Goal: Entertainment & Leisure: Consume media (video, audio)

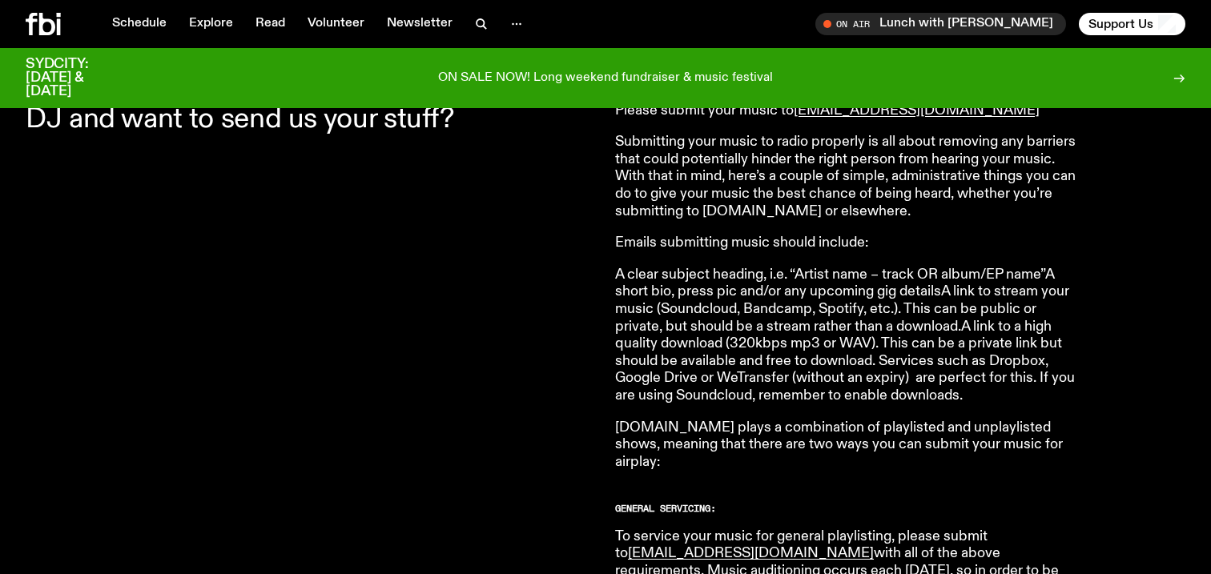
scroll to position [596, 0]
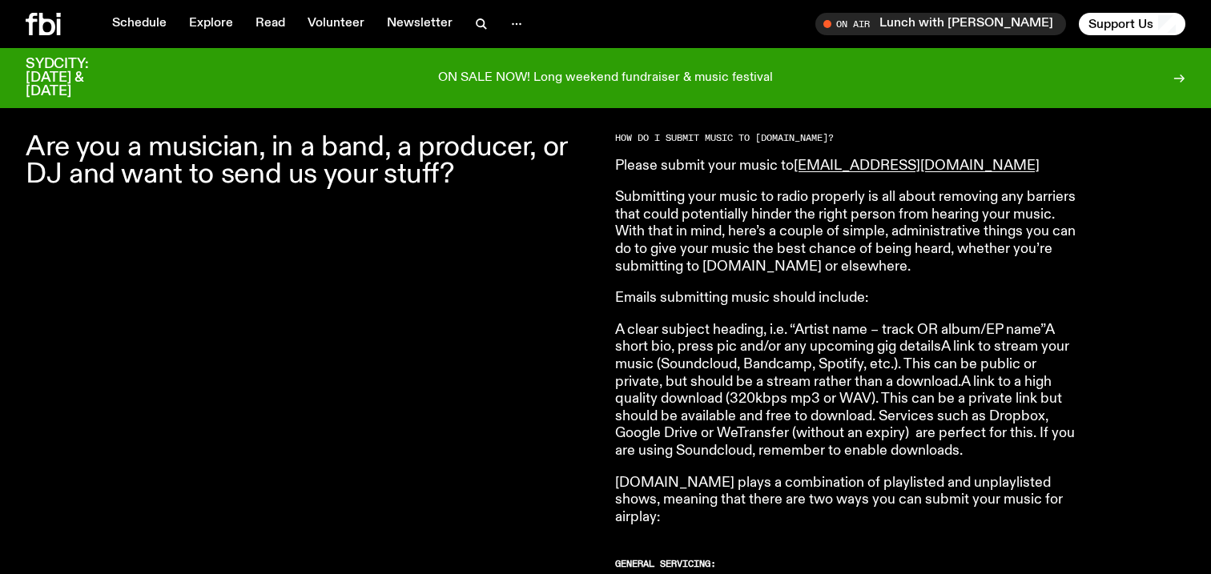
scroll to position [509, 0]
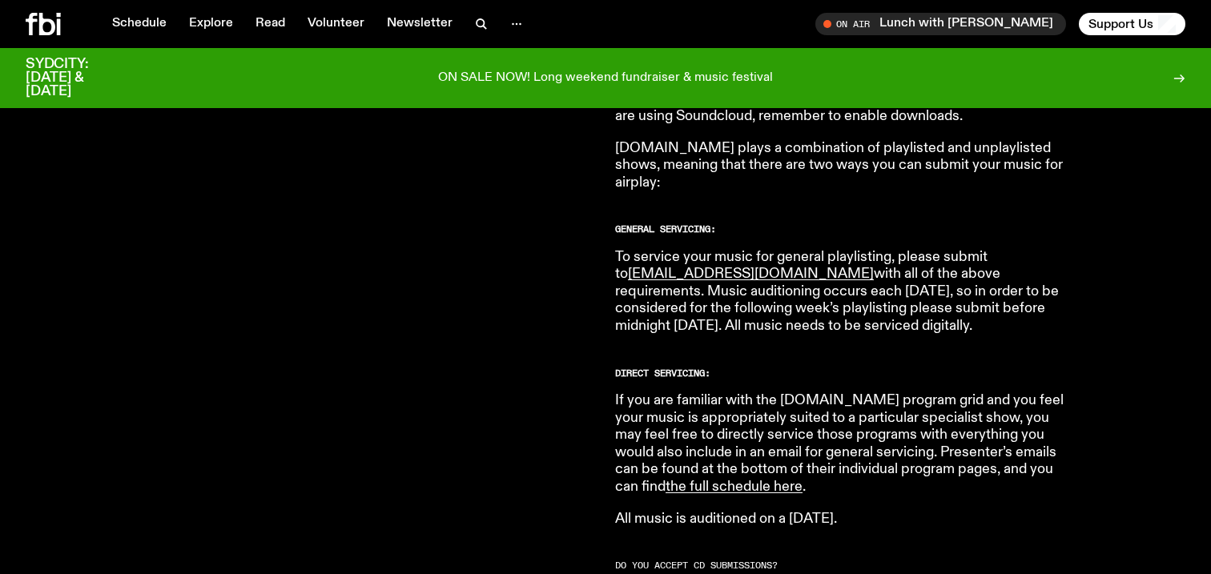
scroll to position [867, 0]
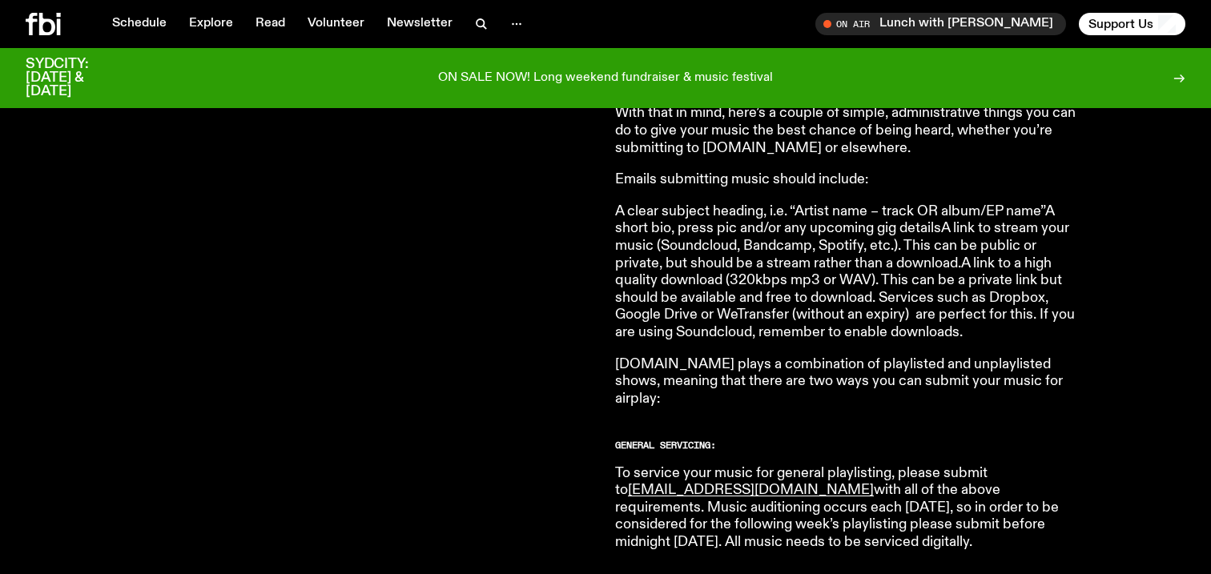
scroll to position [638, 0]
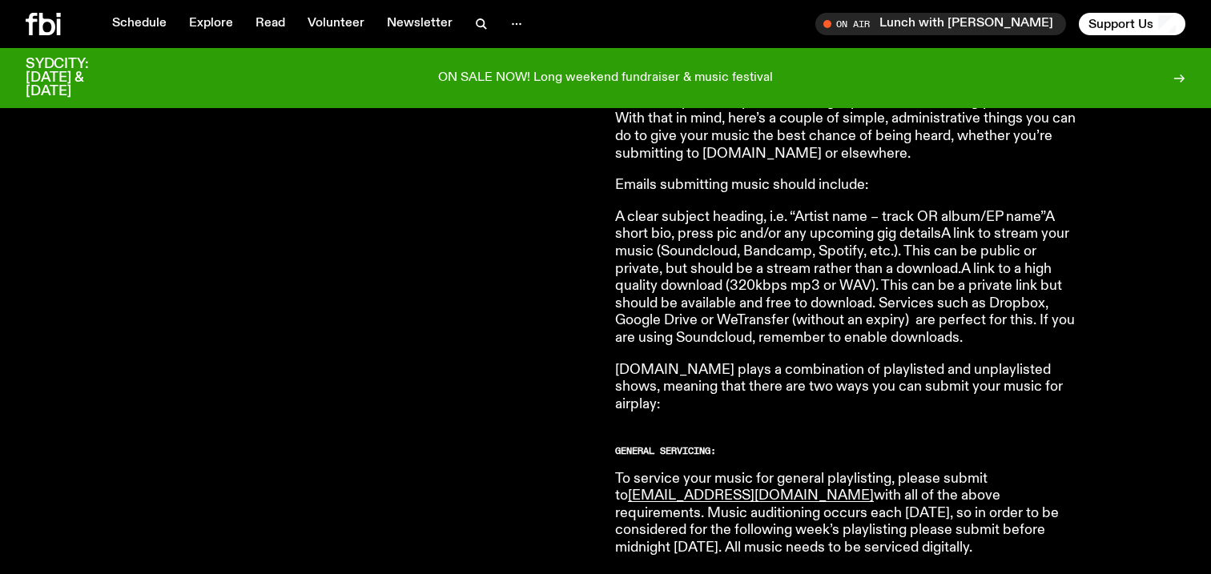
click at [799, 344] on p "A clear subject heading, i.e. “Artist name – track OR album/EP name”A short bio…" at bounding box center [845, 278] width 461 height 139
click at [1015, 244] on p "A clear subject heading, i.e. “Artist name – track OR album/EP name”A short bio…" at bounding box center [845, 278] width 461 height 139
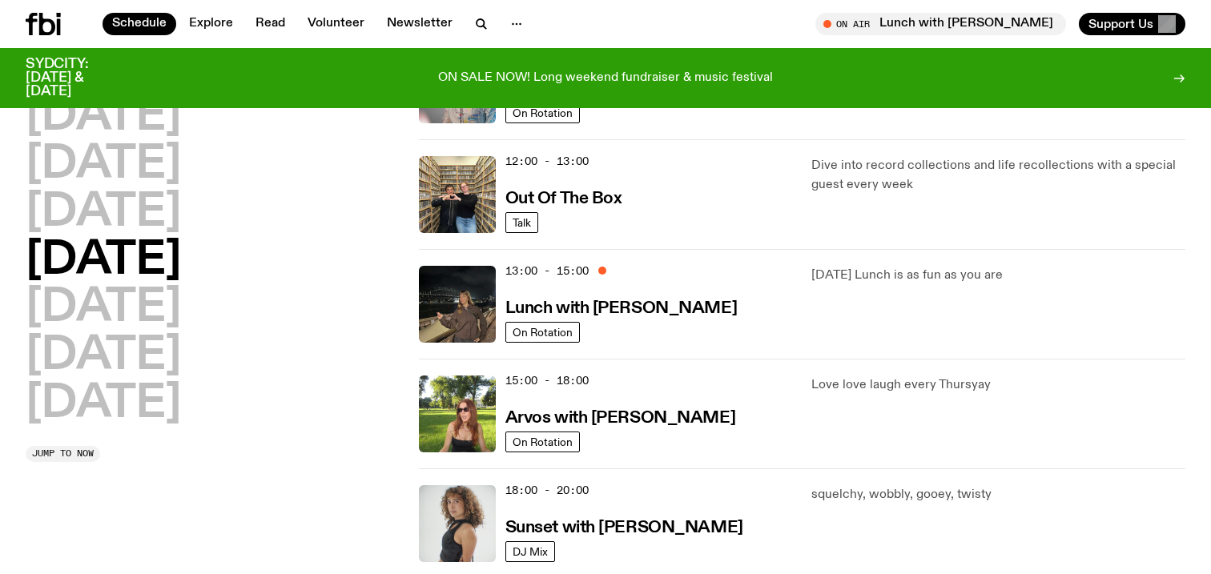
scroll to position [336, 0]
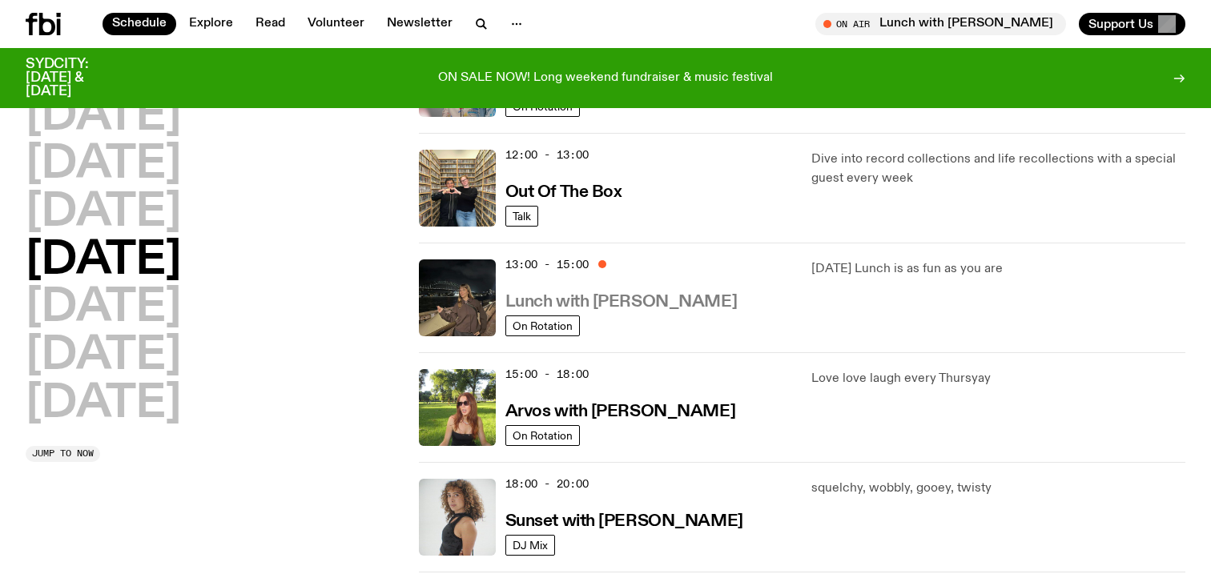
click at [540, 305] on h3 "Lunch with [PERSON_NAME]" at bounding box center [620, 302] width 231 height 17
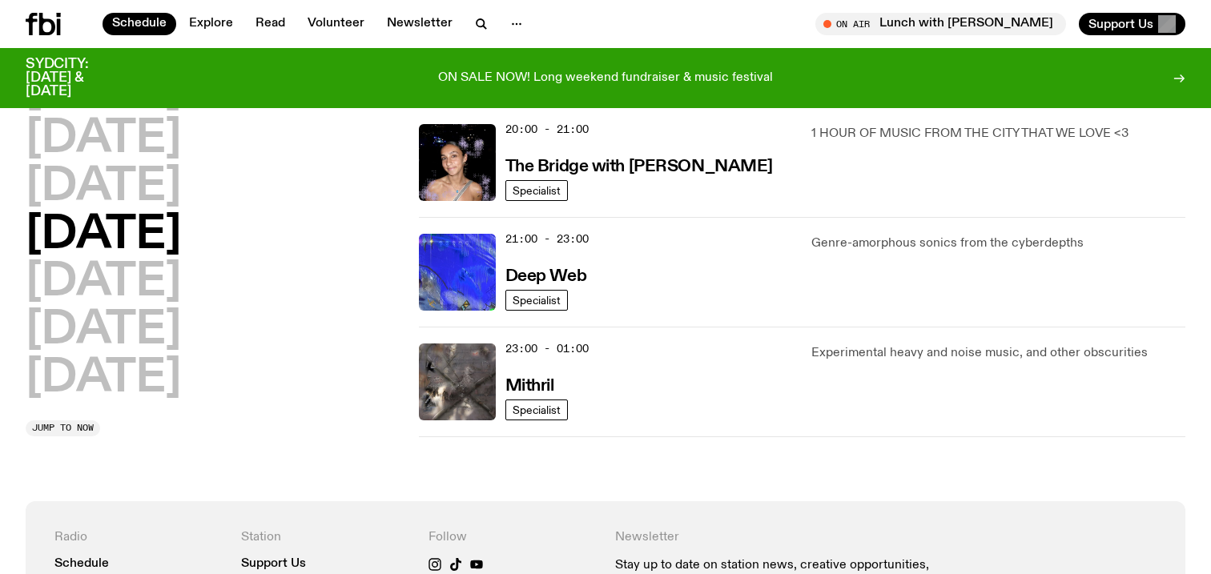
scroll to position [802, 0]
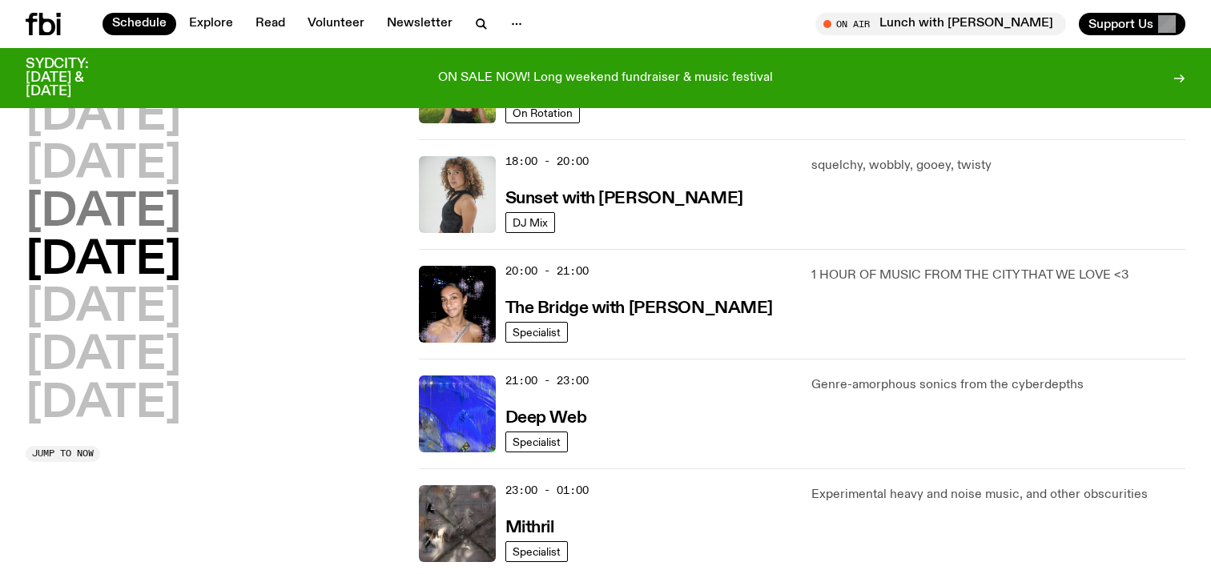
click at [131, 203] on h2 "Wednesday" at bounding box center [103, 213] width 155 height 45
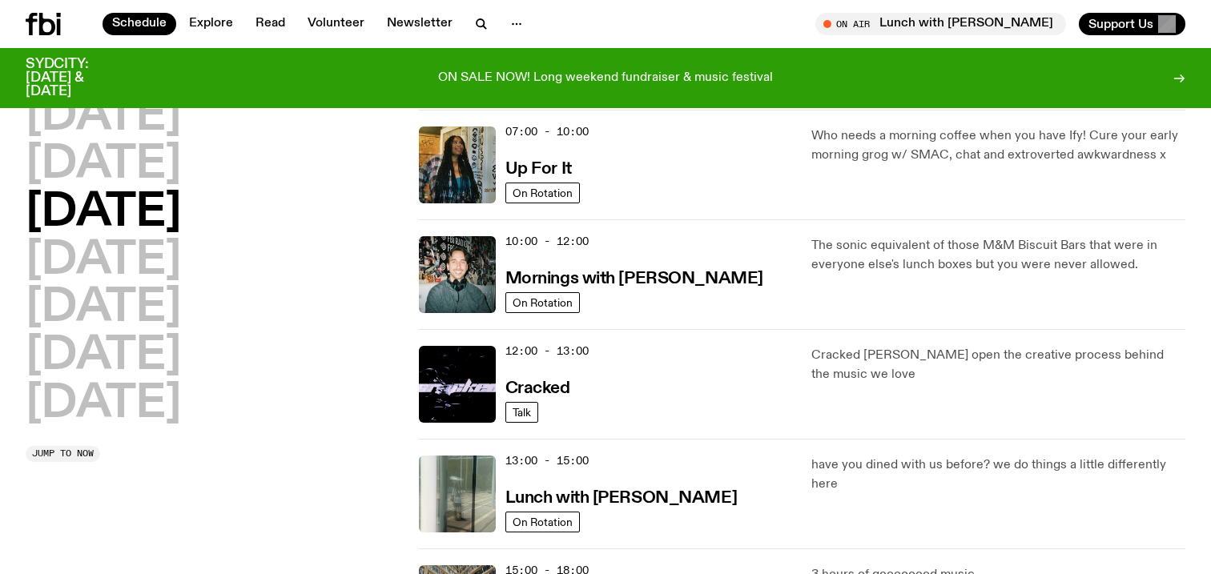
scroll to position [141, 0]
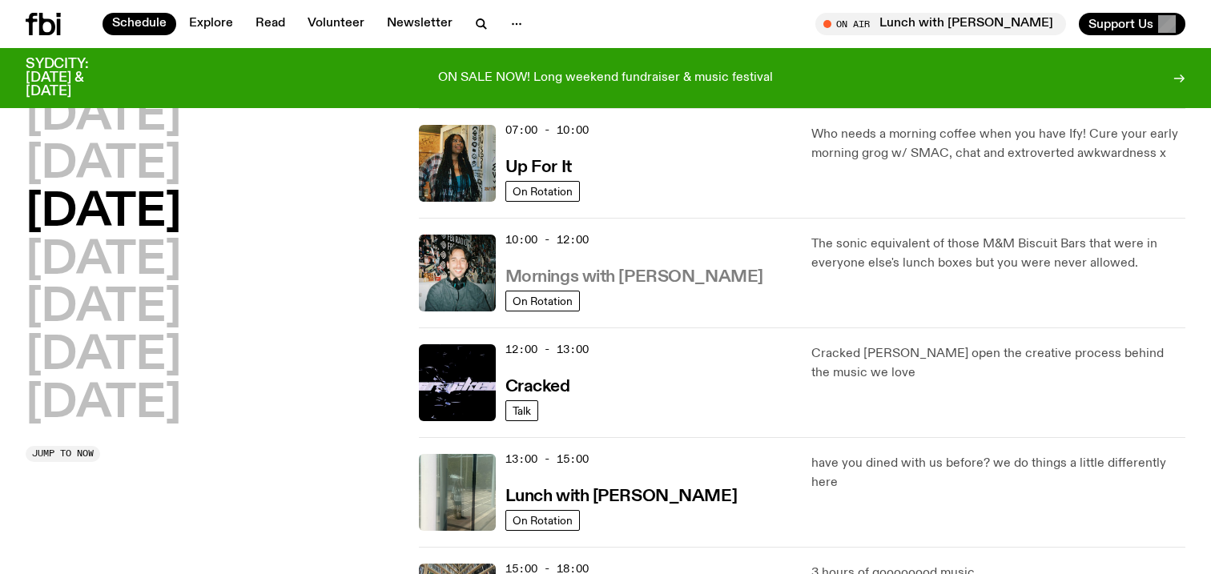
click at [589, 277] on h3 "Mornings with Ben Hansen" at bounding box center [634, 277] width 258 height 17
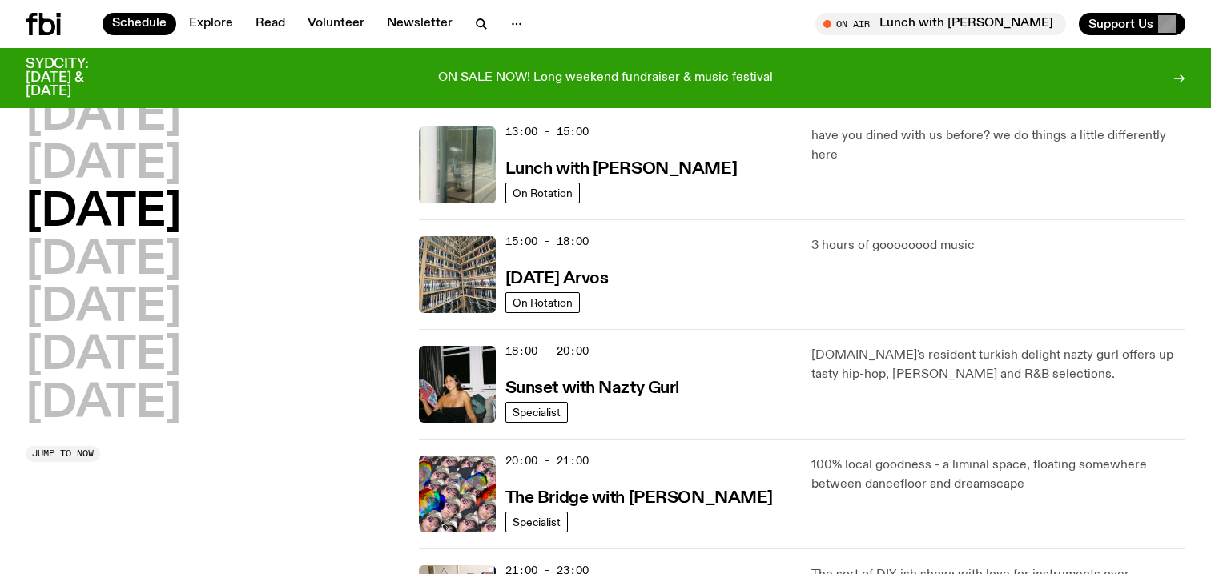
scroll to position [481, 0]
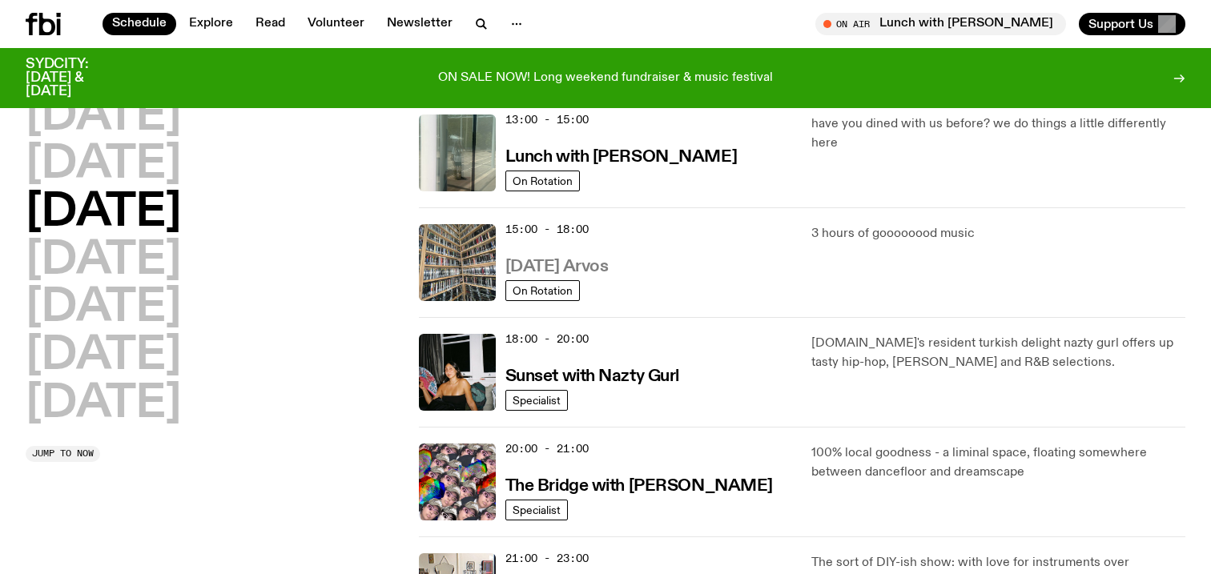
click at [569, 264] on h3 "Wednesday Arvos" at bounding box center [556, 267] width 103 height 17
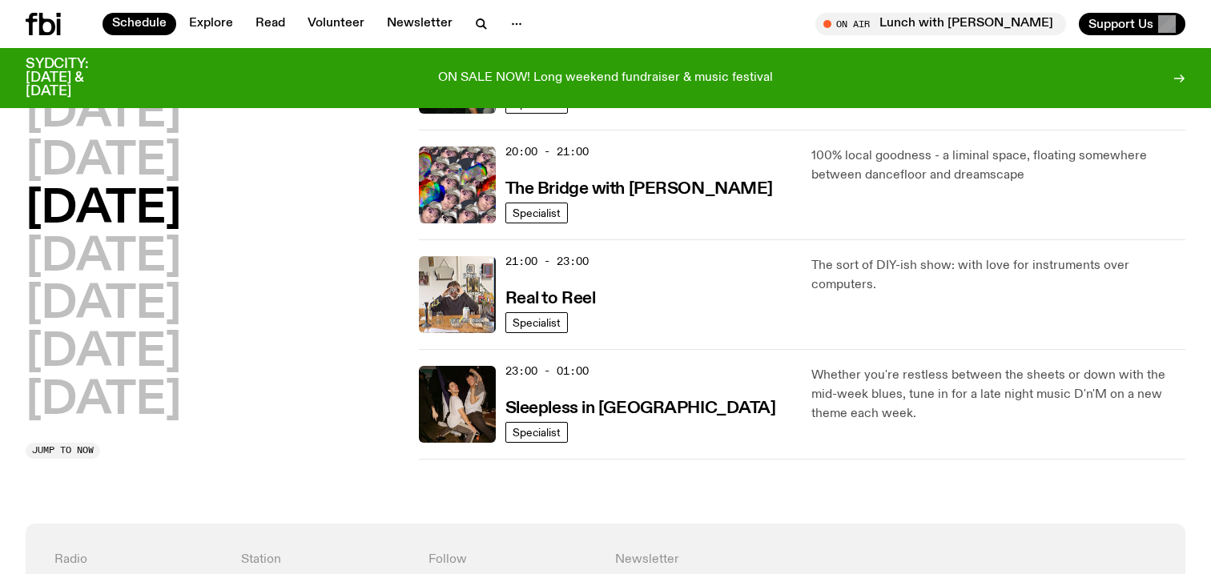
scroll to position [801, 0]
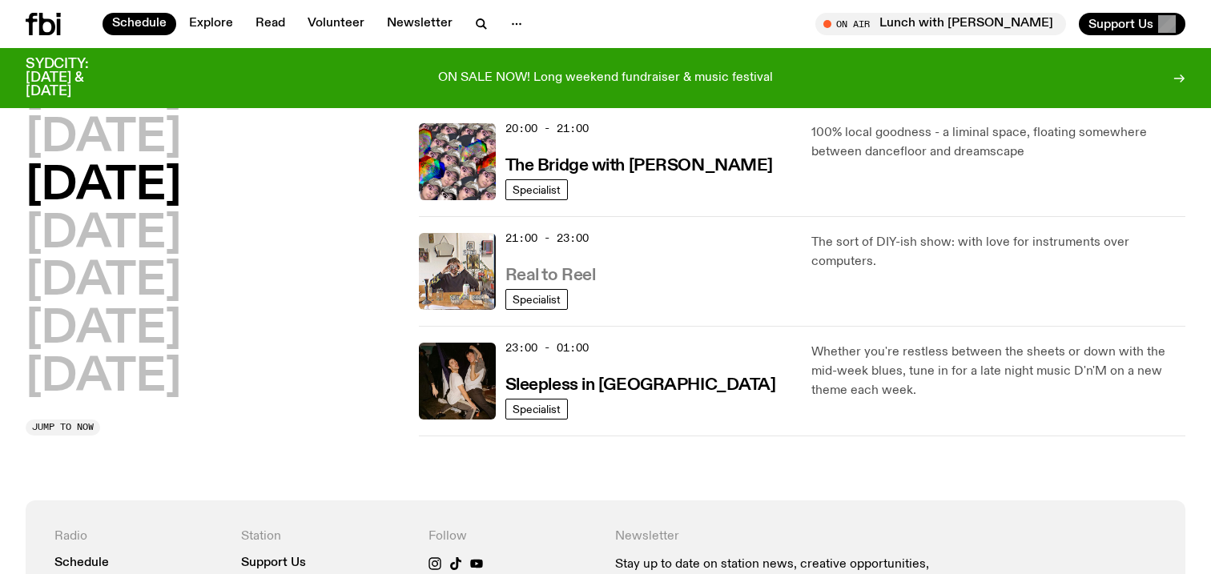
click at [571, 267] on h3 "Real to Reel" at bounding box center [550, 275] width 91 height 17
click at [155, 142] on h2 "Tuesday" at bounding box center [103, 138] width 155 height 45
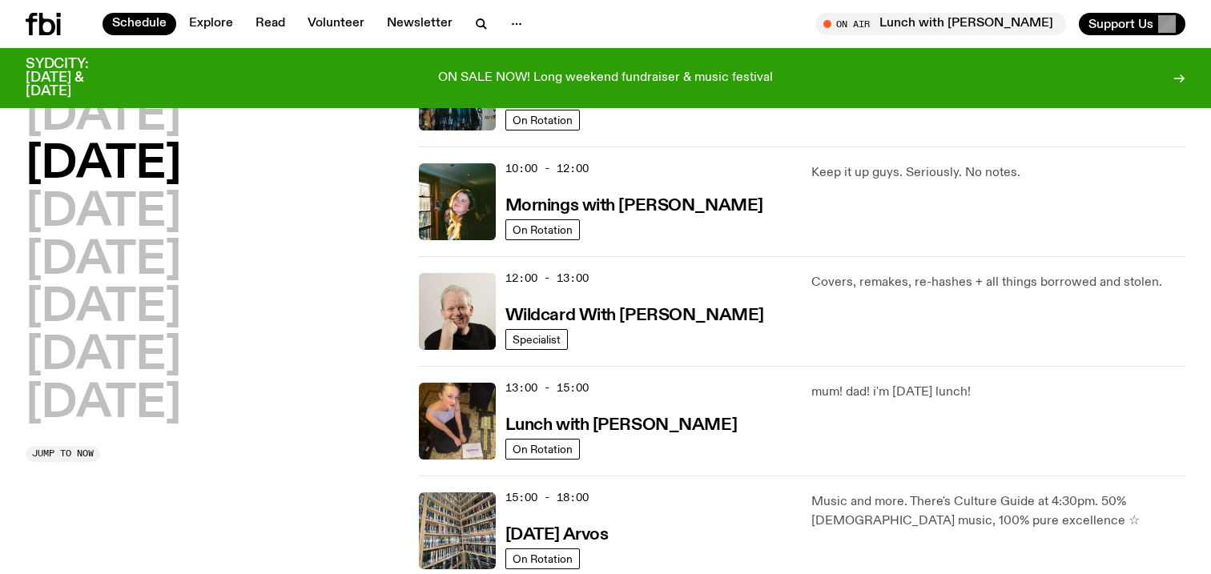
scroll to position [227, 0]
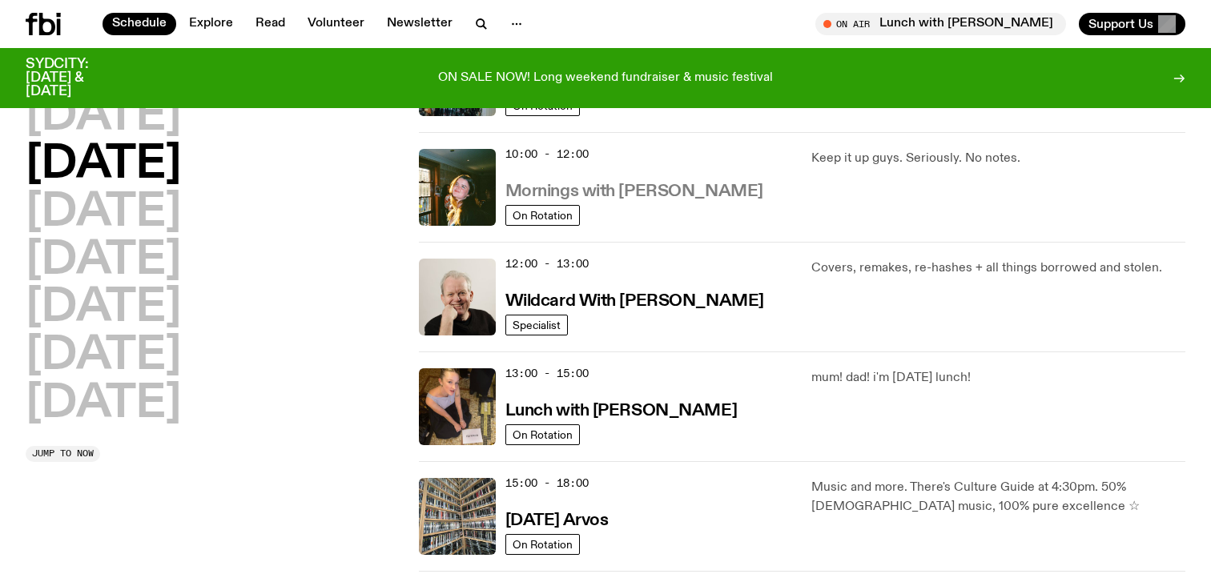
click at [574, 200] on h3 "Mornings with Freya Shields" at bounding box center [634, 191] width 258 height 17
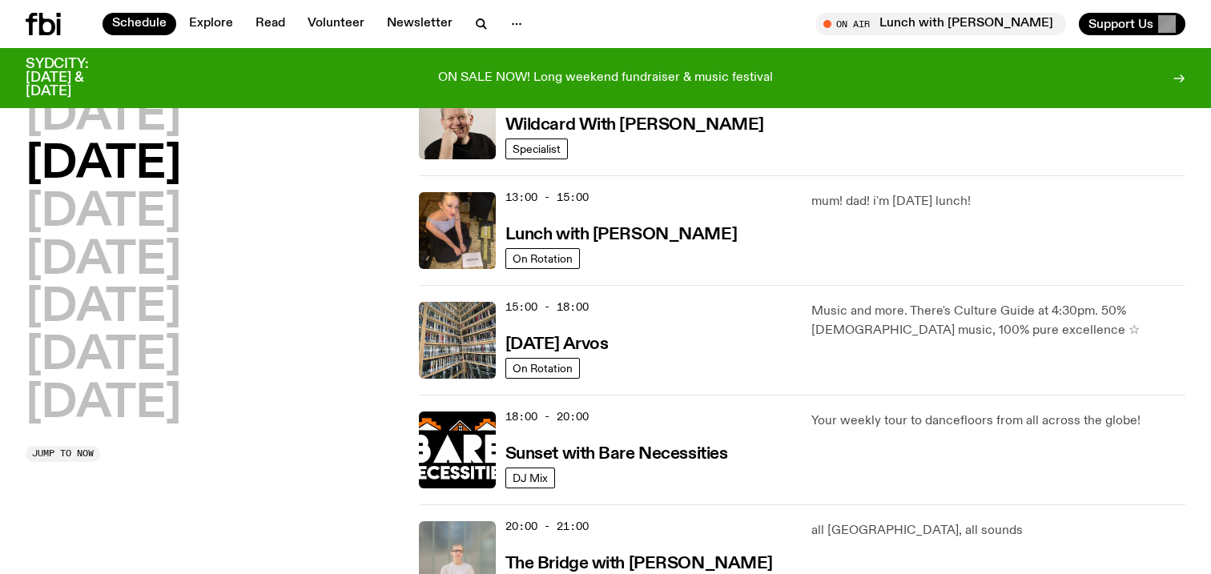
scroll to position [404, 0]
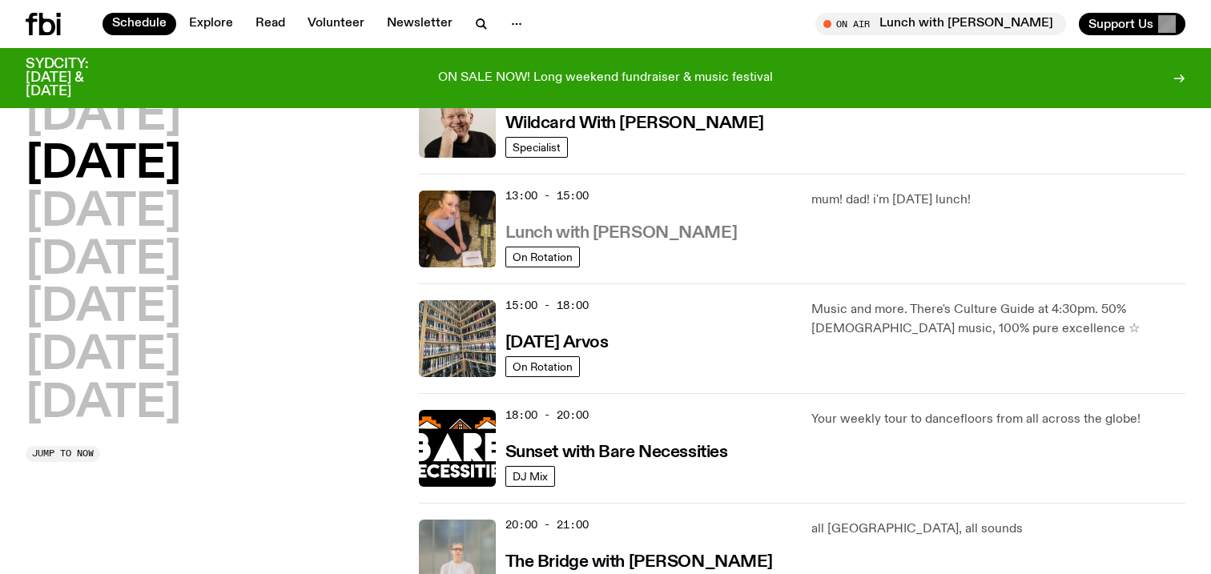
click at [610, 231] on h3 "Lunch with Sabine Lee Cook" at bounding box center [620, 233] width 231 height 17
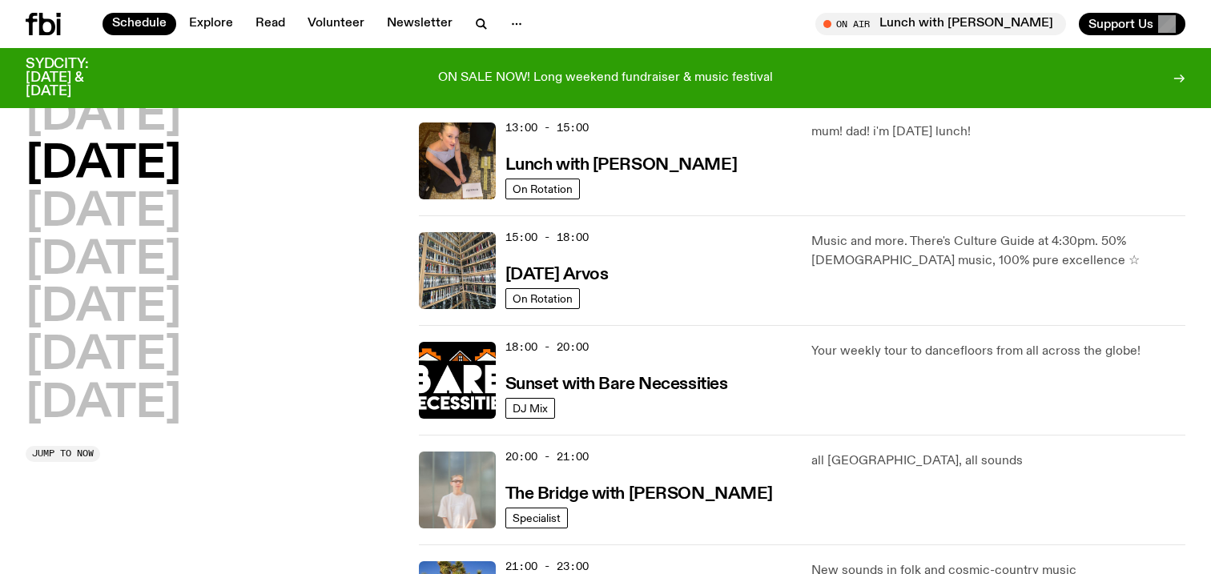
scroll to position [429, 0]
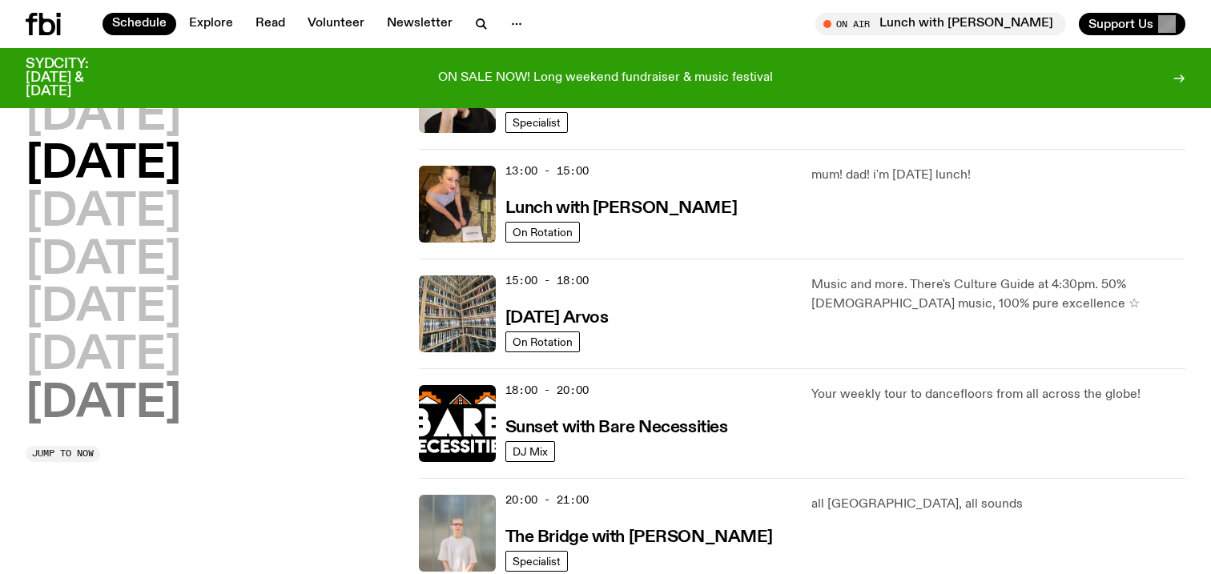
click at [116, 420] on h2 "Sunday" at bounding box center [103, 404] width 155 height 45
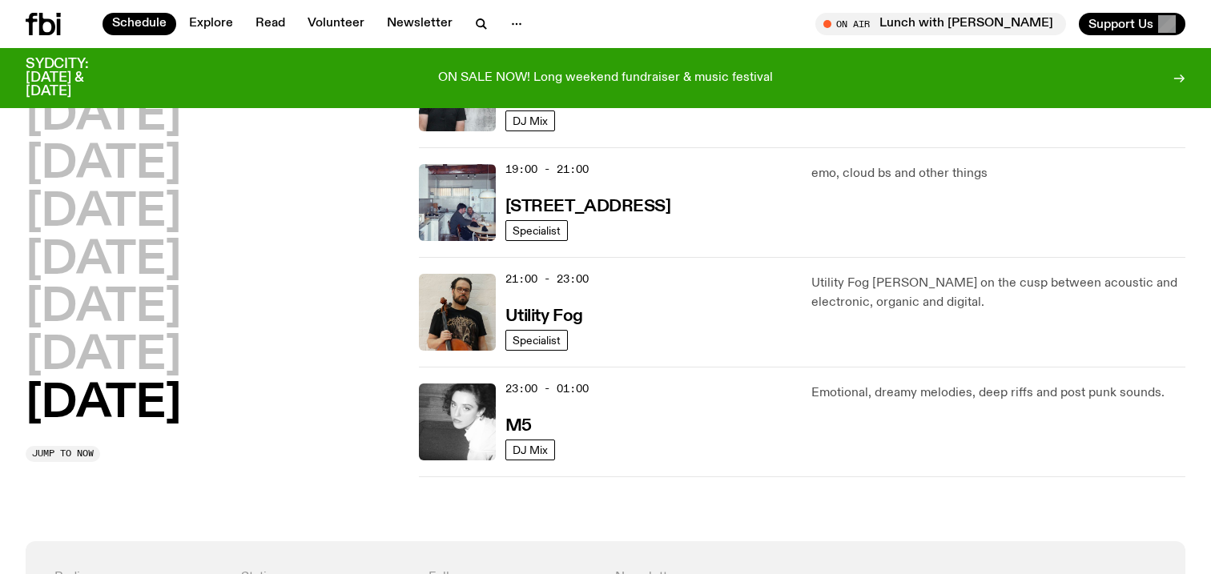
scroll to position [1100, 0]
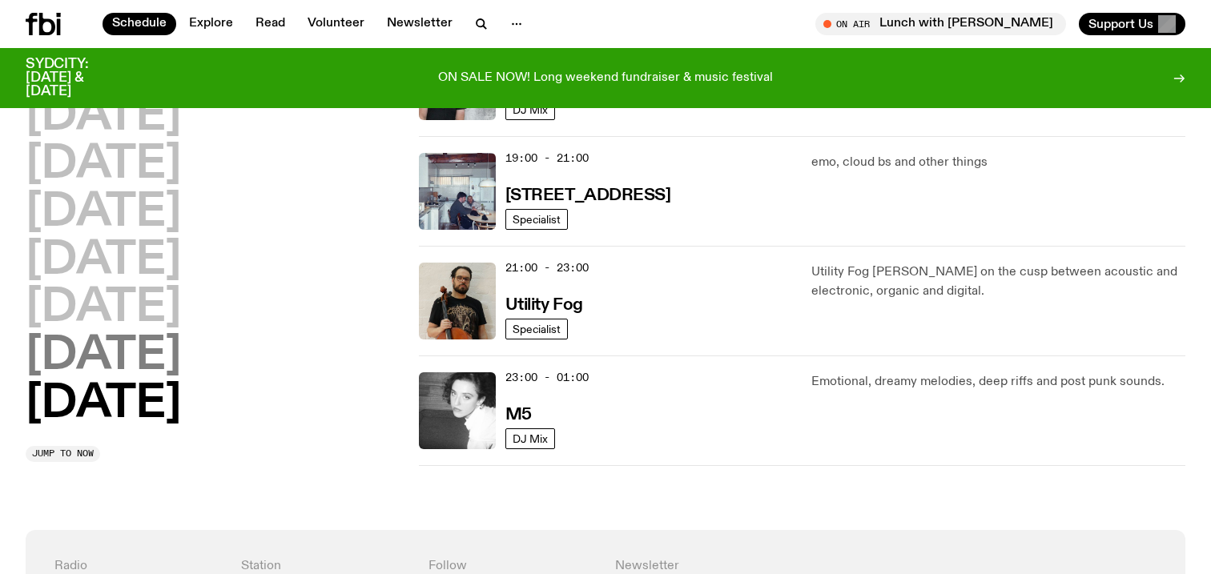
click at [91, 352] on h2 "Saturday" at bounding box center [103, 356] width 155 height 45
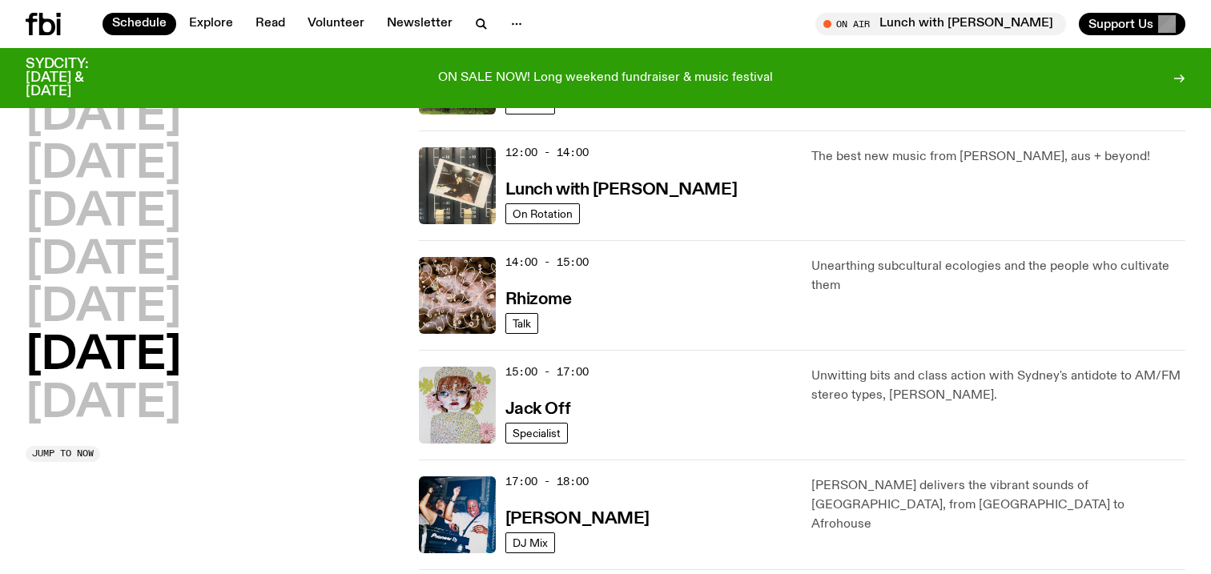
scroll to position [566, 0]
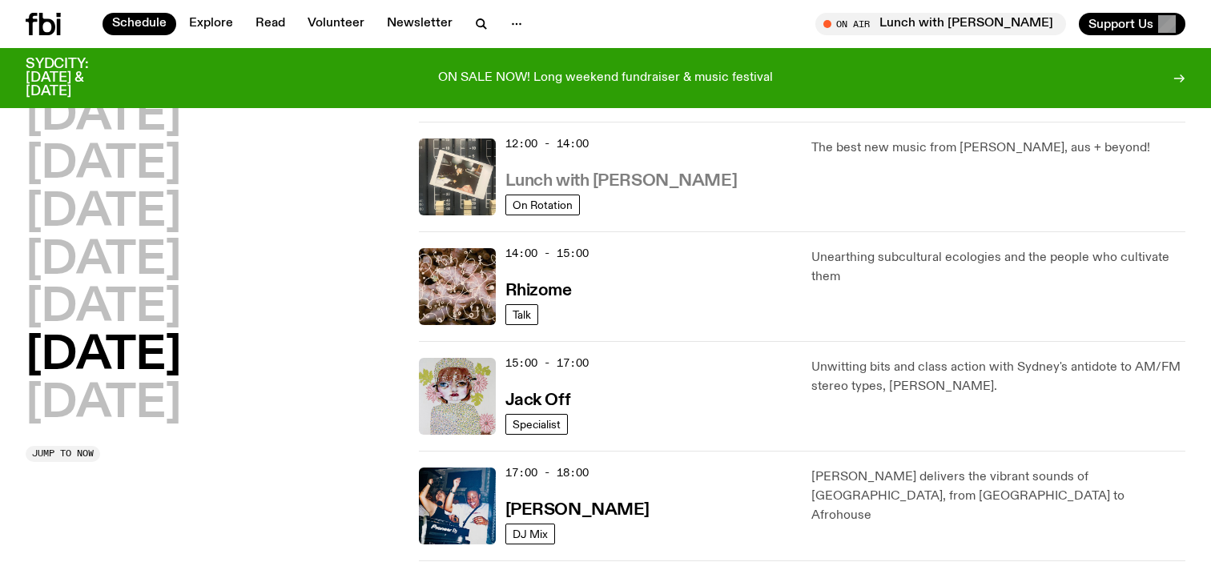
click at [593, 177] on h3 "Lunch with [PERSON_NAME]" at bounding box center [620, 181] width 231 height 17
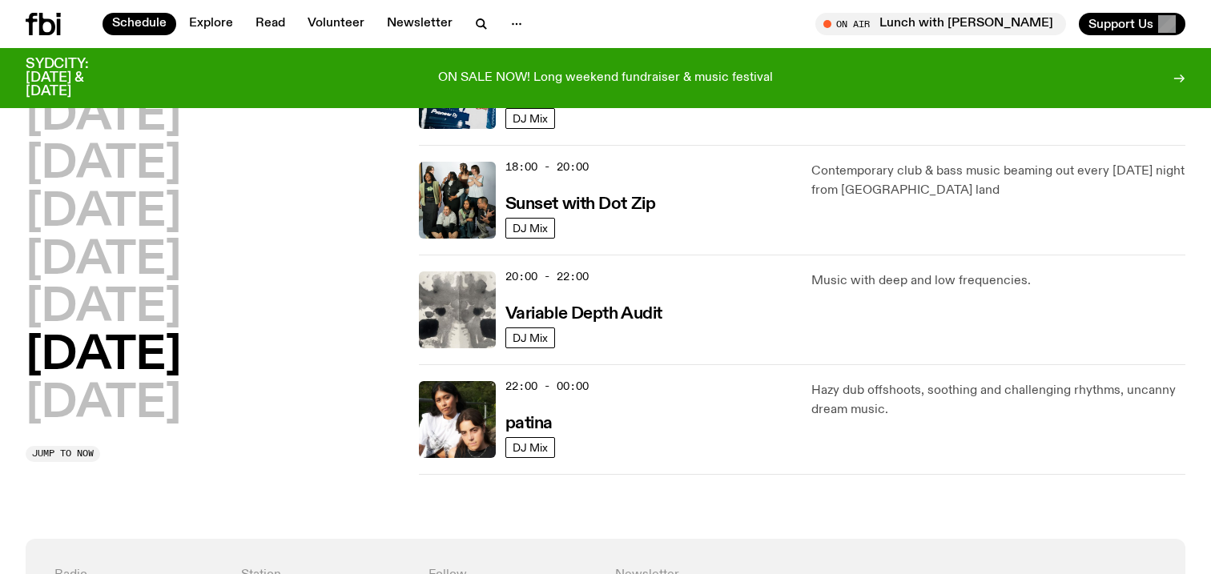
scroll to position [984, 0]
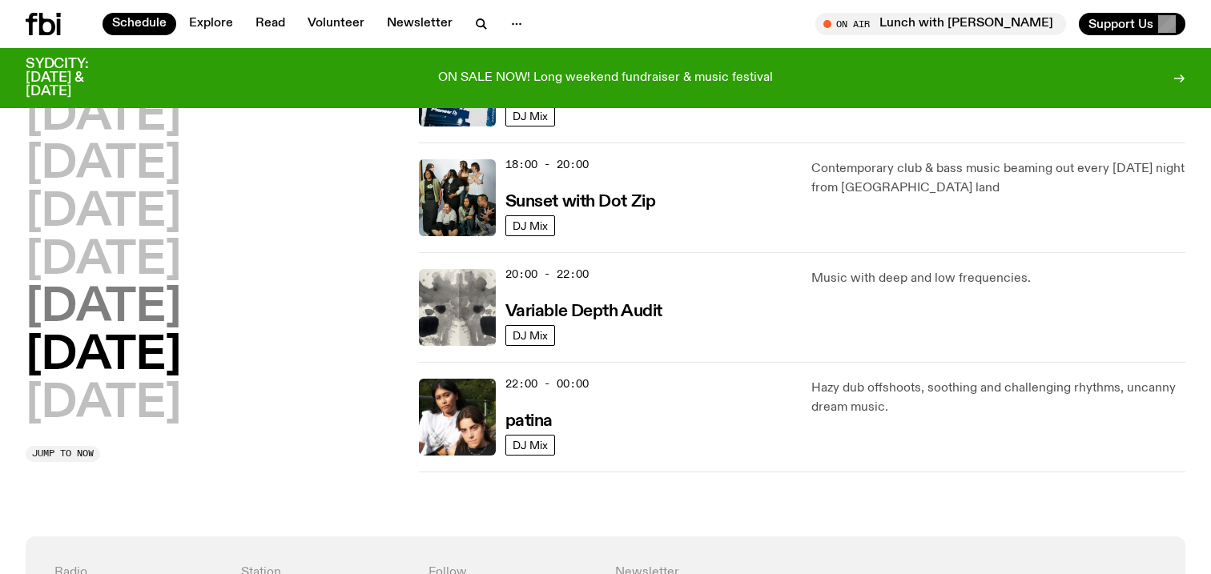
click at [132, 318] on h2 "Friday" at bounding box center [103, 308] width 155 height 45
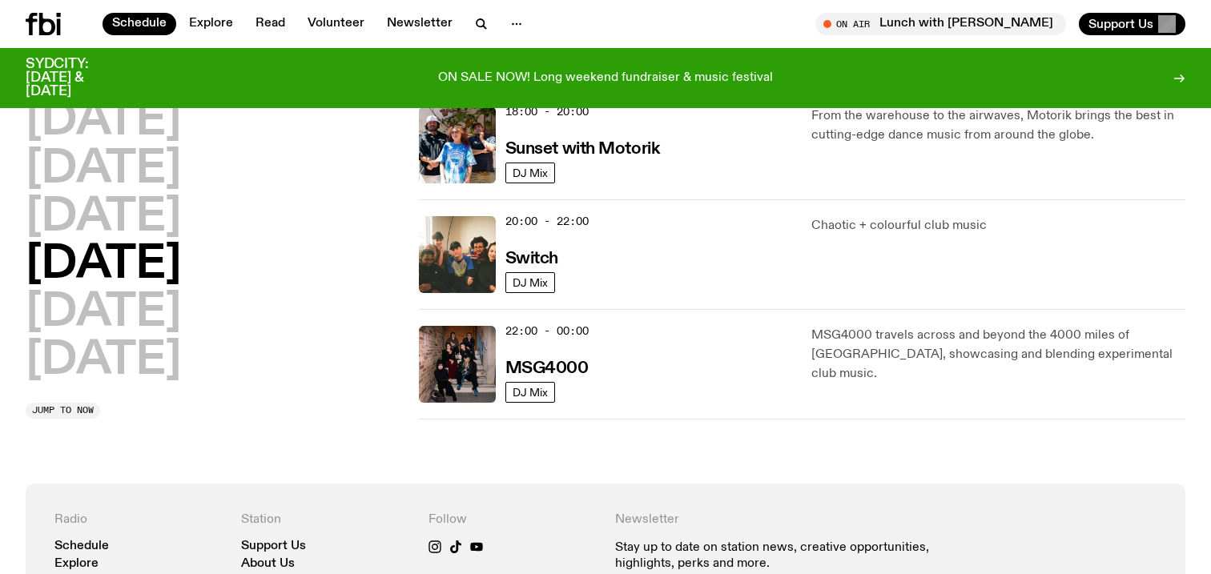
scroll to position [710, 0]
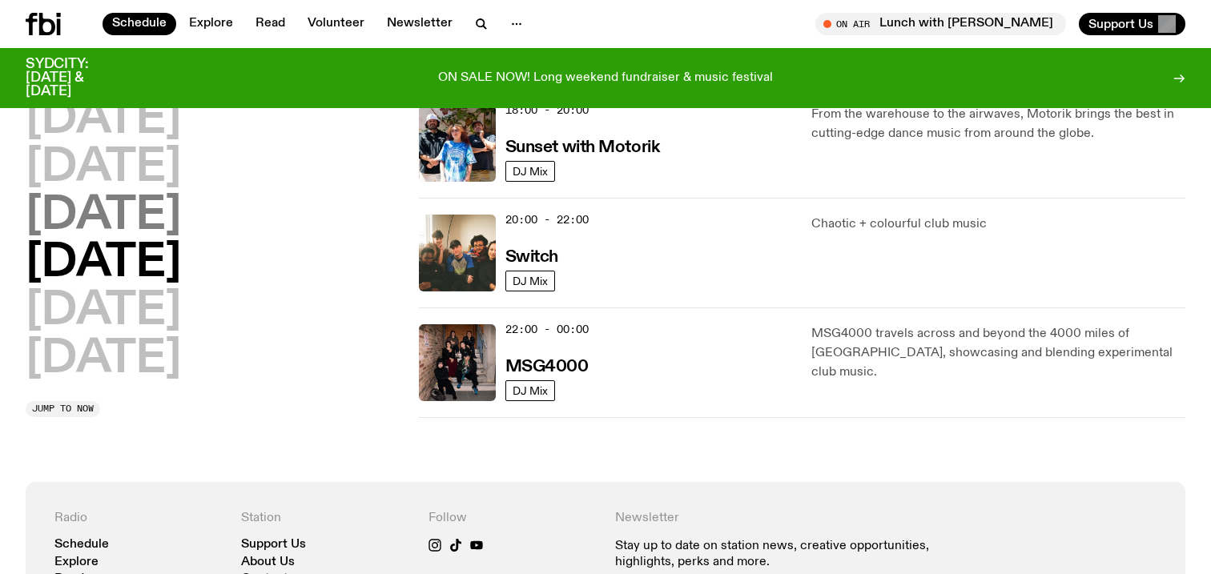
click at [136, 226] on h2 "Thursday" at bounding box center [103, 216] width 155 height 45
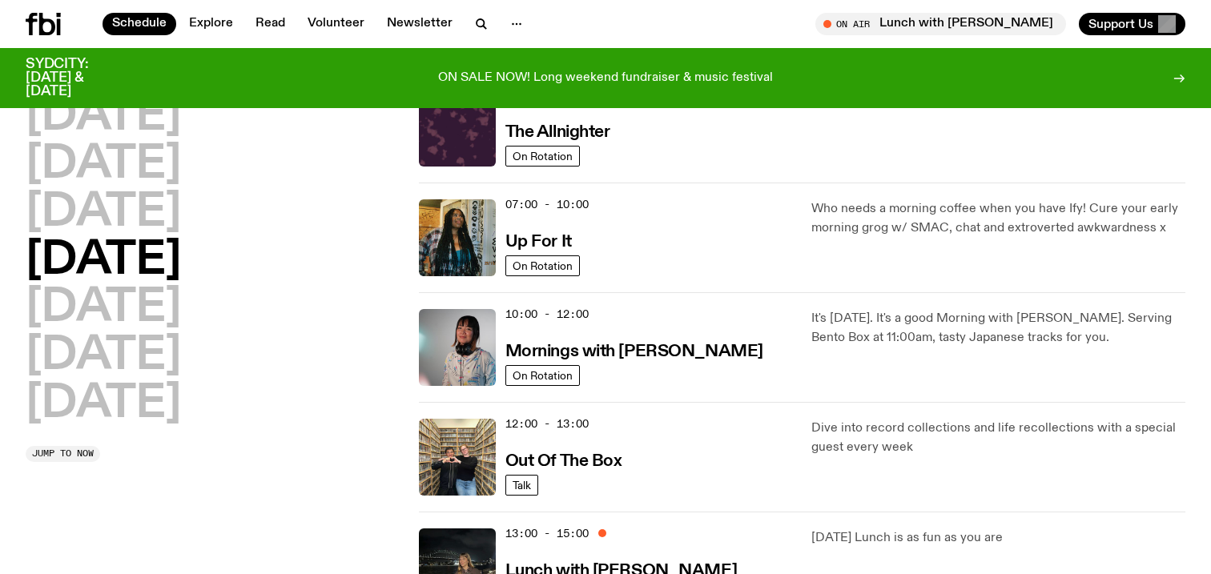
scroll to position [45, 0]
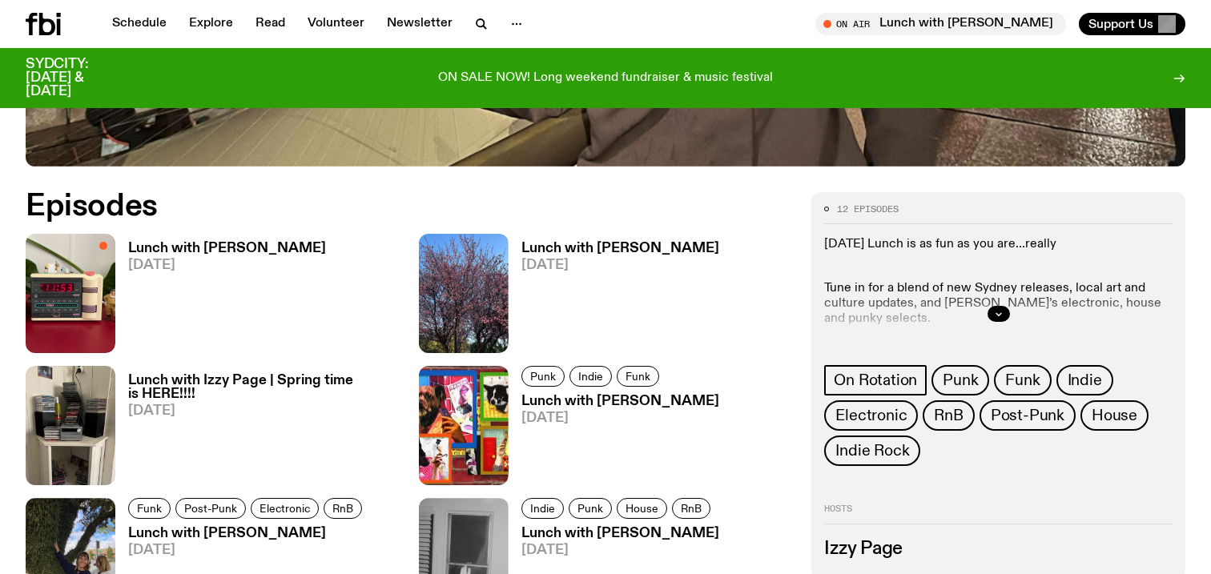
scroll to position [663, 0]
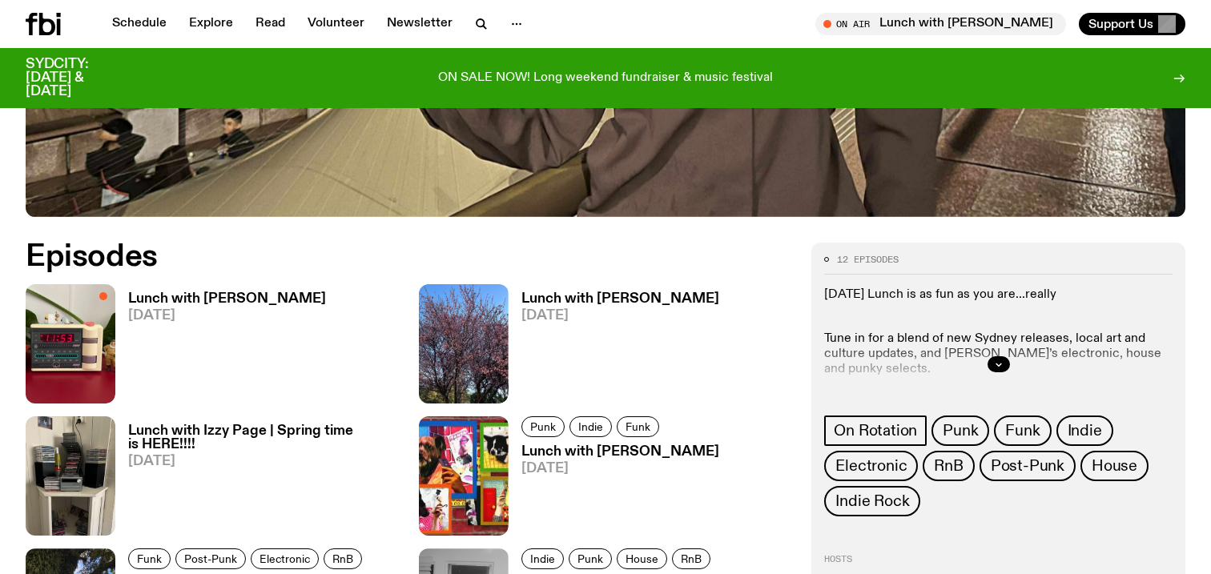
click at [205, 312] on span "11.09.25" at bounding box center [227, 316] width 198 height 14
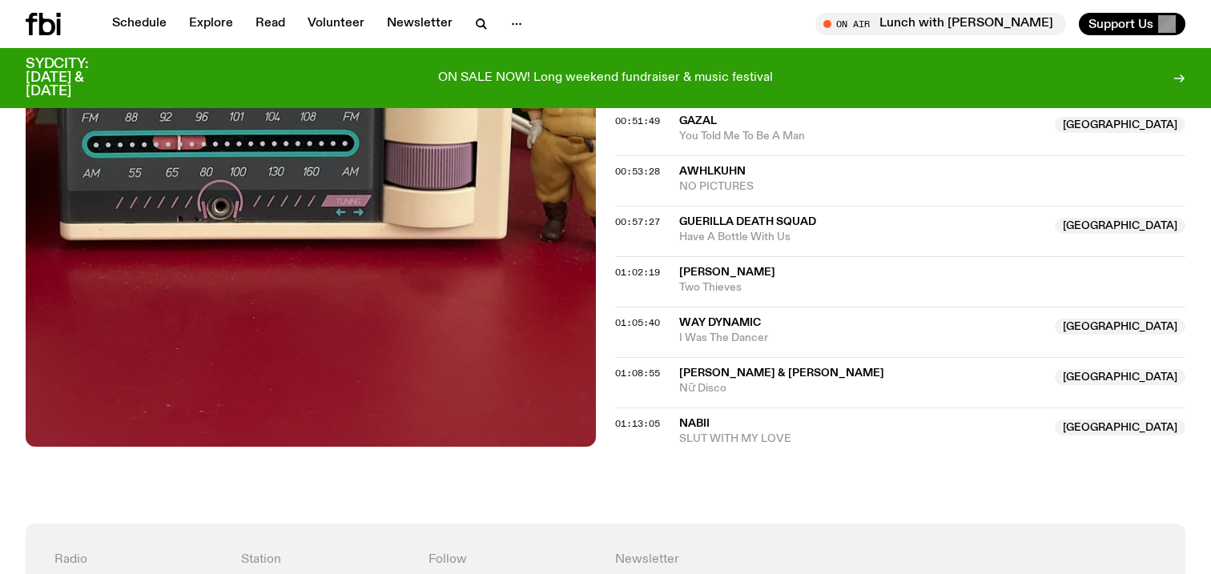
scroll to position [998, 0]
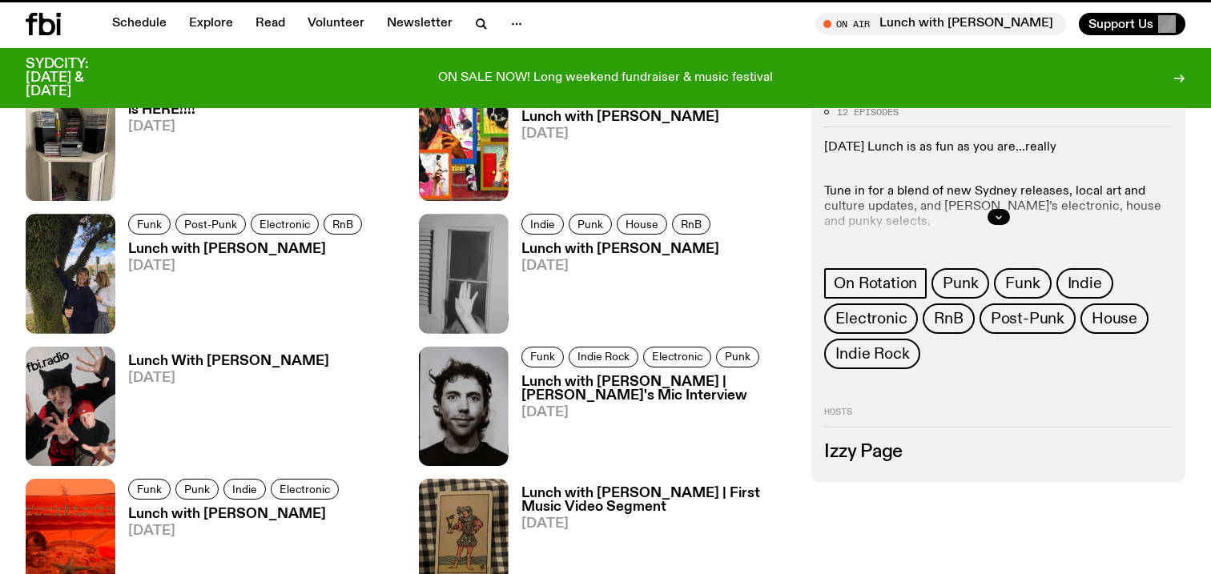
scroll to position [663, 0]
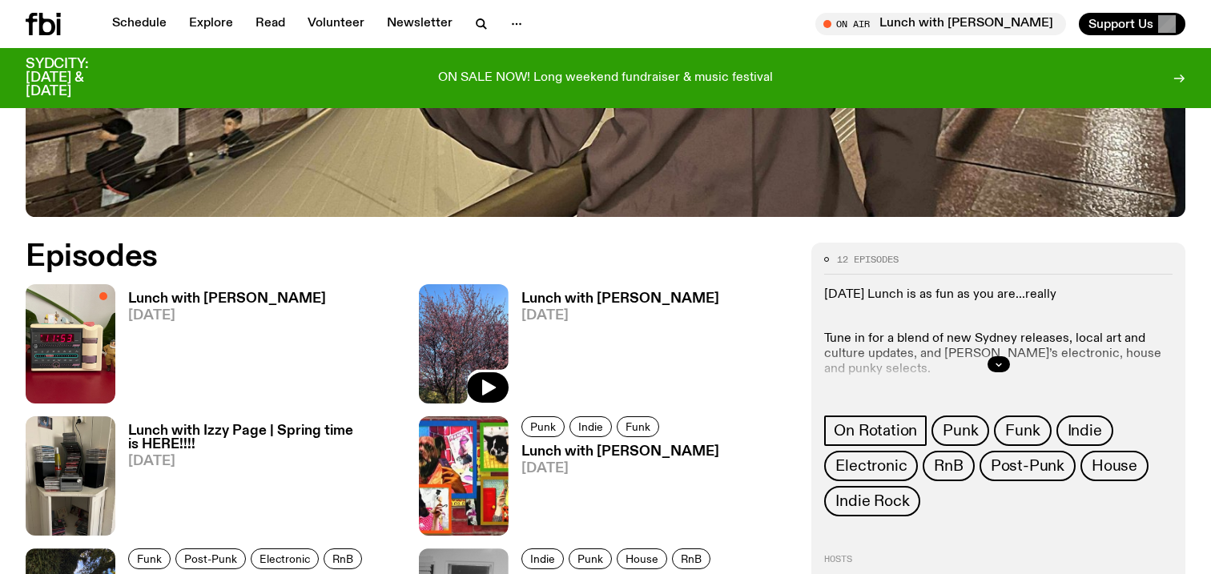
click at [424, 322] on img at bounding box center [464, 343] width 90 height 119
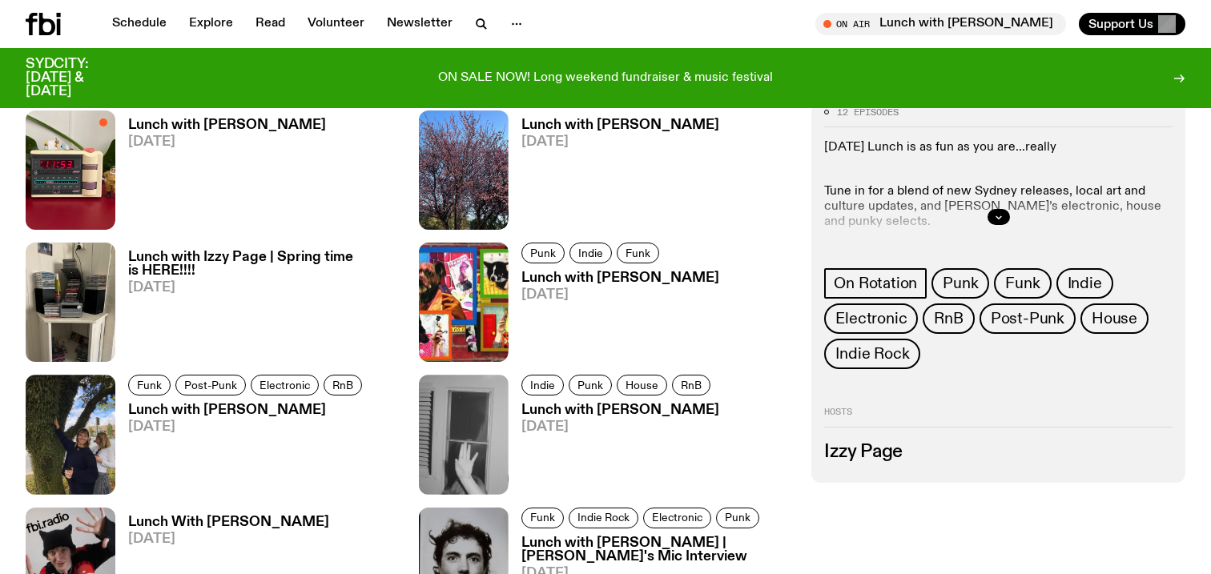
scroll to position [840, 0]
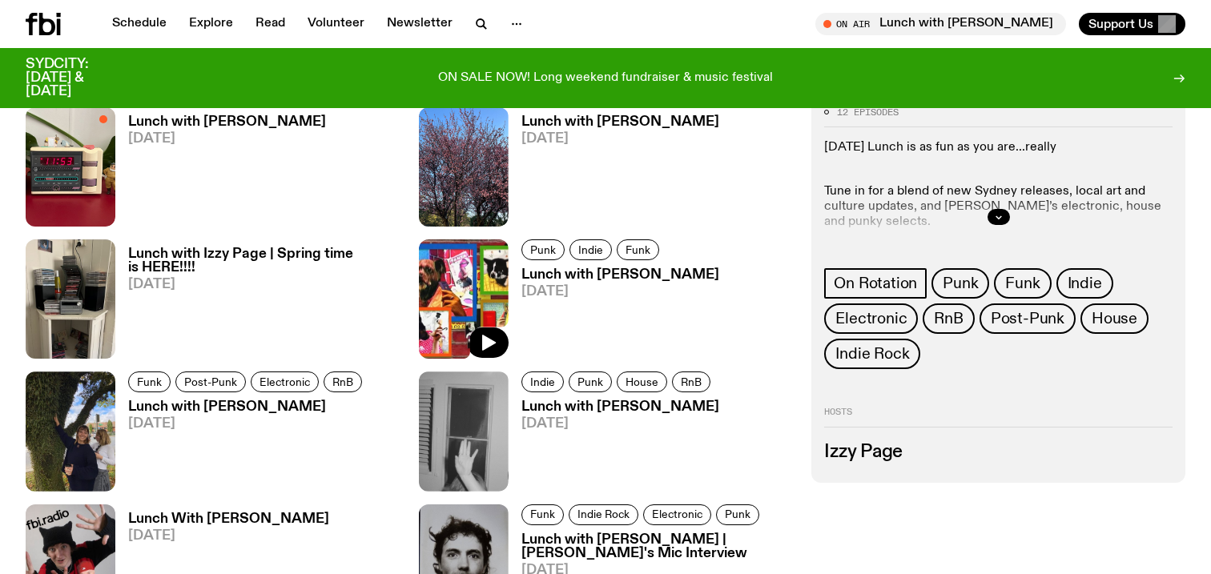
click at [433, 296] on img at bounding box center [464, 298] width 90 height 119
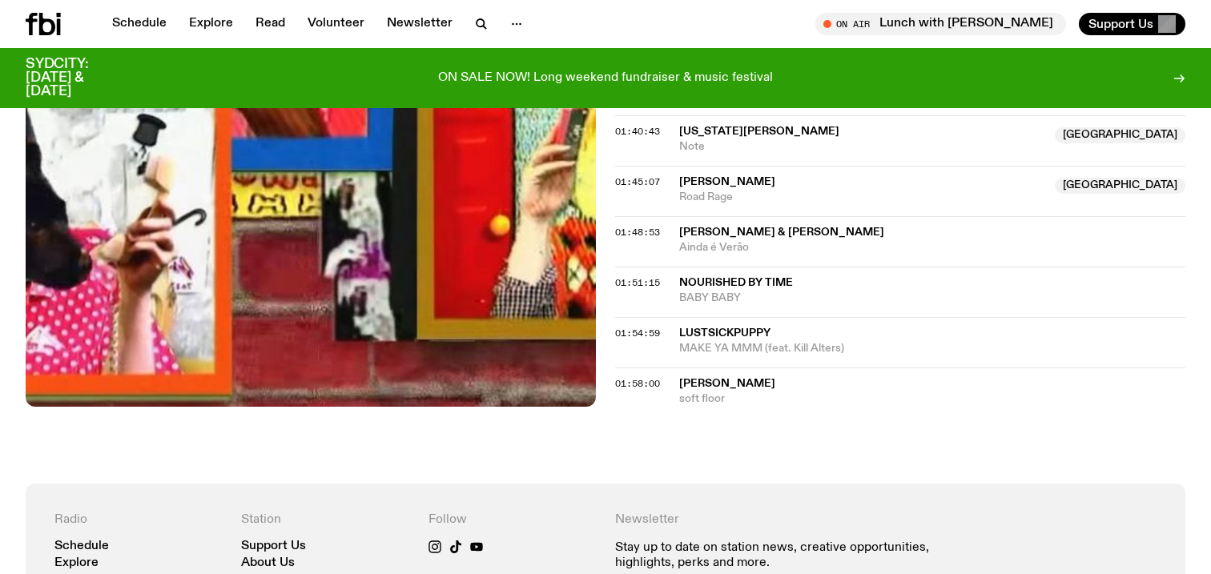
scroll to position [1788, 0]
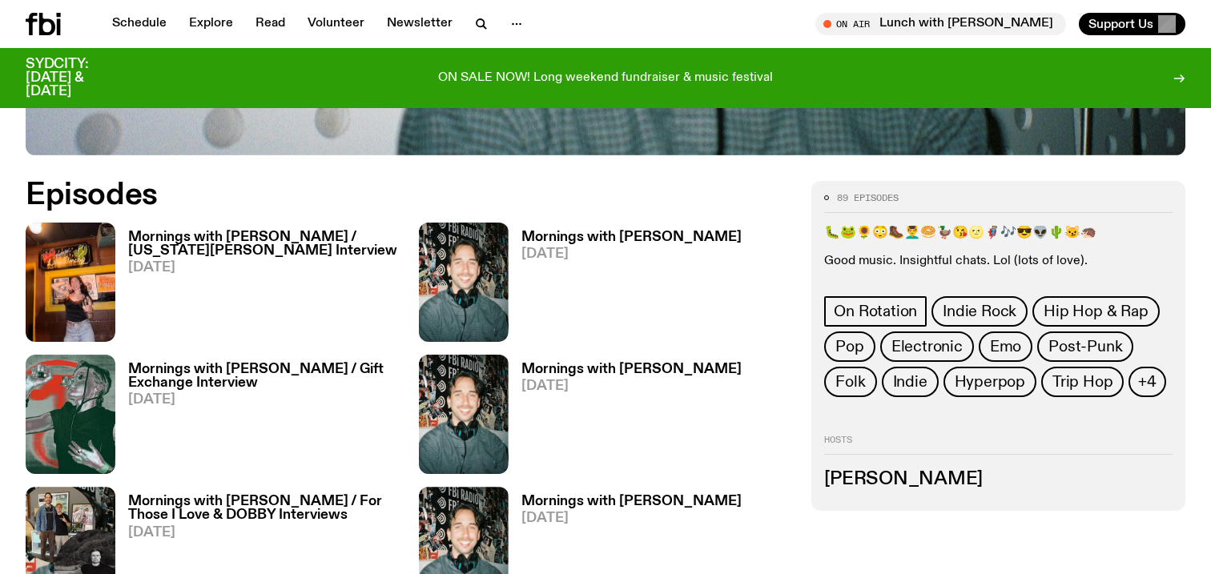
scroll to position [731, 0]
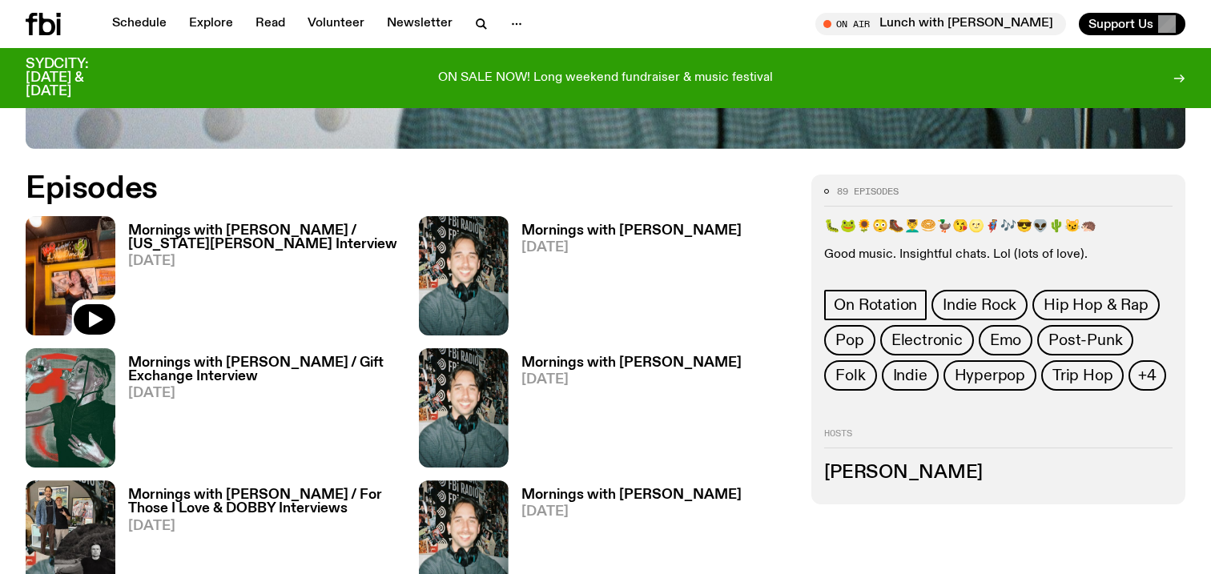
click at [54, 256] on img at bounding box center [71, 275] width 90 height 119
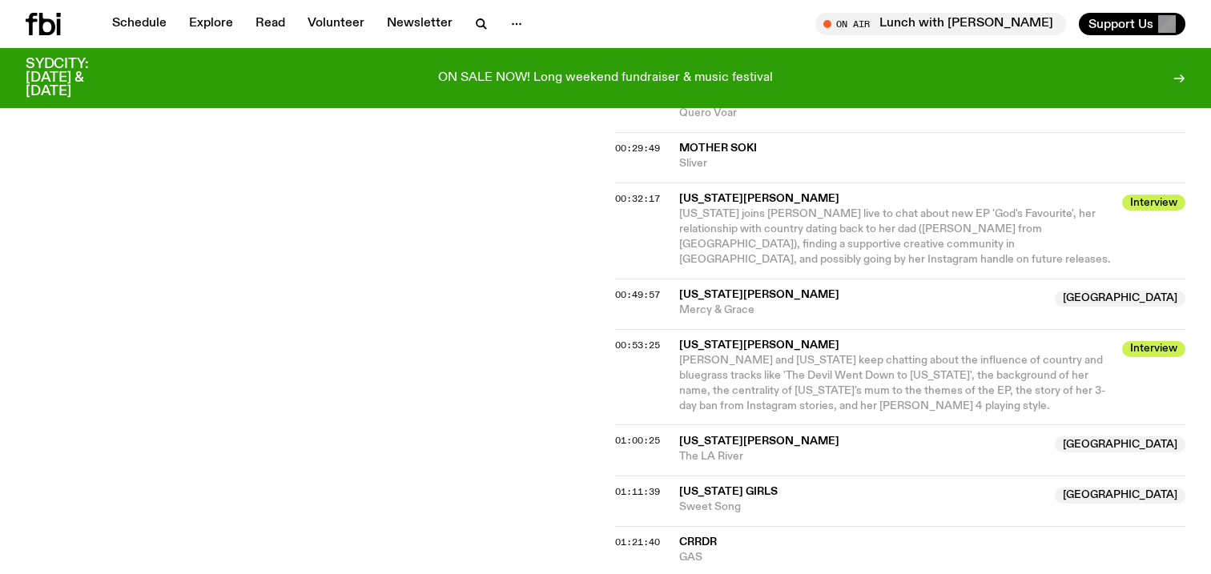
scroll to position [941, 0]
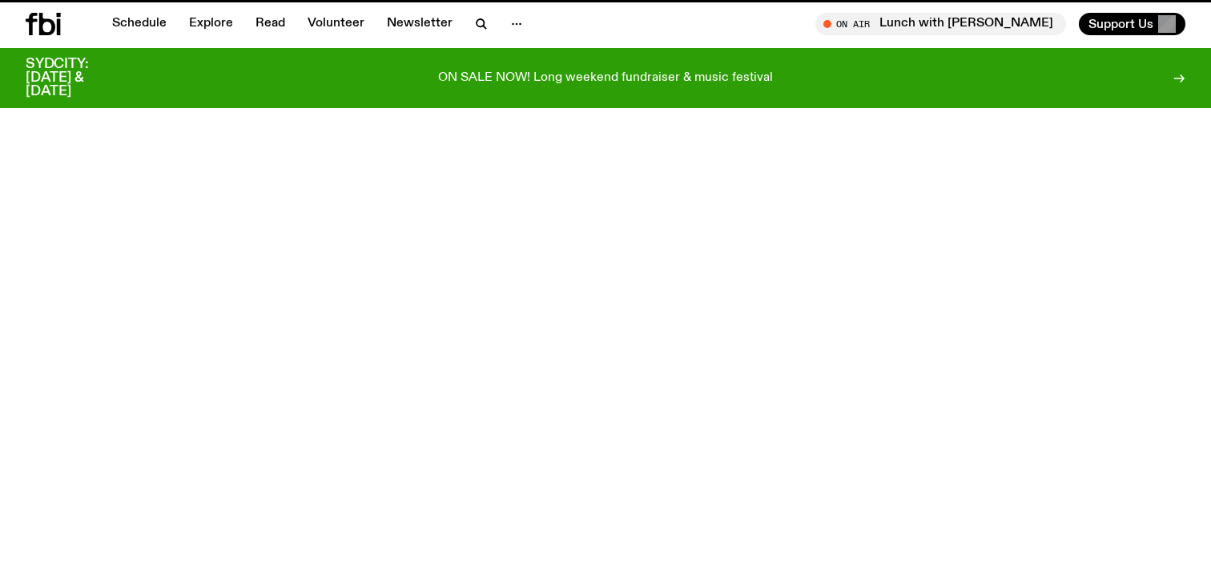
scroll to position [731, 0]
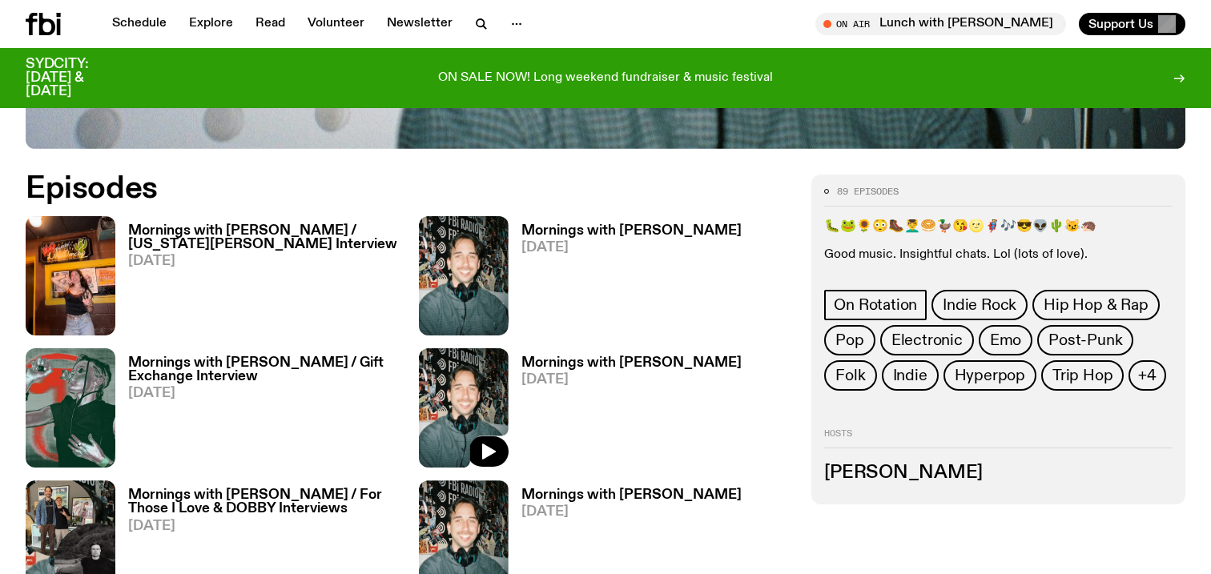
click at [440, 427] on img at bounding box center [464, 407] width 90 height 119
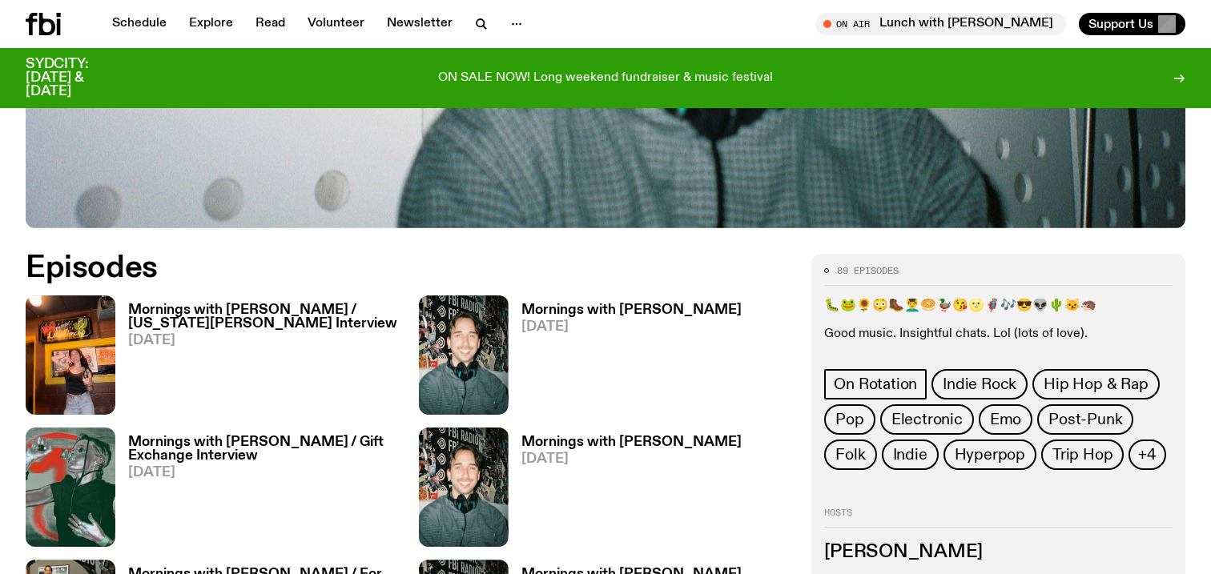
scroll to position [654, 0]
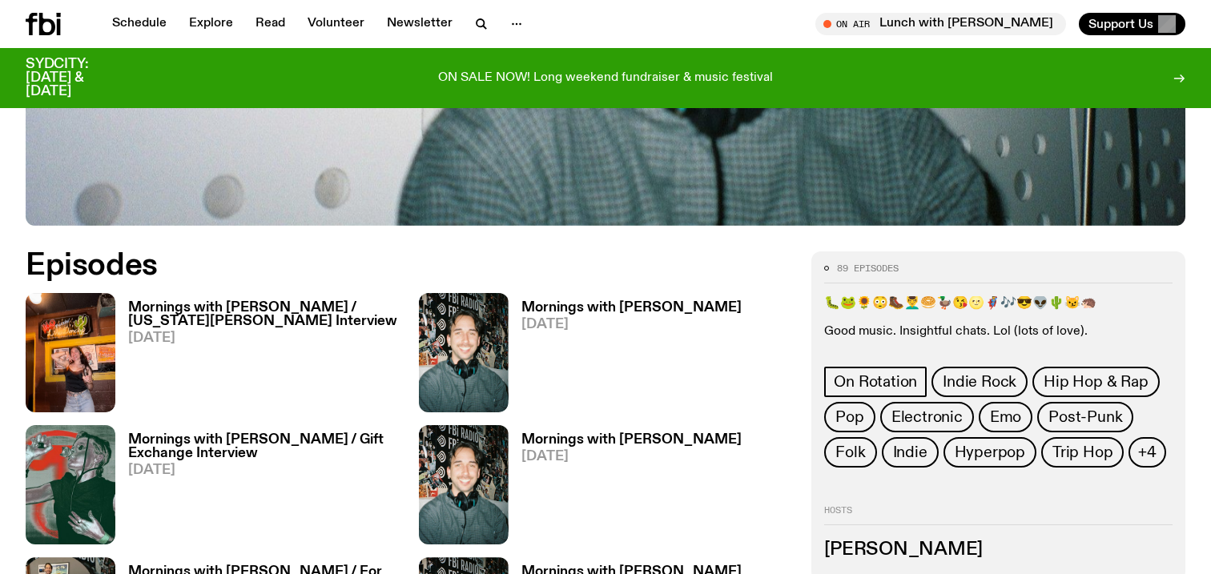
click at [996, 332] on p "Good music. Insightful chats. Lol (lots of love)." at bounding box center [998, 331] width 348 height 15
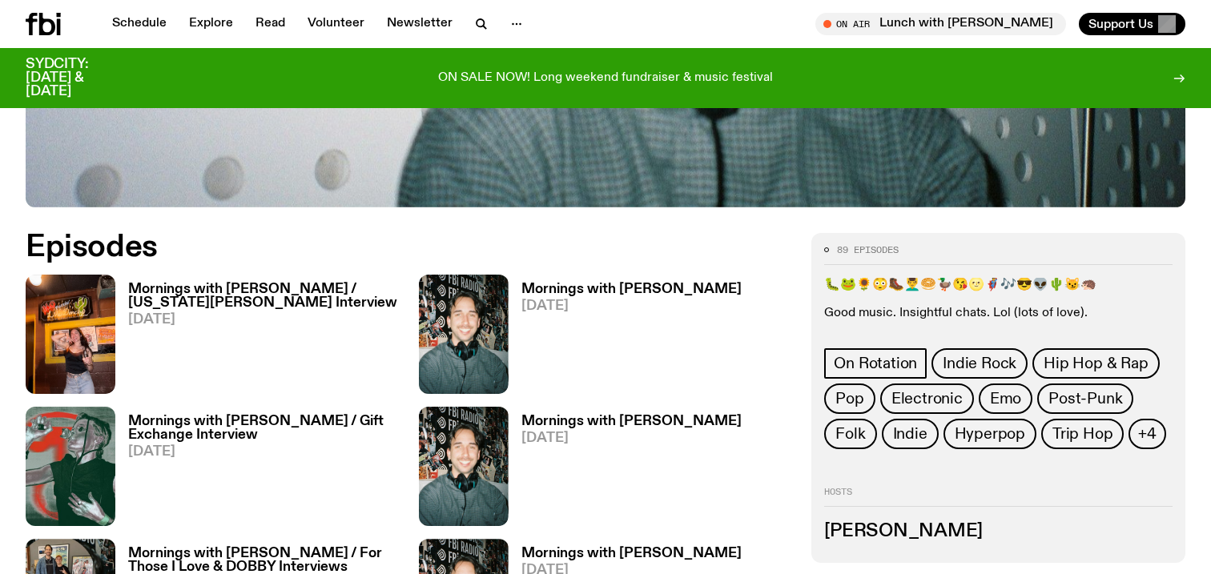
scroll to position [700, 0]
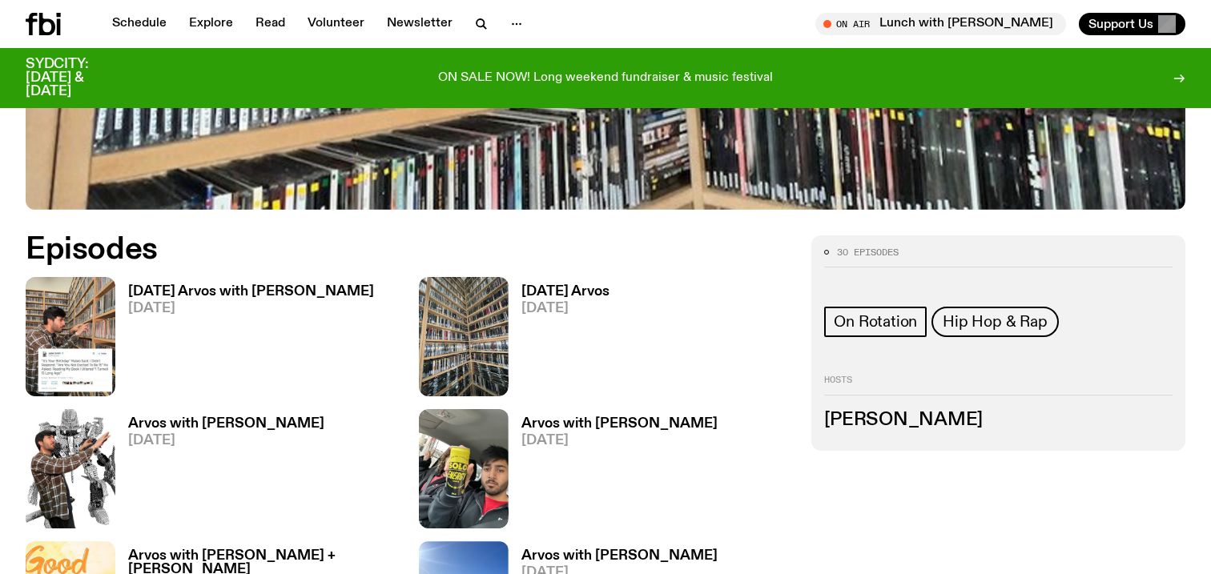
scroll to position [693, 0]
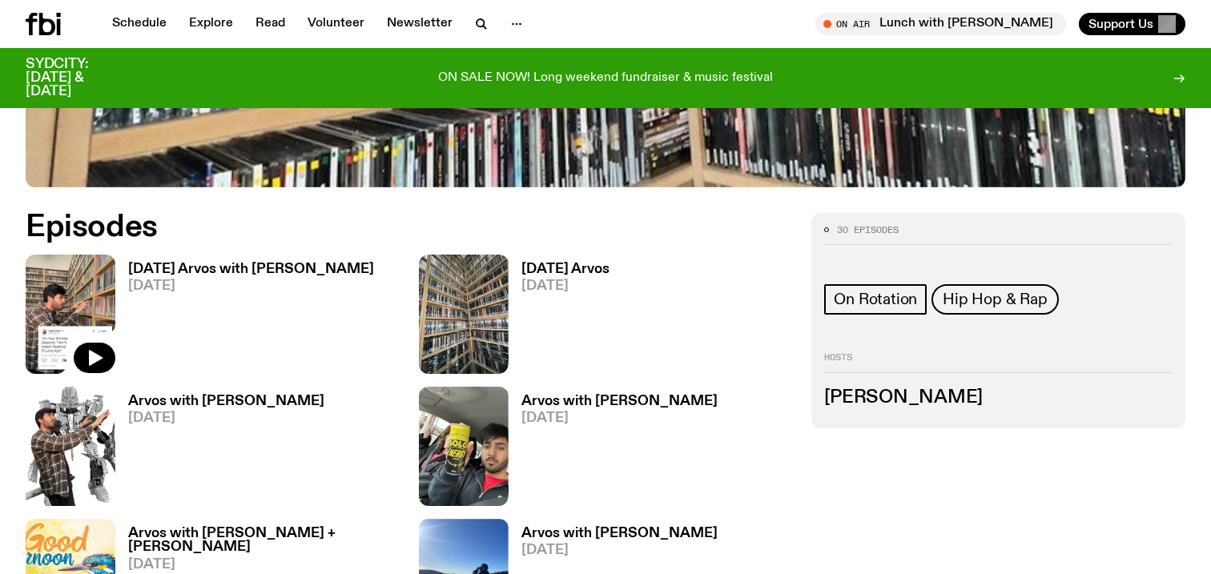
click at [106, 297] on img at bounding box center [71, 314] width 90 height 119
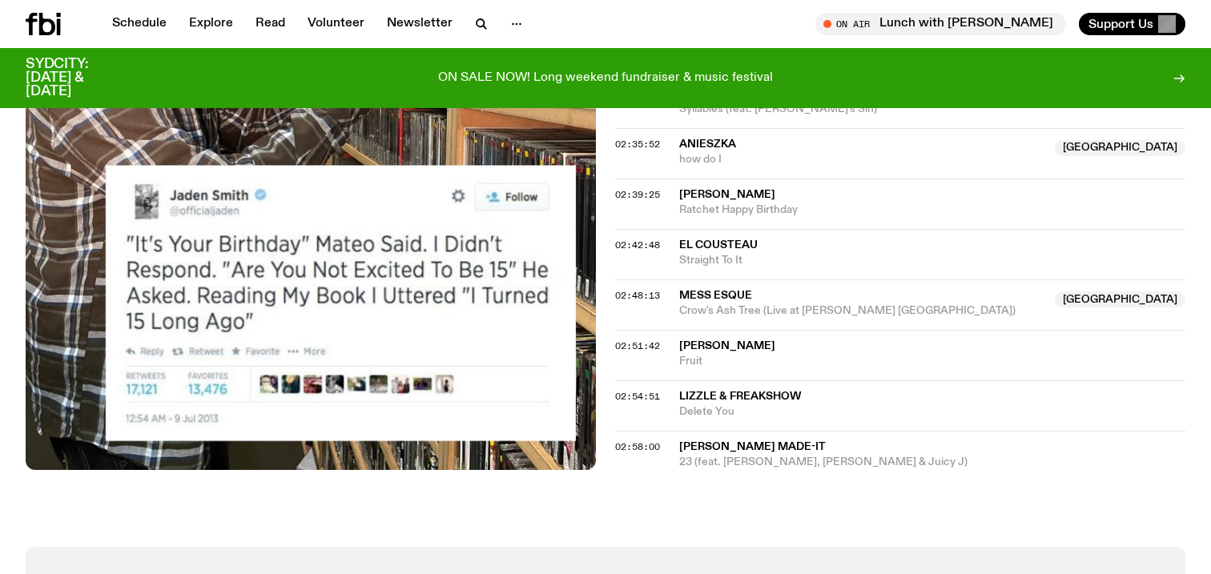
scroll to position [2541, 0]
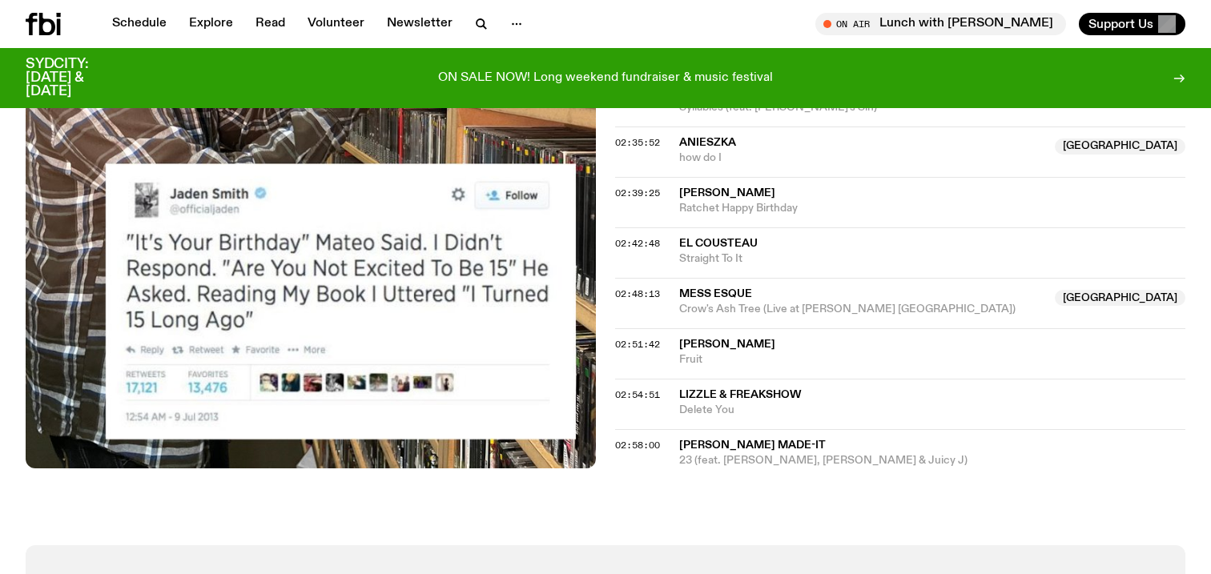
scroll to position [693, 0]
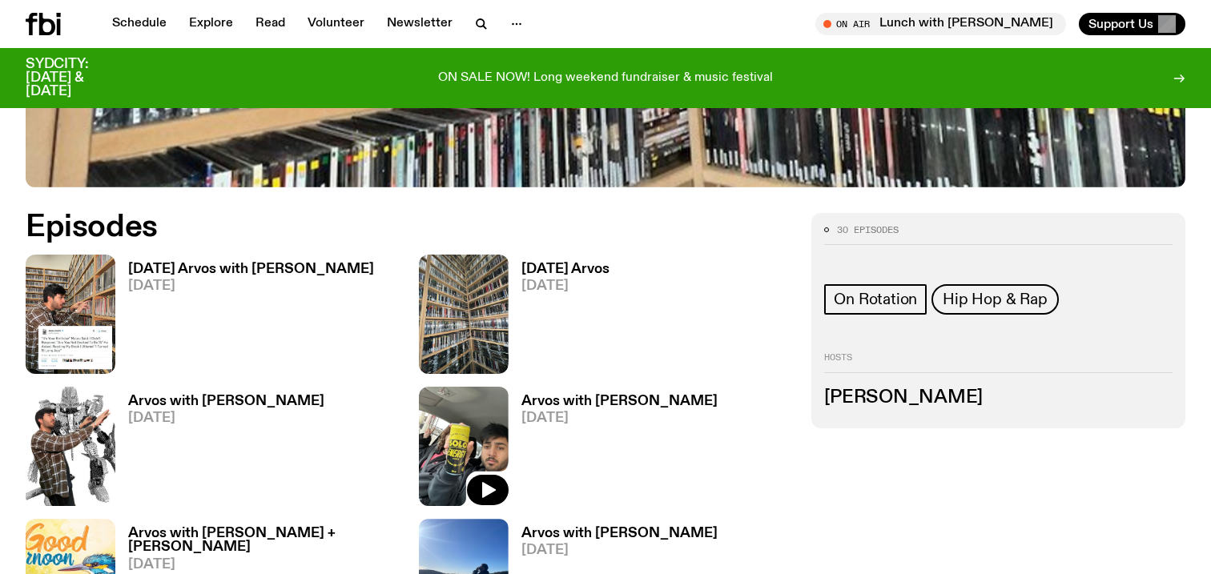
click at [458, 433] on img at bounding box center [464, 446] width 90 height 119
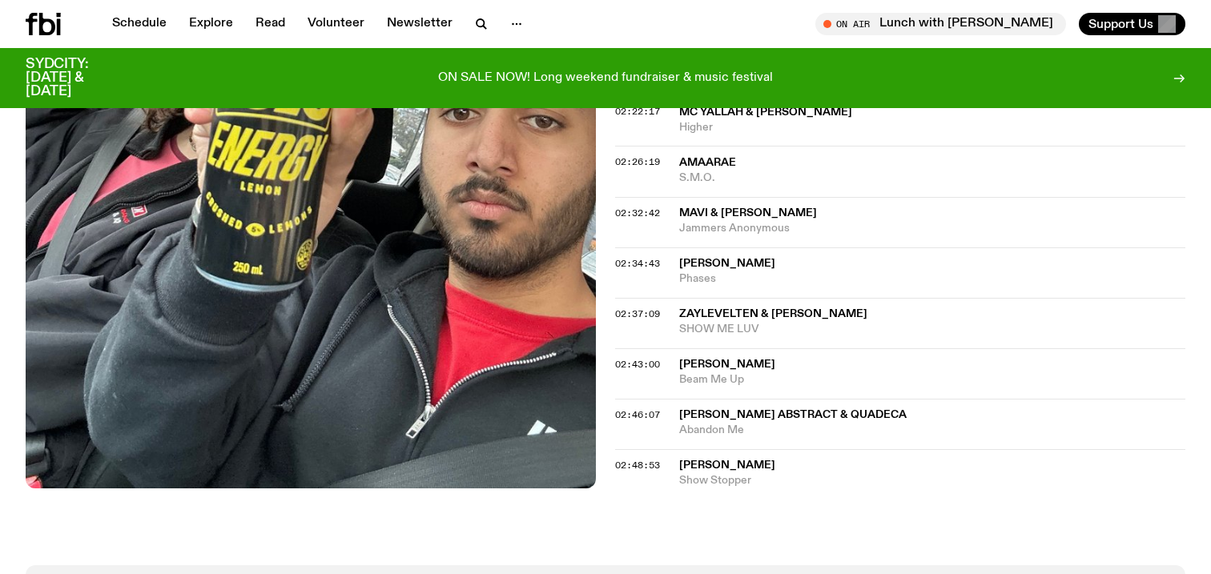
scroll to position [2257, 0]
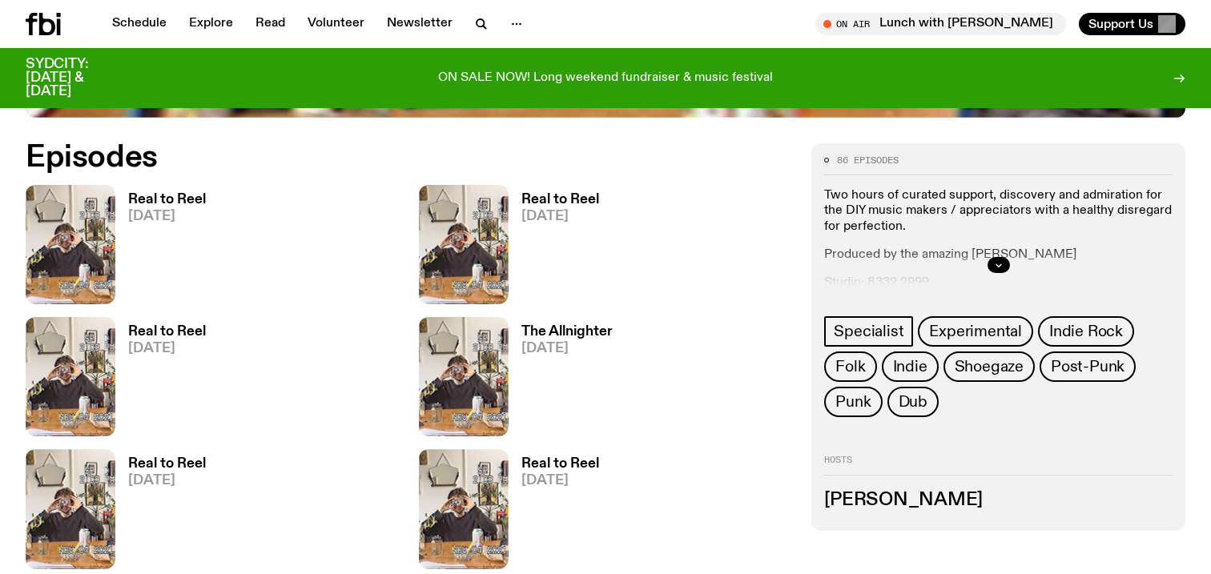
scroll to position [774, 0]
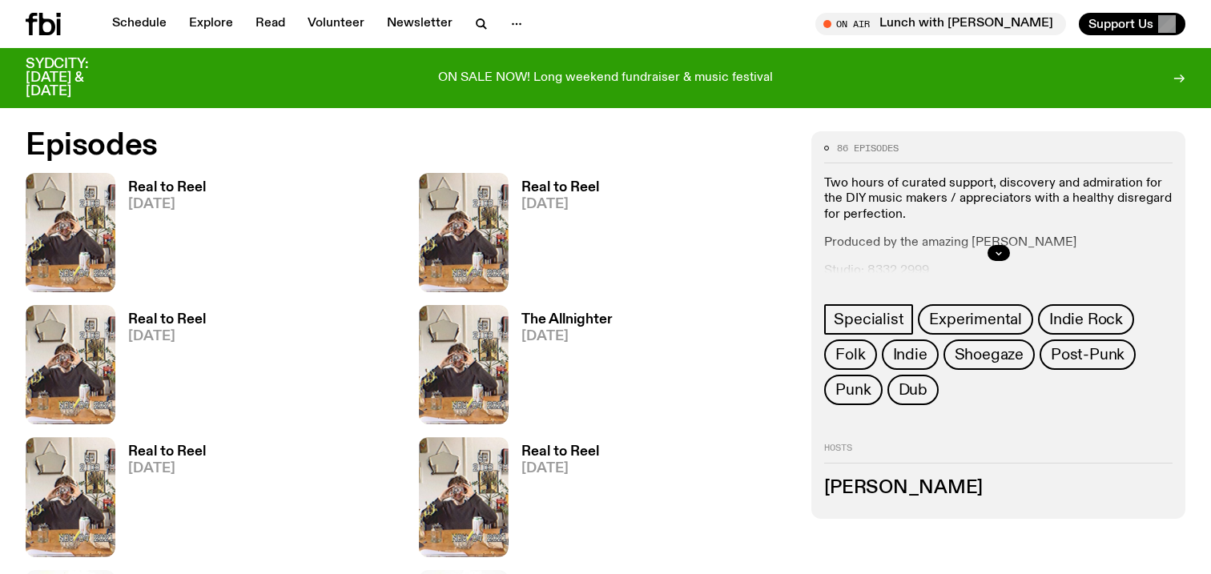
click at [481, 362] on img at bounding box center [464, 364] width 90 height 119
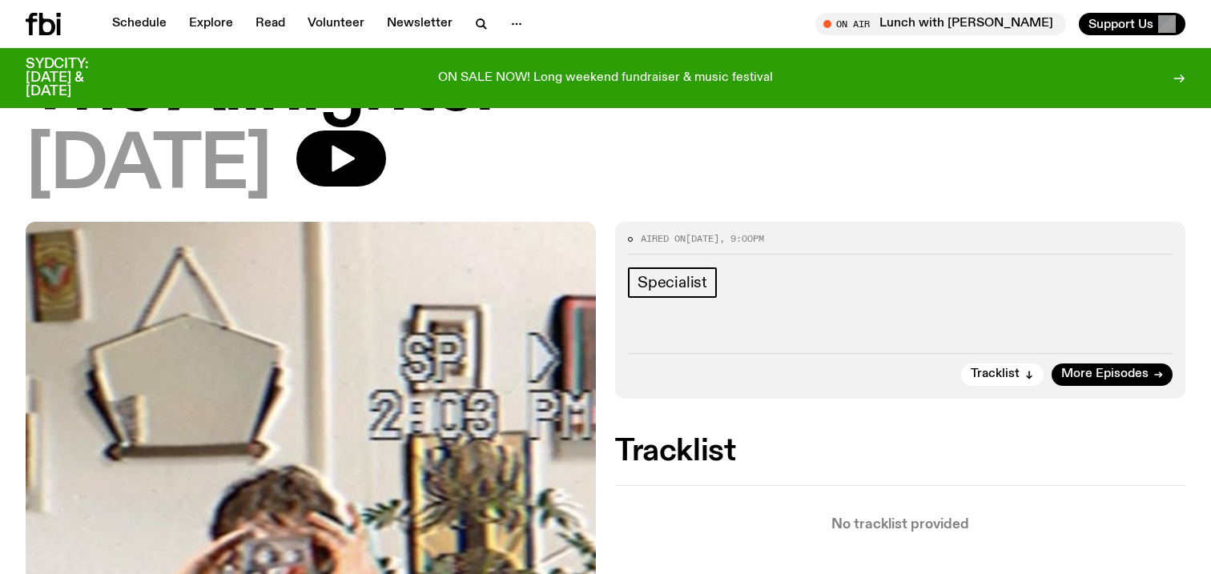
scroll to position [69, 0]
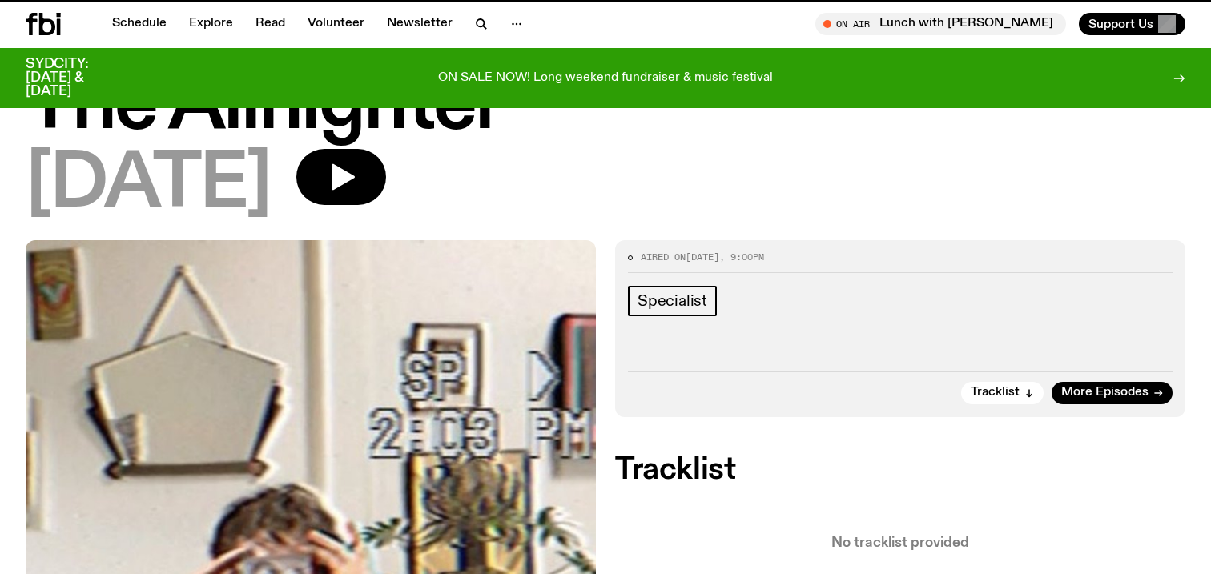
scroll to position [774, 0]
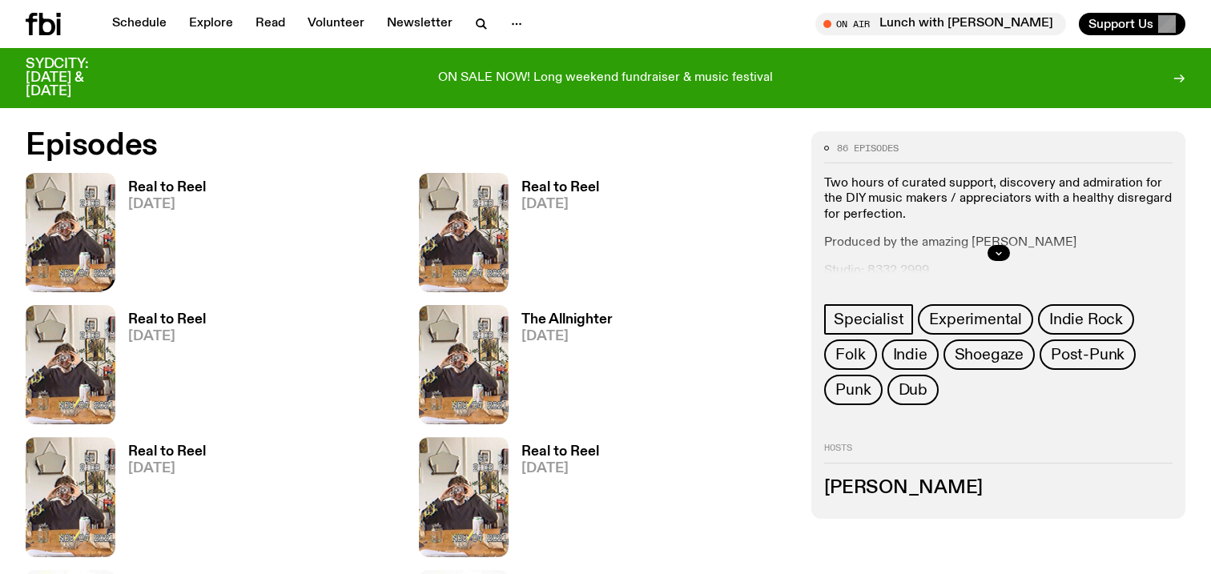
click at [103, 247] on img at bounding box center [71, 232] width 90 height 119
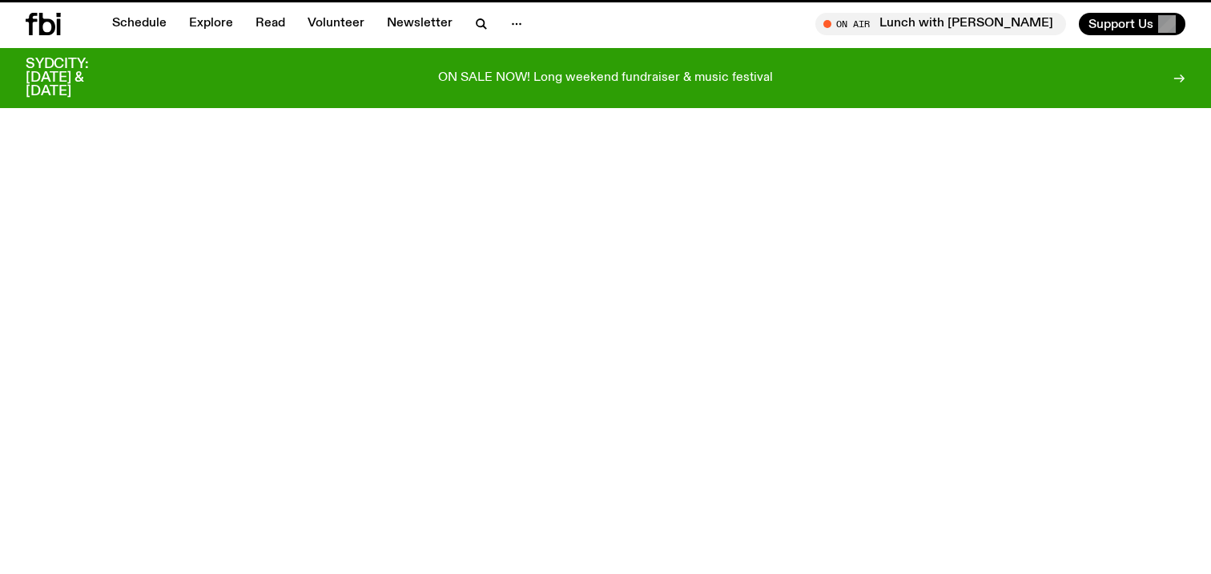
scroll to position [774, 0]
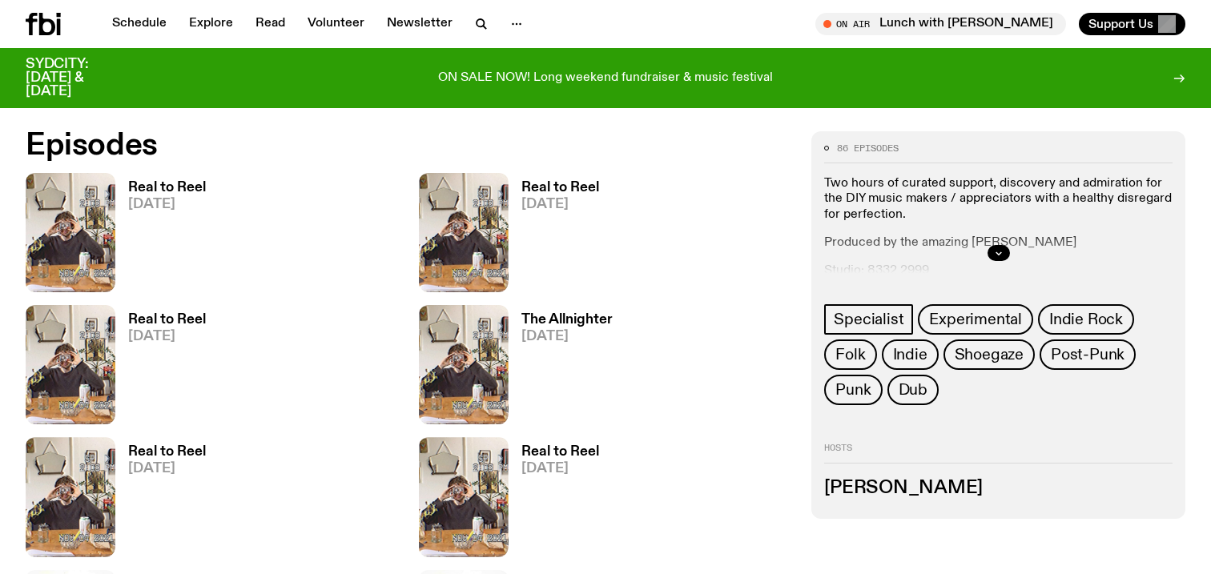
click at [469, 234] on img at bounding box center [464, 232] width 90 height 119
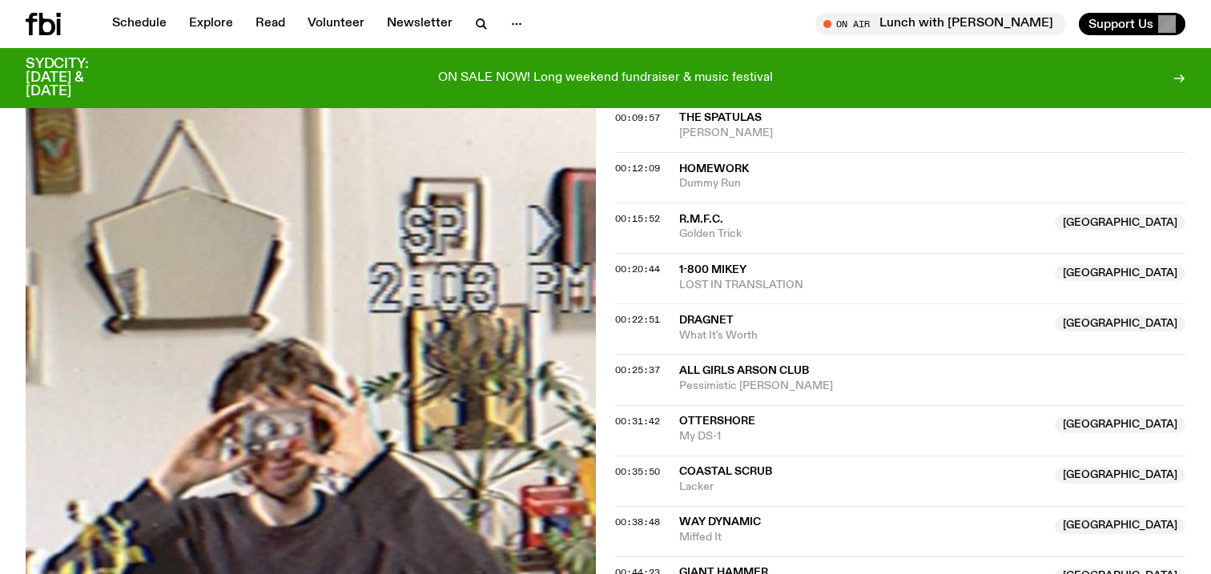
scroll to position [630, 0]
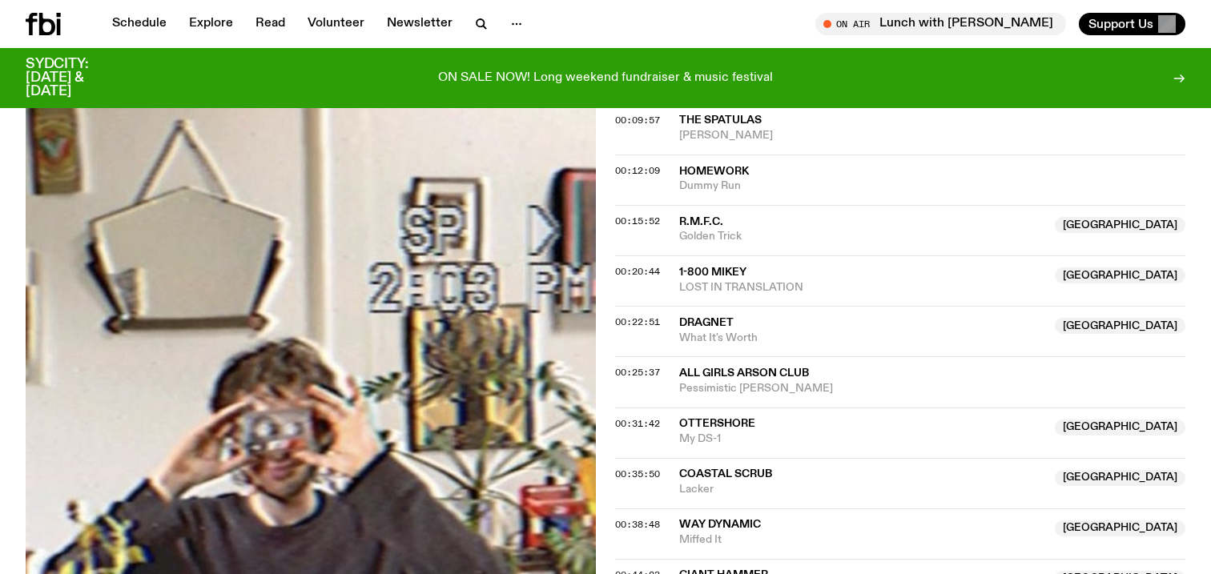
click at [608, 221] on div "Aired on 03.09.25 , 9:00pm Specialist Two hours of curated support, discovery a…" at bounding box center [605, 555] width 1211 height 1753
click at [625, 218] on span "00:15:52" at bounding box center [637, 221] width 45 height 13
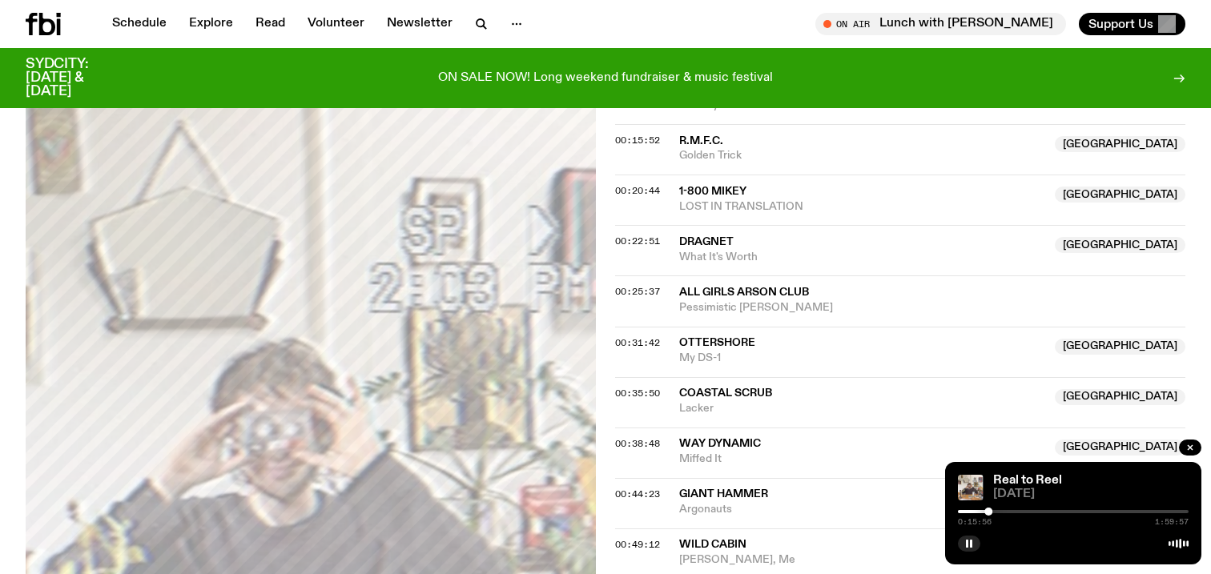
scroll to position [710, 0]
click at [638, 239] on span "00:22:51" at bounding box center [637, 242] width 45 height 13
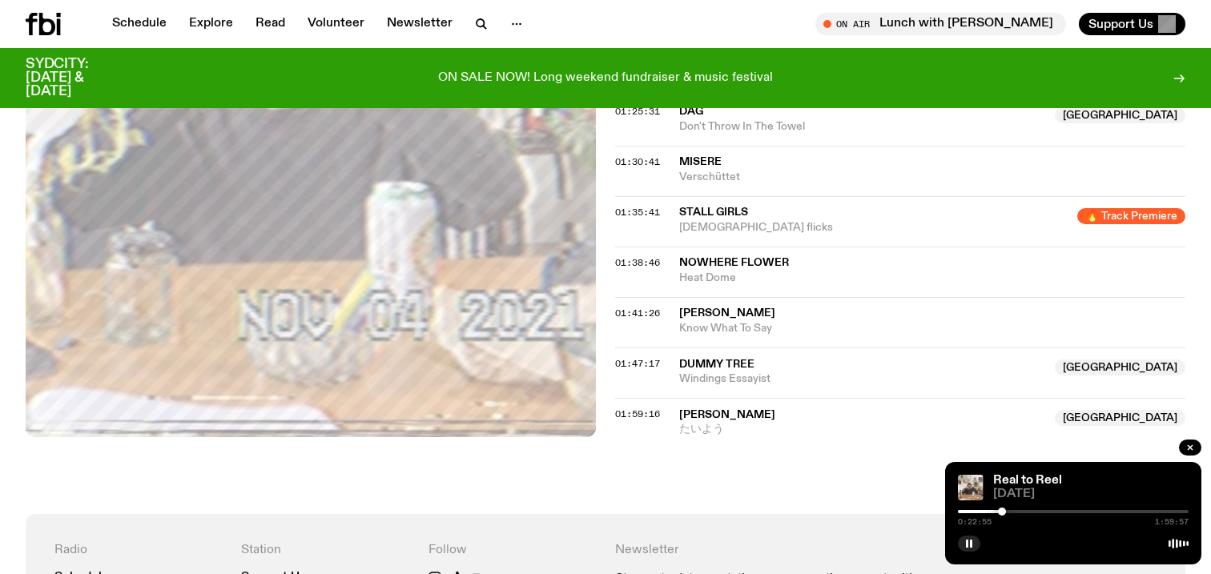
scroll to position [1566, 0]
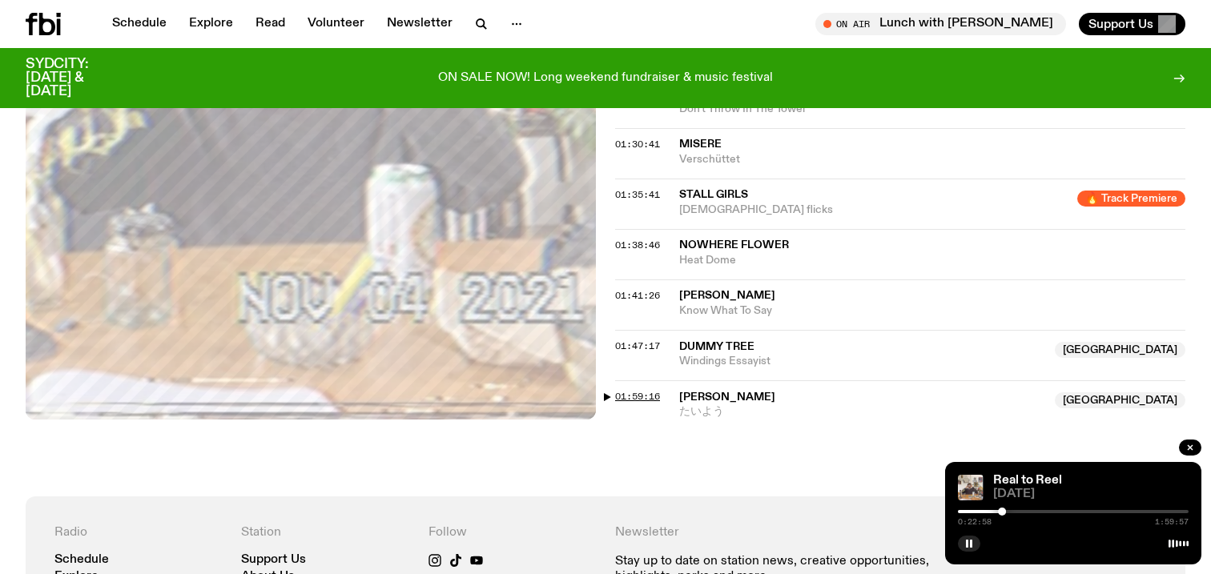
click at [640, 392] on span "01:59:16" at bounding box center [637, 396] width 45 height 13
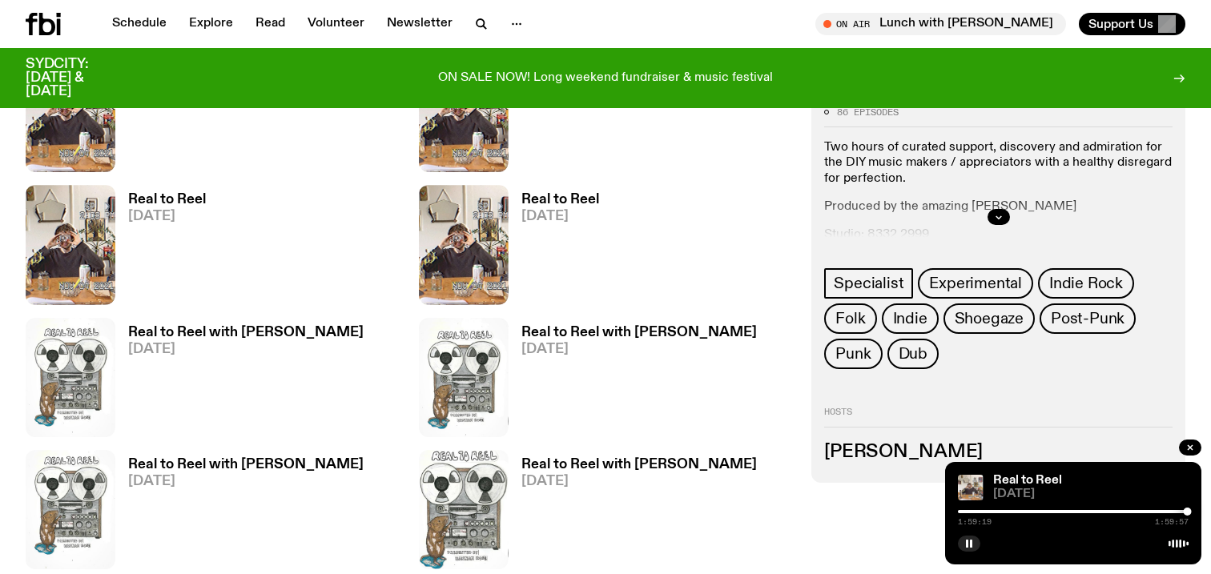
scroll to position [1064, 0]
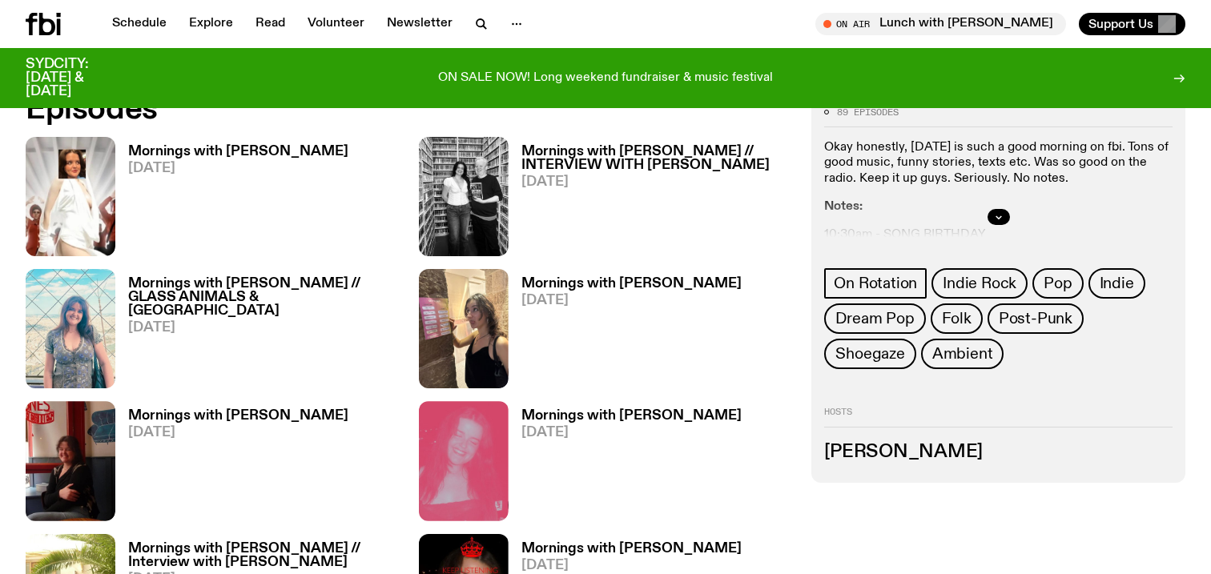
scroll to position [812, 0]
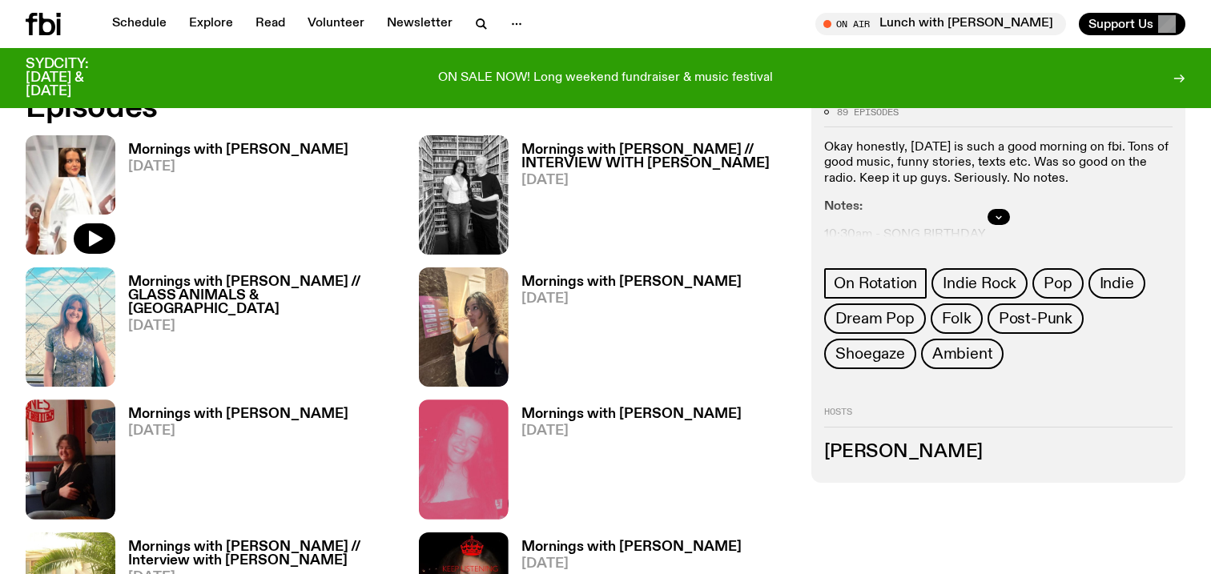
click at [74, 159] on img at bounding box center [71, 194] width 90 height 119
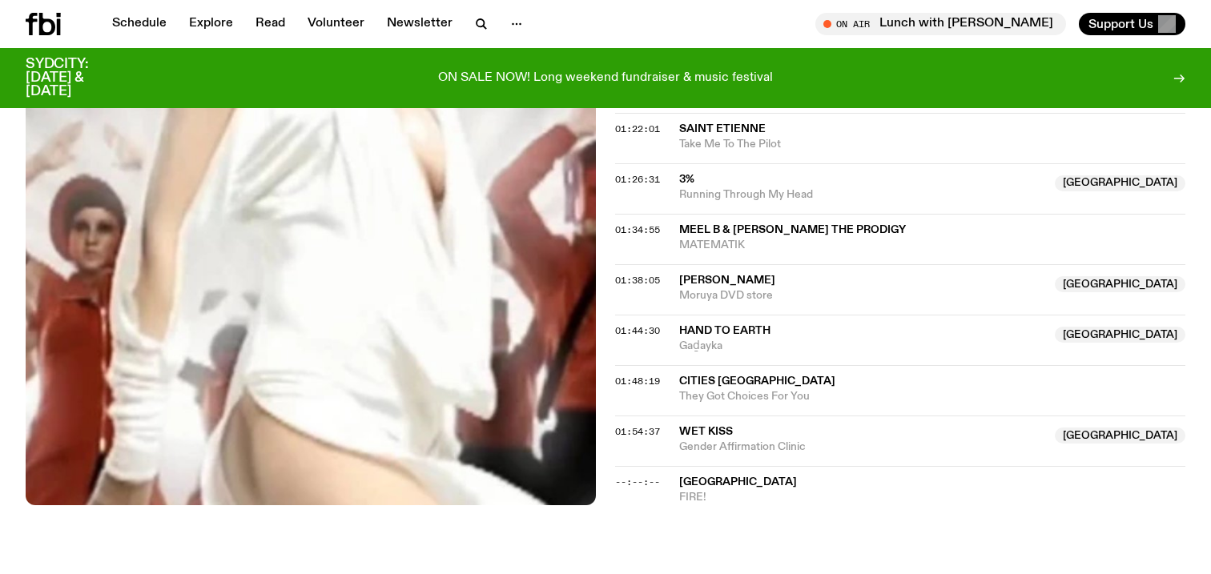
scroll to position [1402, 0]
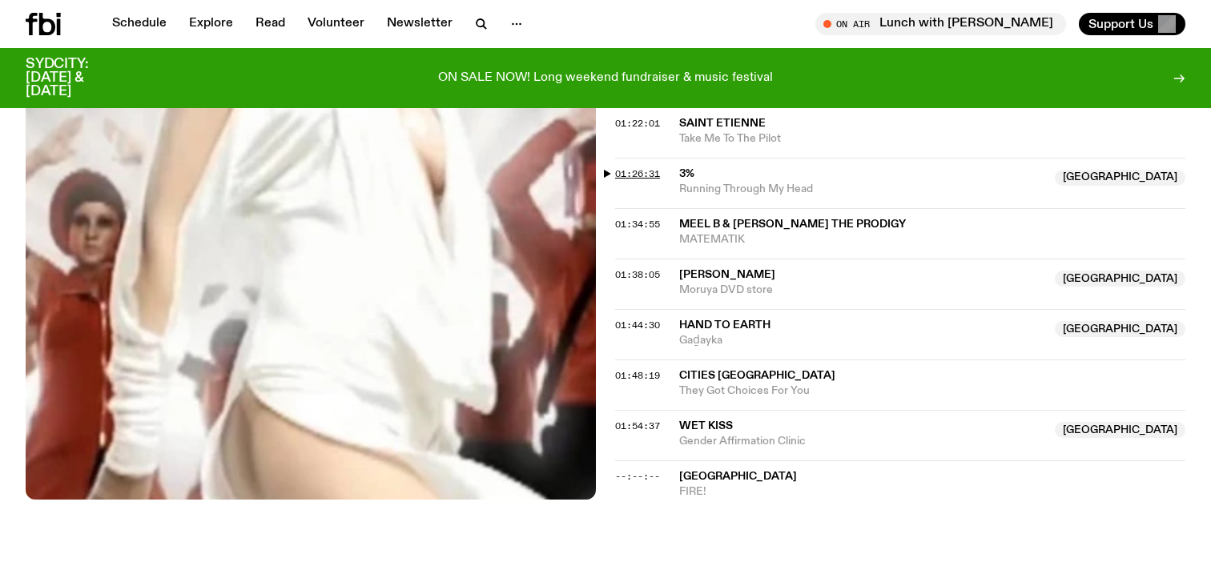
click at [642, 170] on span "01:26:31" at bounding box center [637, 173] width 45 height 13
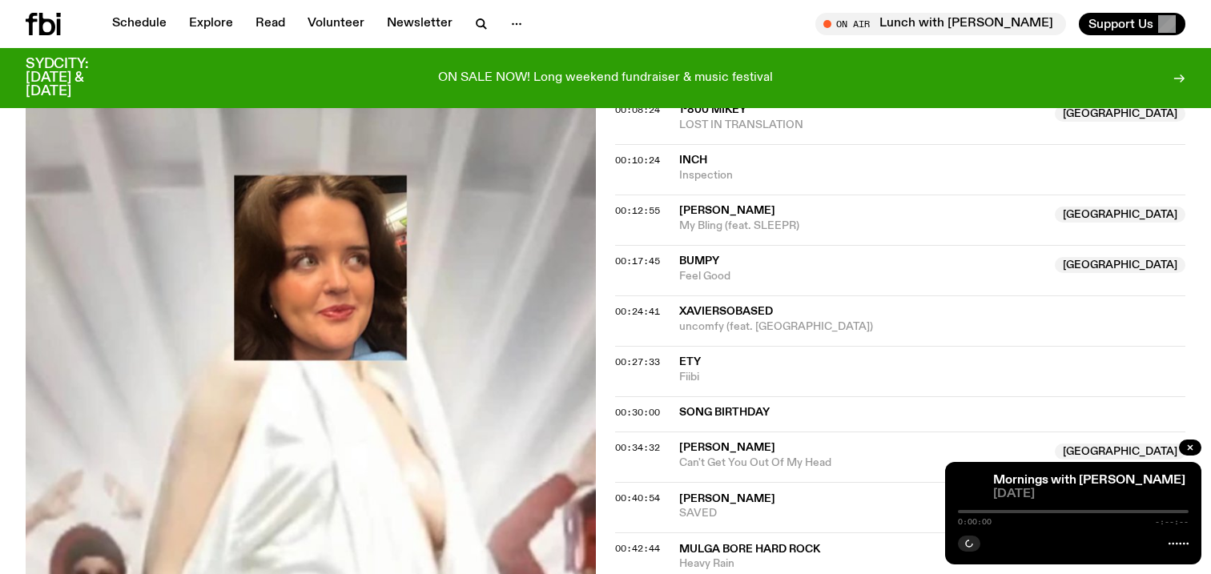
scroll to position [483, 0]
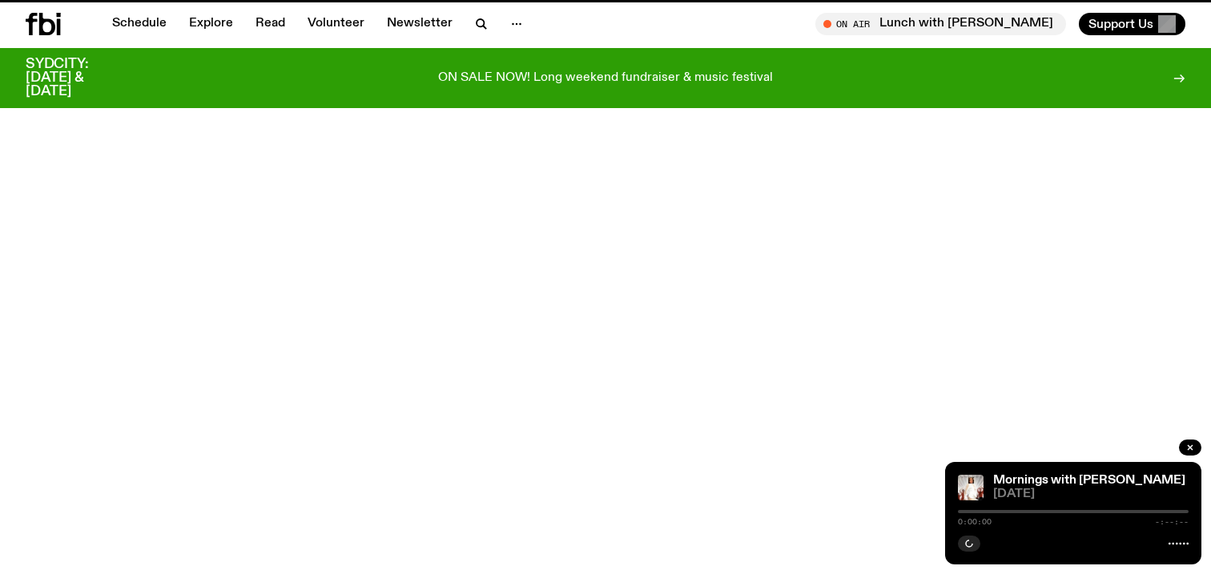
scroll to position [812, 0]
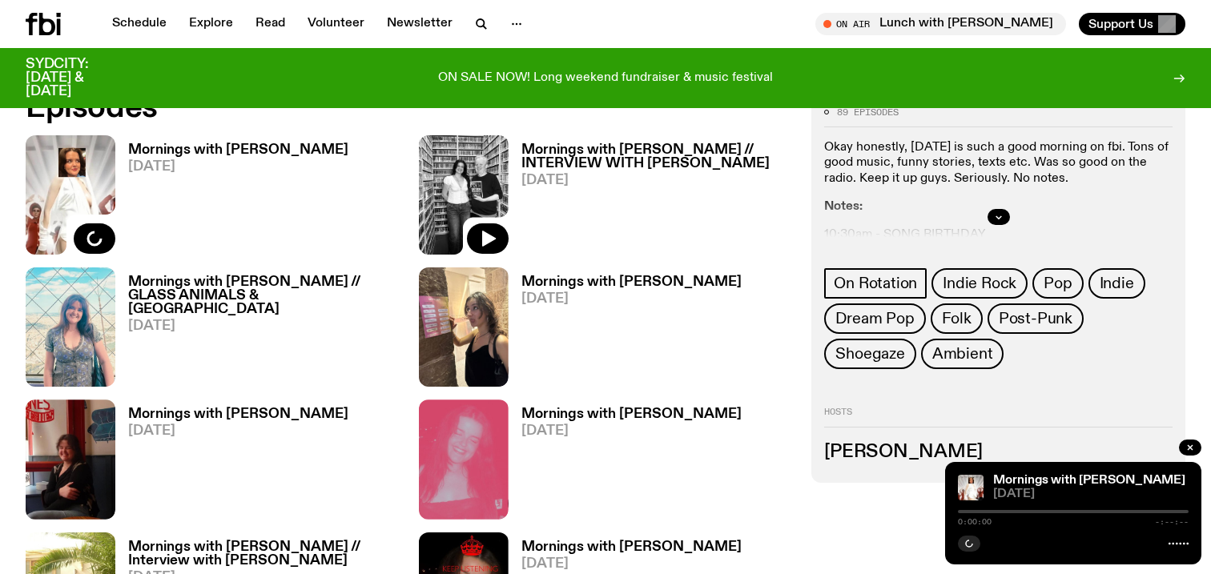
click at [465, 177] on img at bounding box center [464, 194] width 90 height 119
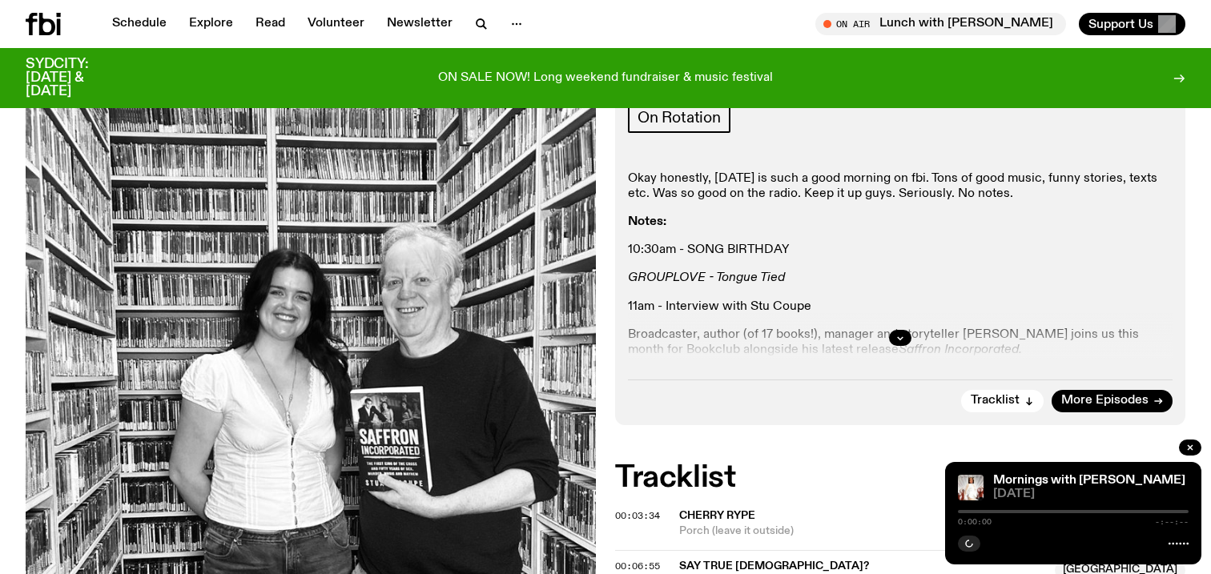
scroll to position [398, 0]
click at [770, 311] on div at bounding box center [900, 336] width 545 height 51
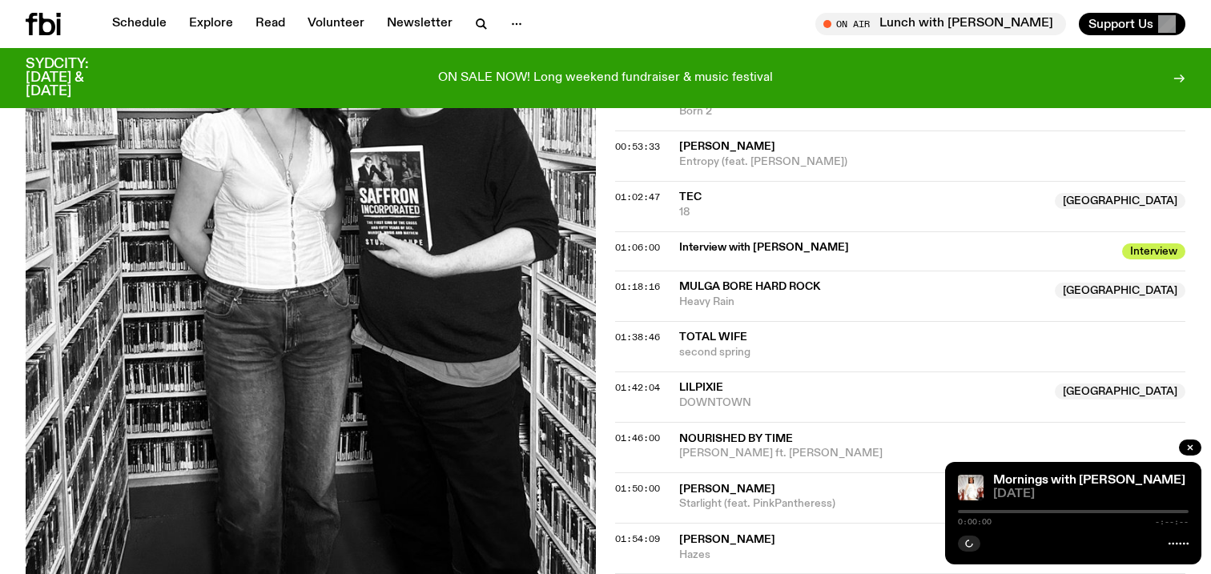
scroll to position [1398, 0]
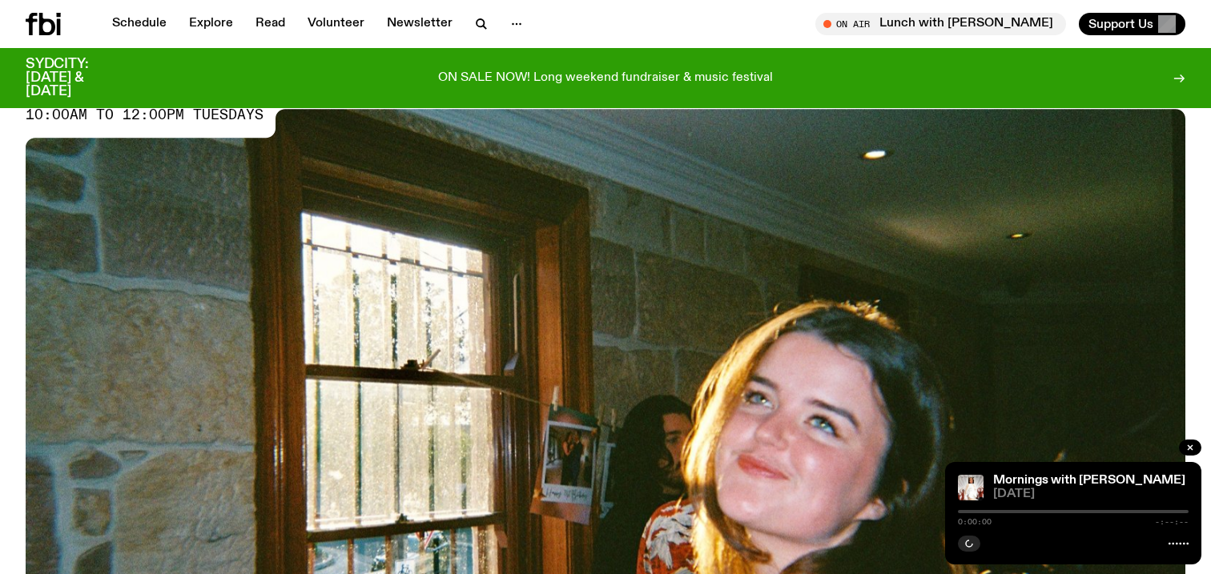
scroll to position [2, 0]
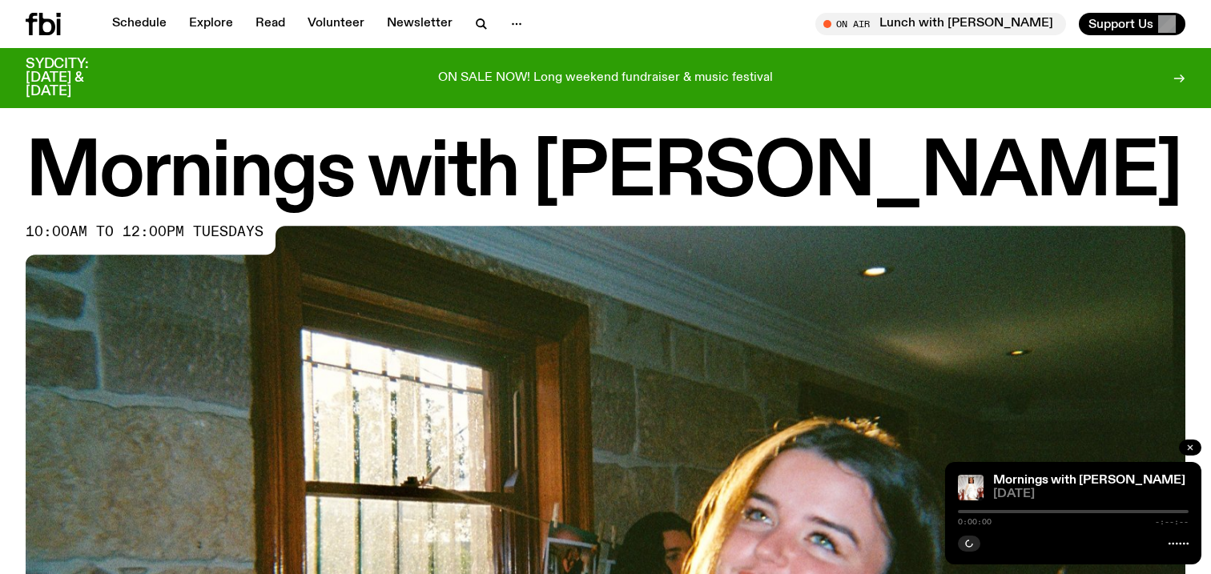
click at [1191, 449] on icon "button" at bounding box center [1190, 447] width 5 height 5
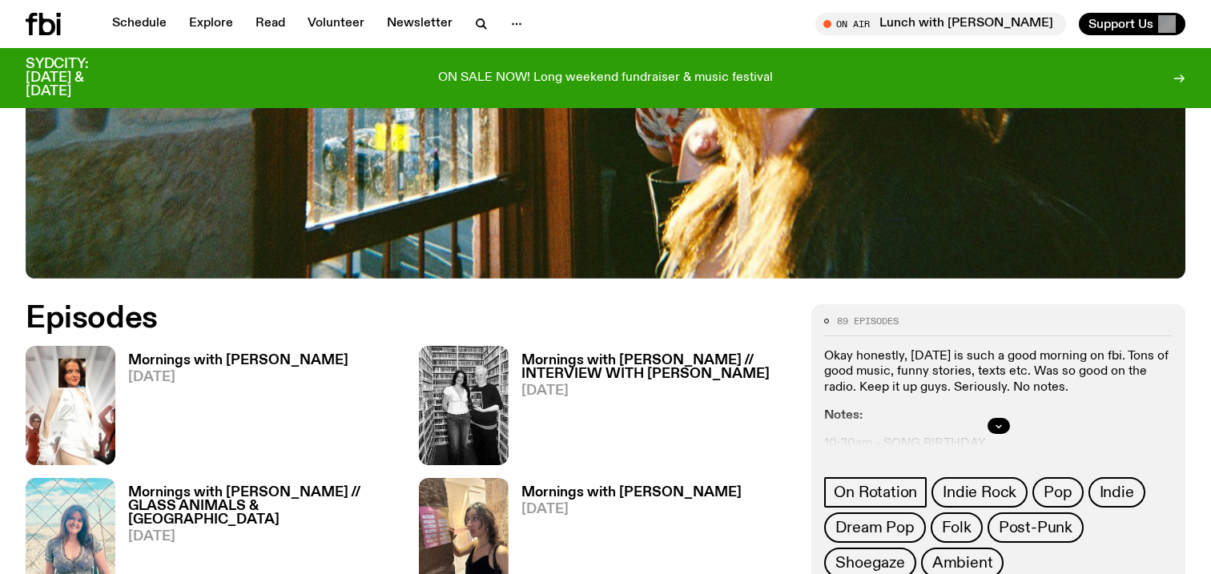
scroll to position [662, 0]
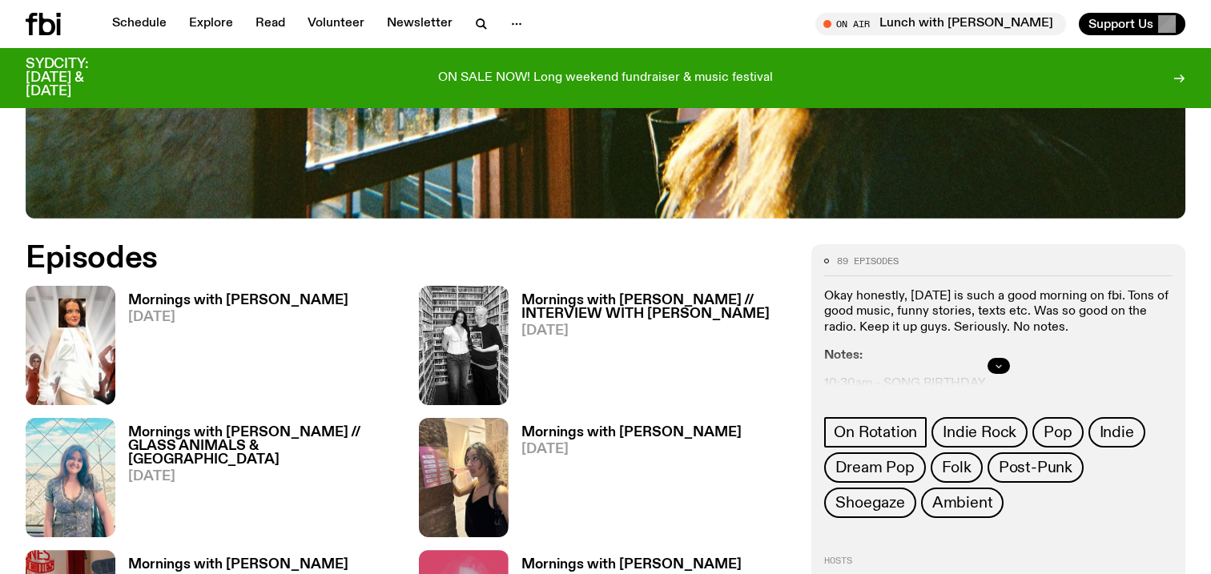
click at [997, 368] on icon "button" at bounding box center [999, 366] width 10 height 10
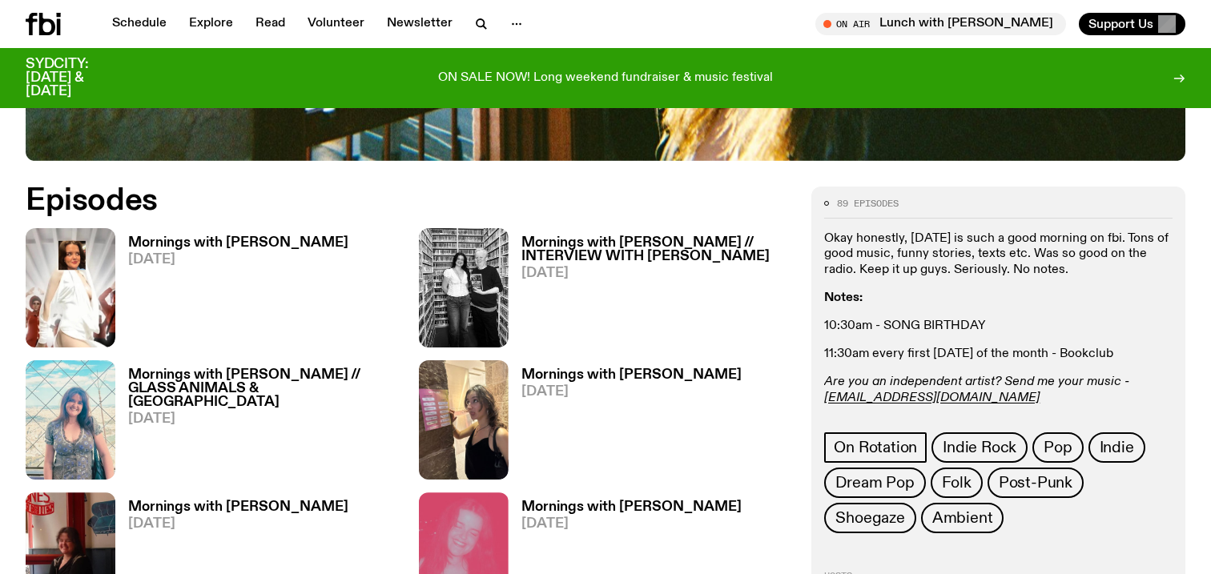
scroll to position [714, 0]
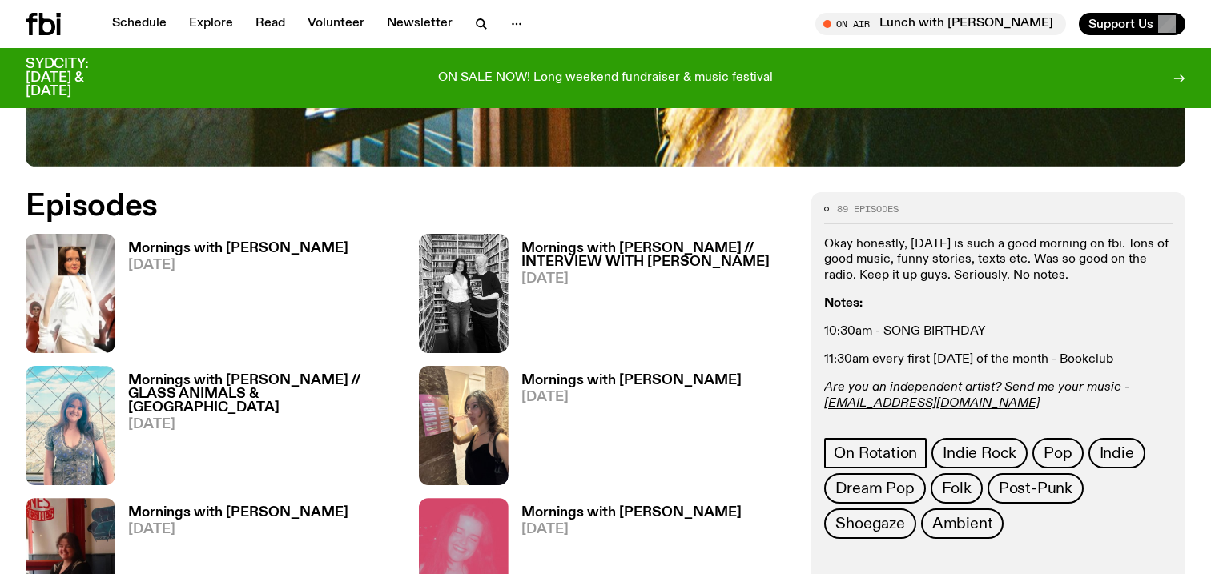
click at [992, 359] on p "11:30am every first [DATE] of the month - Bookclub" at bounding box center [998, 359] width 348 height 15
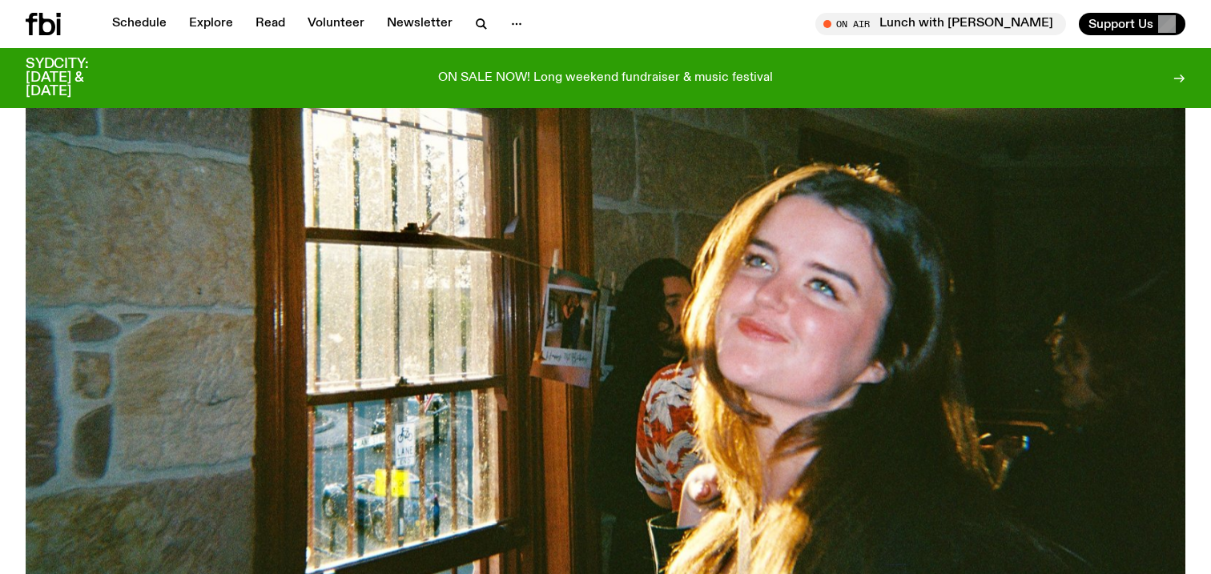
scroll to position [568, 0]
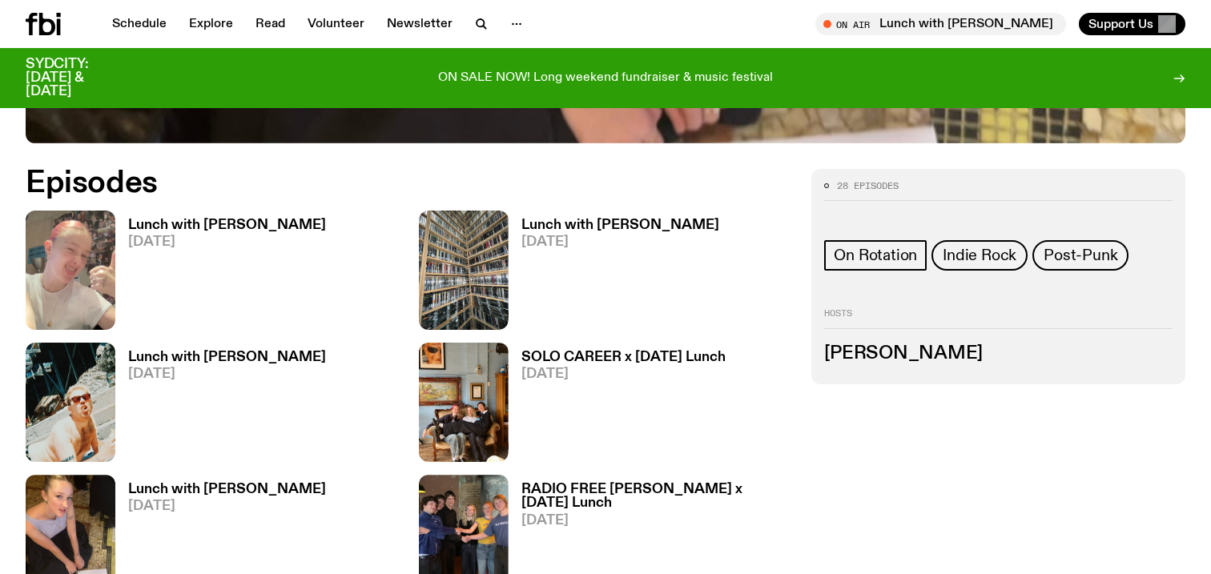
scroll to position [766, 0]
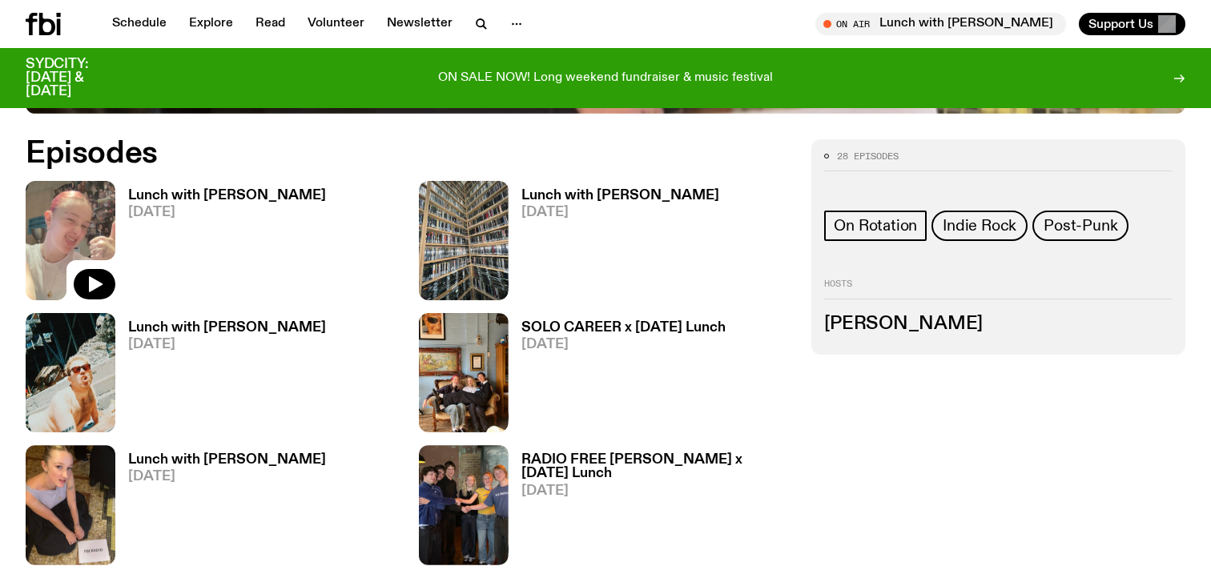
click at [76, 245] on img at bounding box center [71, 240] width 90 height 119
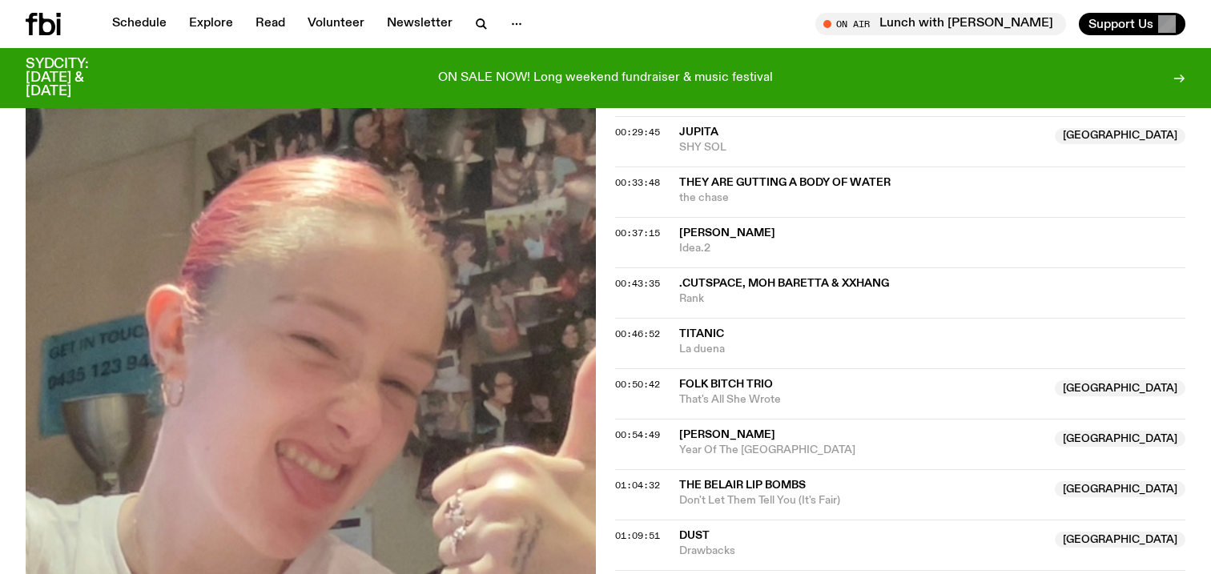
scroll to position [881, 0]
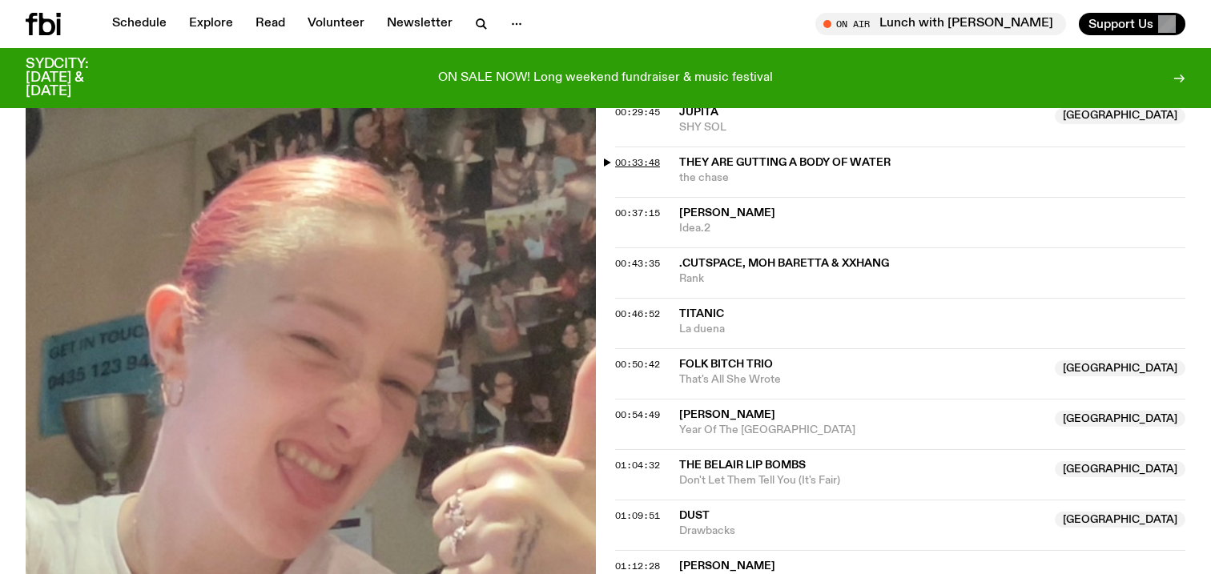
click at [630, 166] on span "00:33:48" at bounding box center [637, 162] width 45 height 13
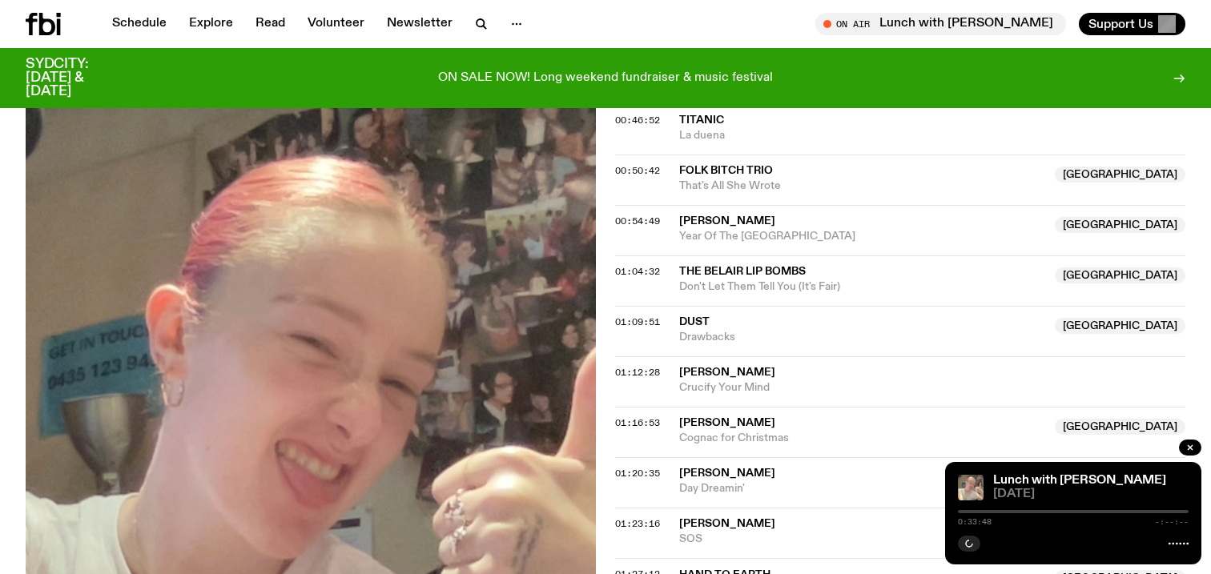
scroll to position [1080, 0]
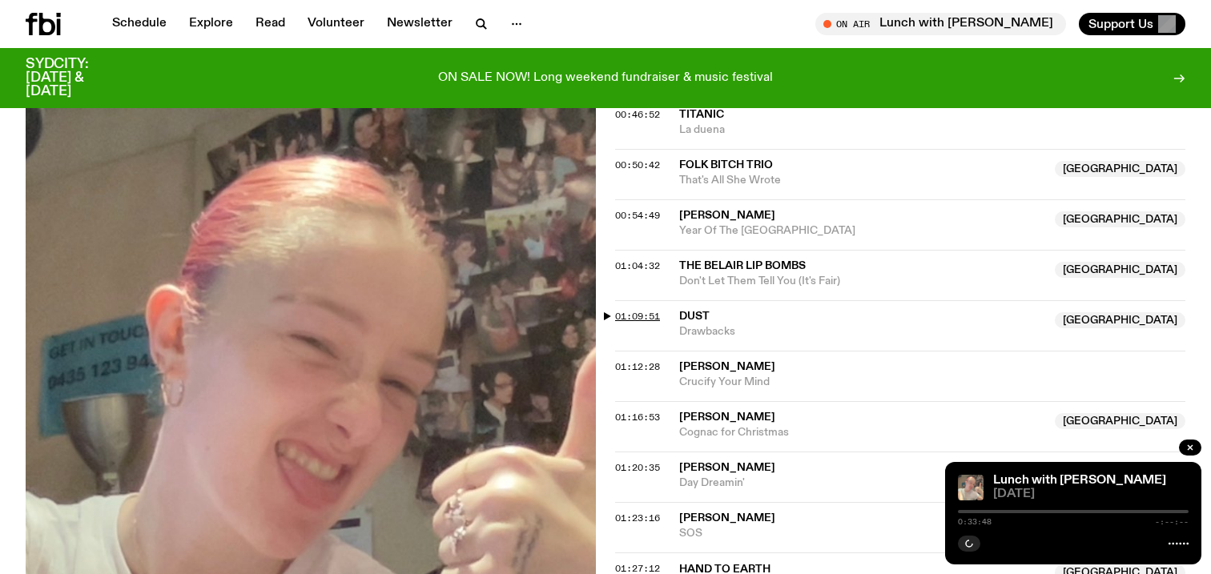
click at [640, 312] on span "01:09:51" at bounding box center [637, 316] width 45 height 13
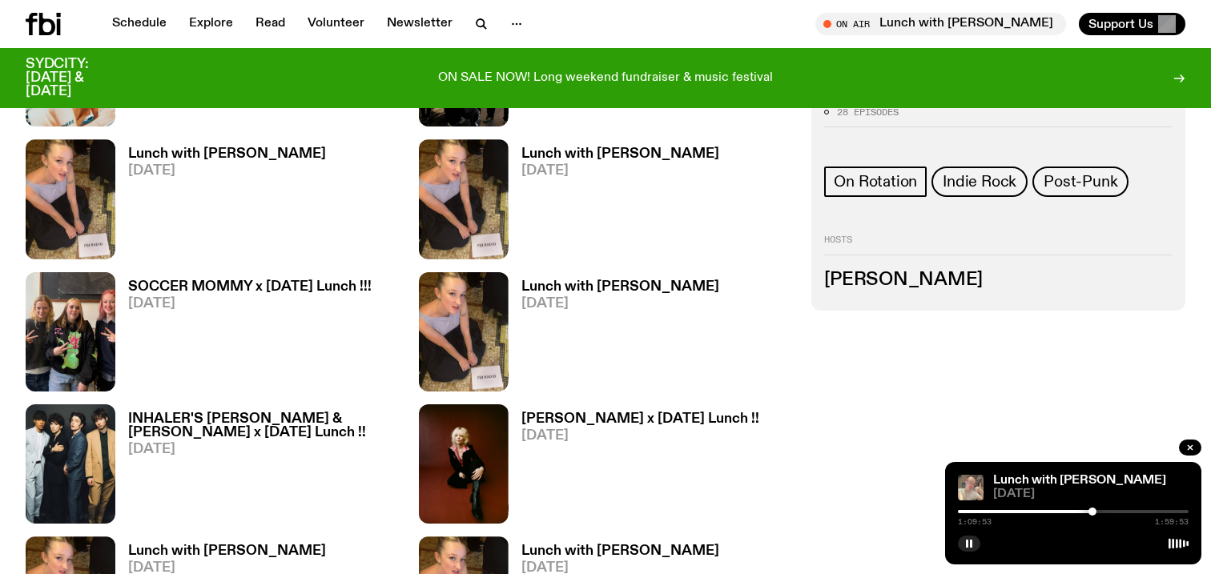
scroll to position [1475, 0]
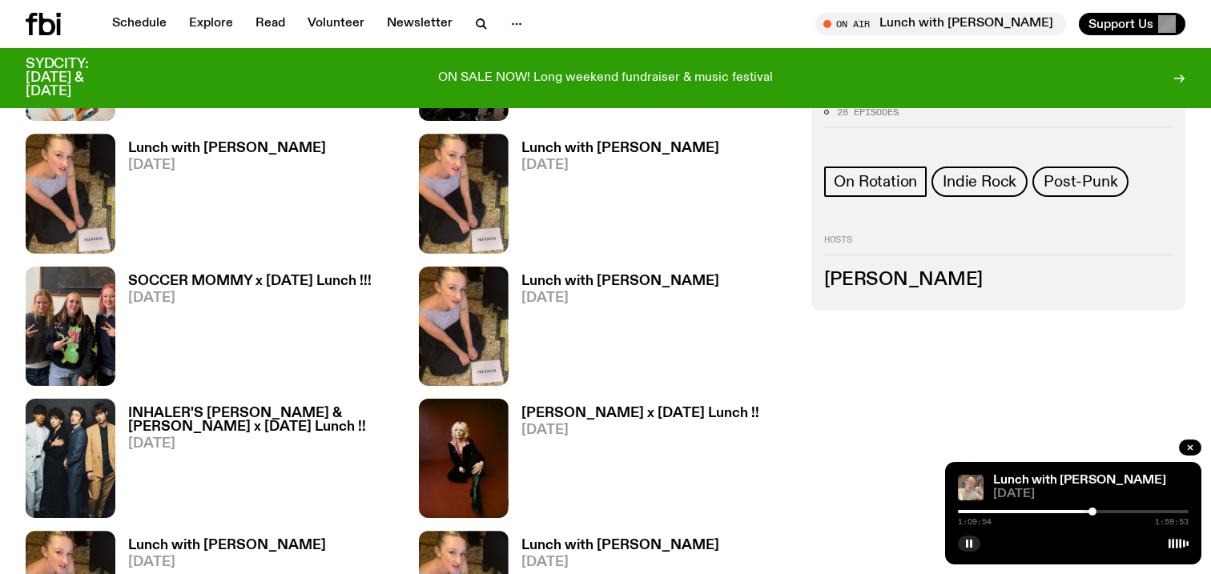
click at [875, 282] on h3 "Sabine Lee-Cook" at bounding box center [998, 280] width 348 height 18
click at [1189, 444] on icon "button" at bounding box center [1190, 448] width 10 height 10
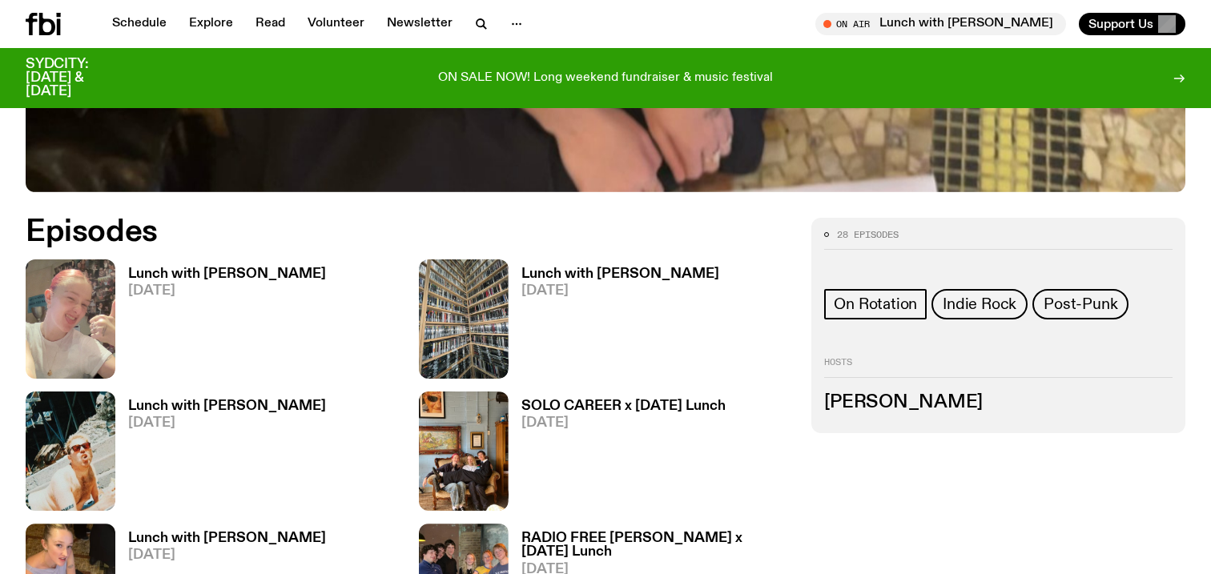
scroll to position [662, 0]
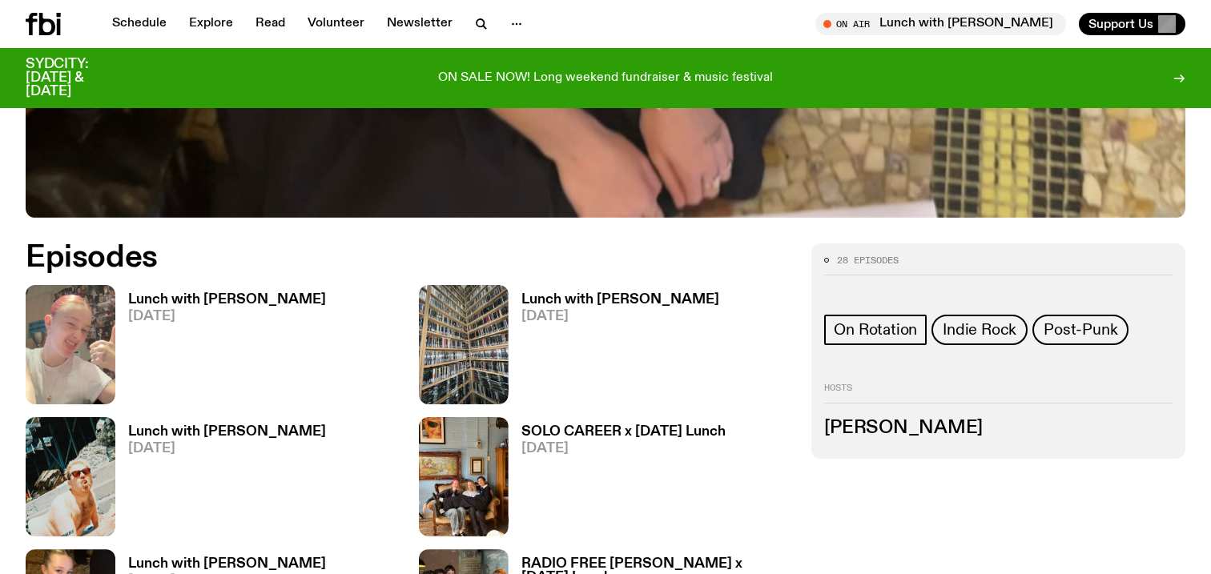
click at [853, 405] on div "Hosts Sabine Lee-Cook" at bounding box center [998, 410] width 348 height 53
click at [883, 256] on span "28 episodes" at bounding box center [868, 260] width 62 height 9
click at [842, 384] on h2 "Hosts" at bounding box center [998, 393] width 348 height 19
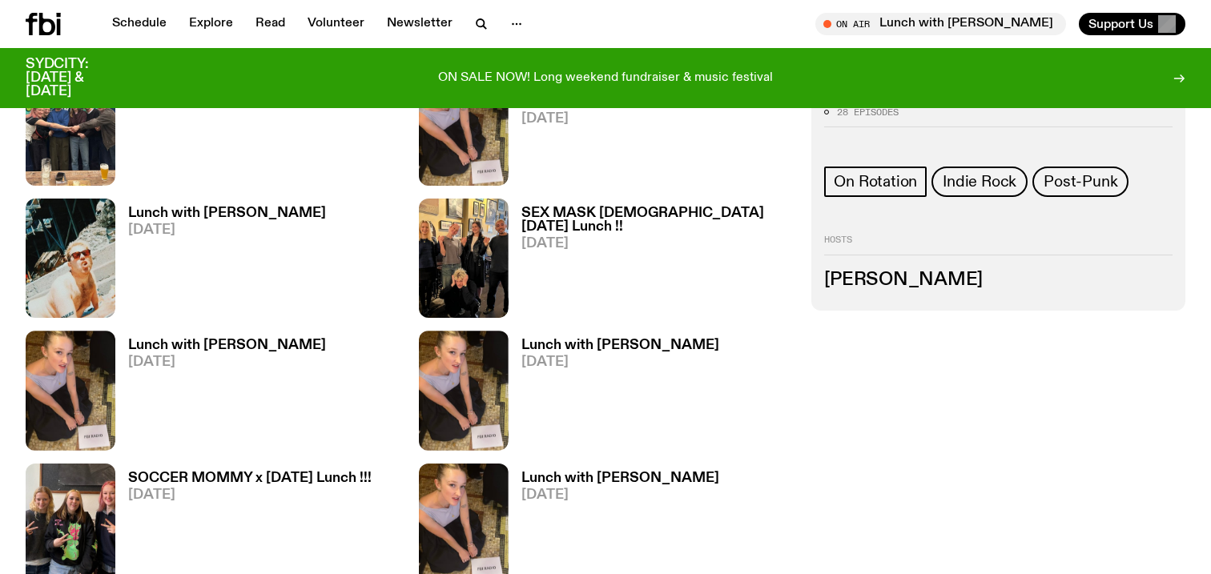
scroll to position [1302, 0]
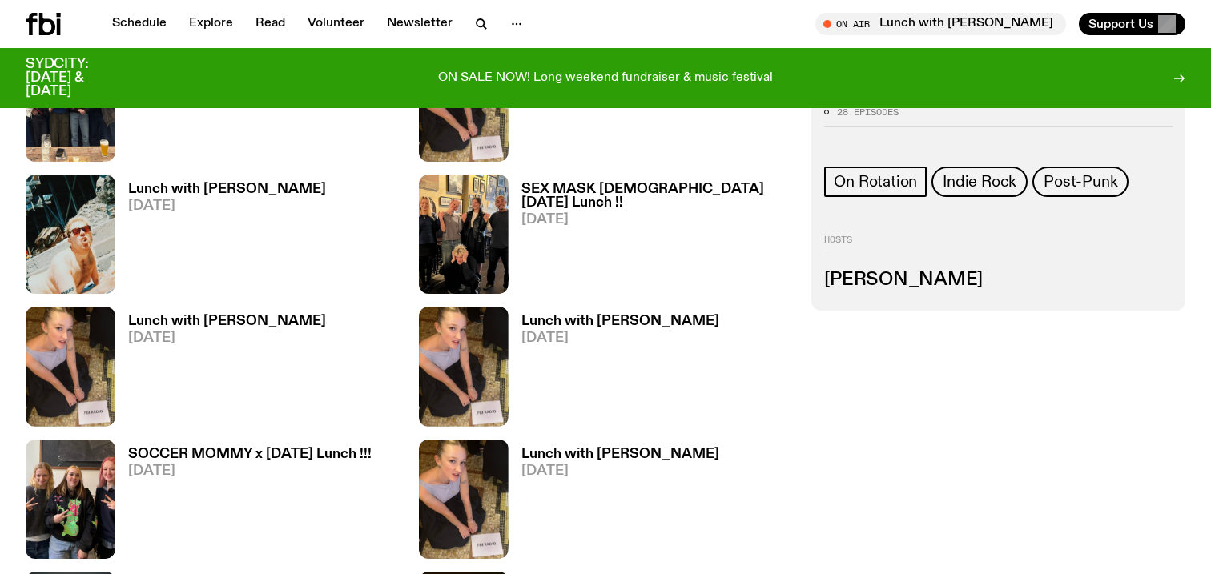
click at [644, 328] on h3 "Lunch with Sabine Lee Cook" at bounding box center [620, 322] width 198 height 14
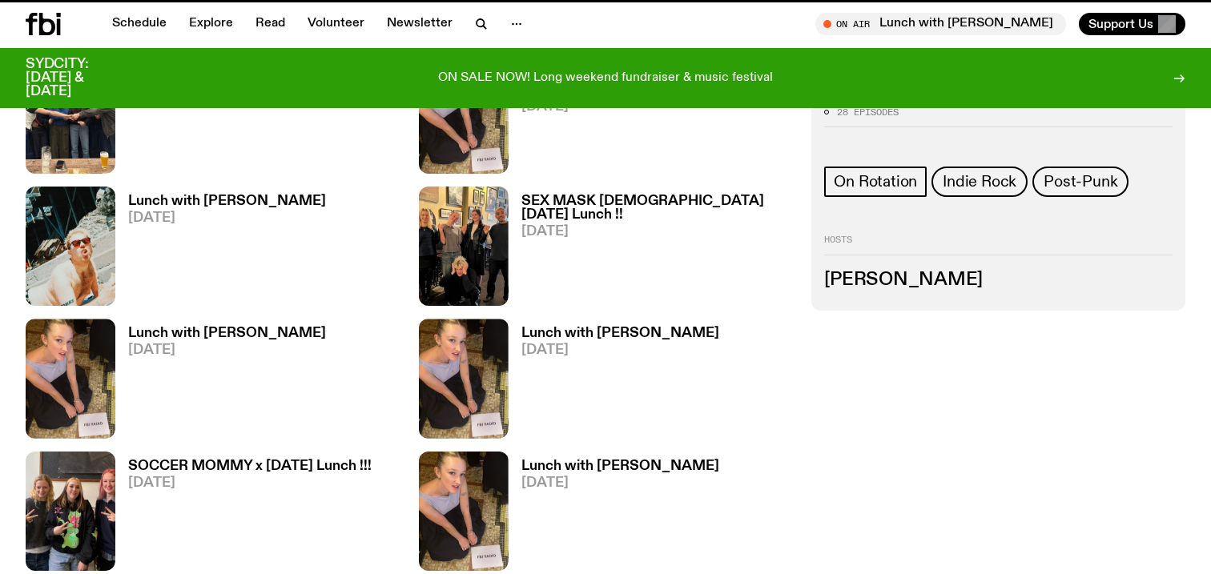
scroll to position [1289, 0]
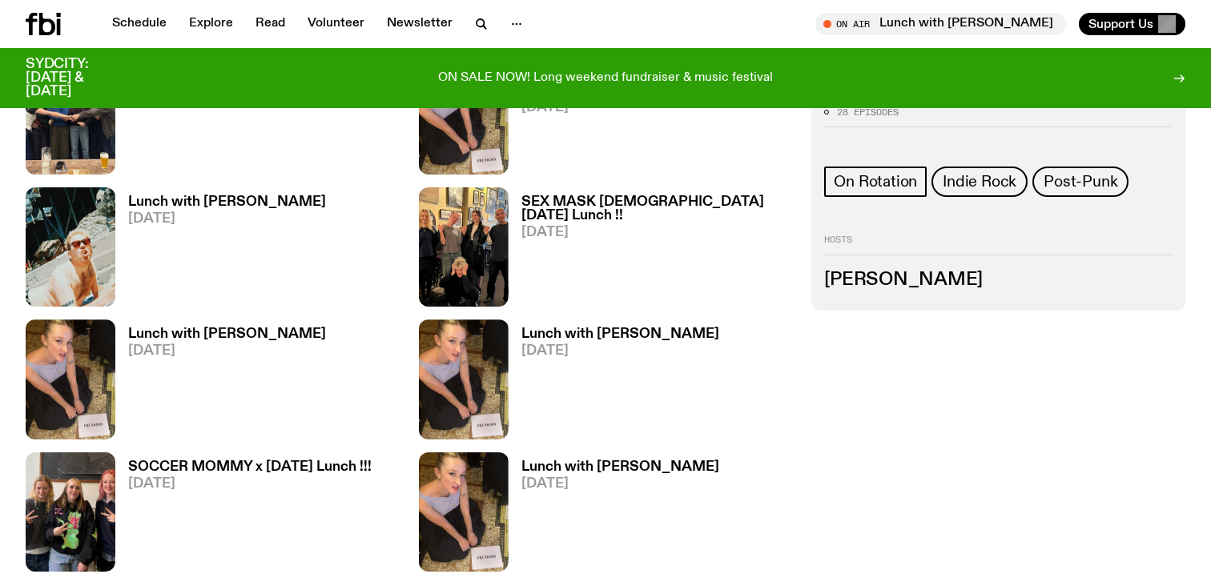
click at [855, 273] on h3 "Sabine Lee-Cook" at bounding box center [998, 280] width 348 height 18
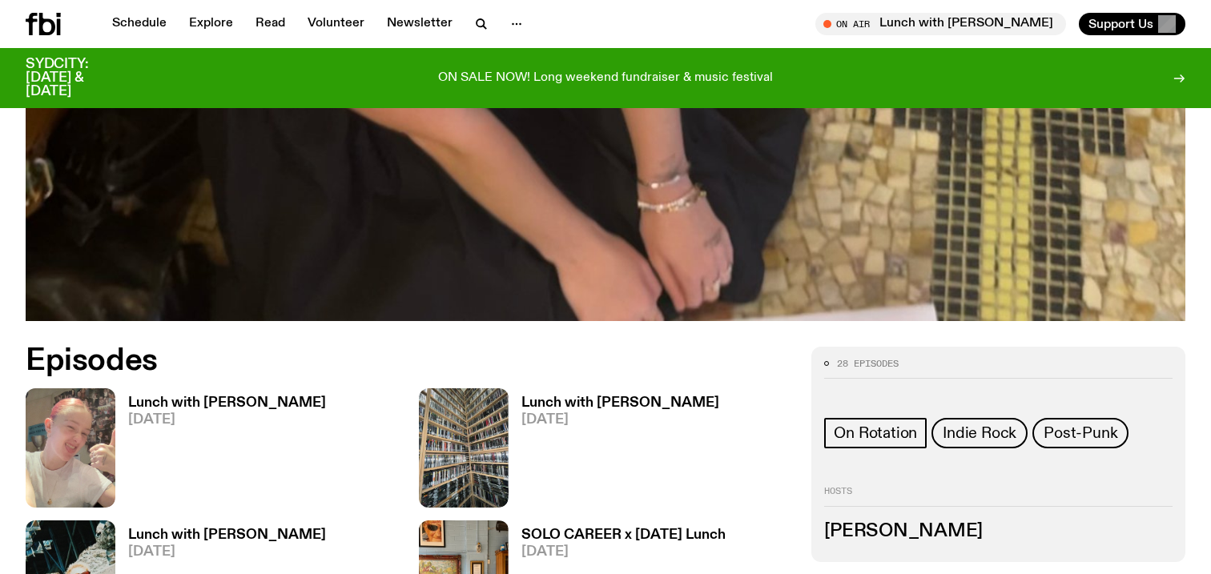
scroll to position [0, 0]
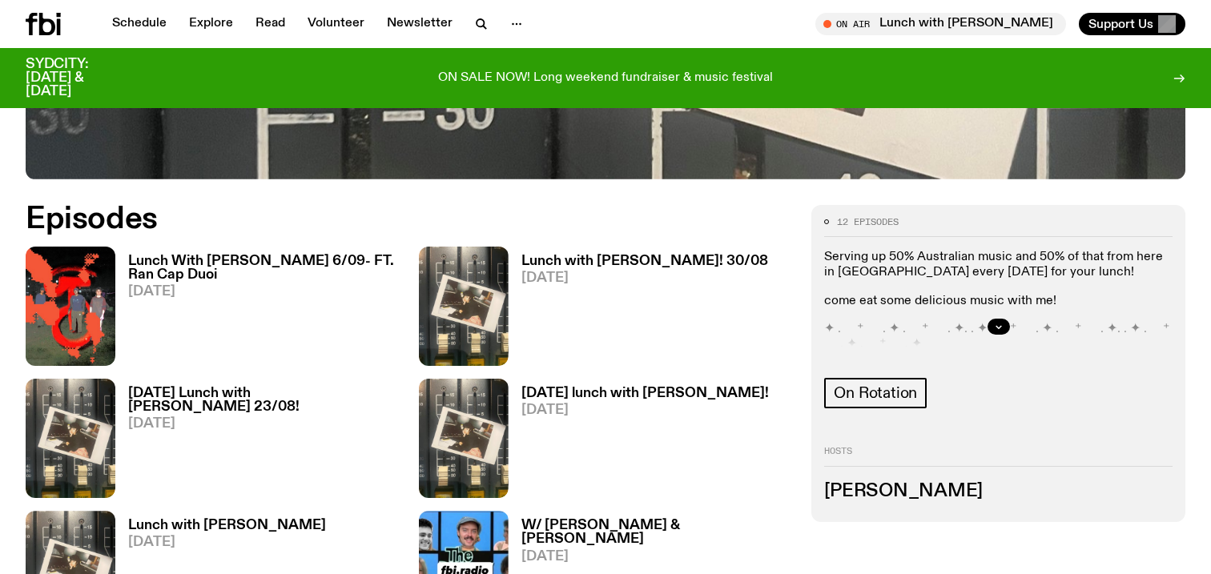
scroll to position [688, 0]
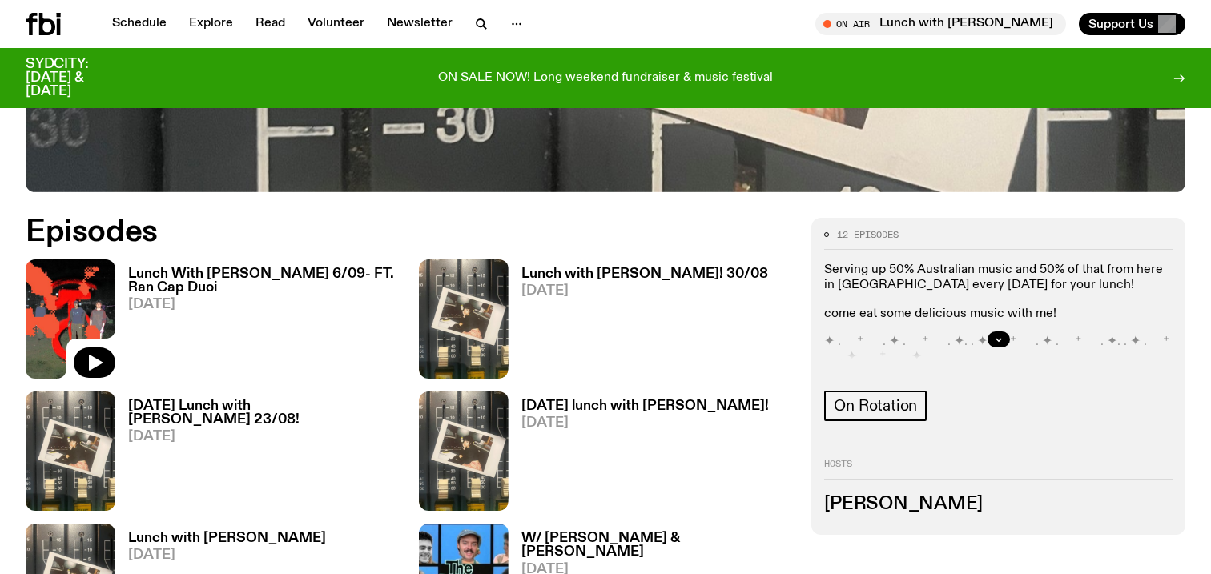
click at [59, 287] on img at bounding box center [71, 318] width 90 height 119
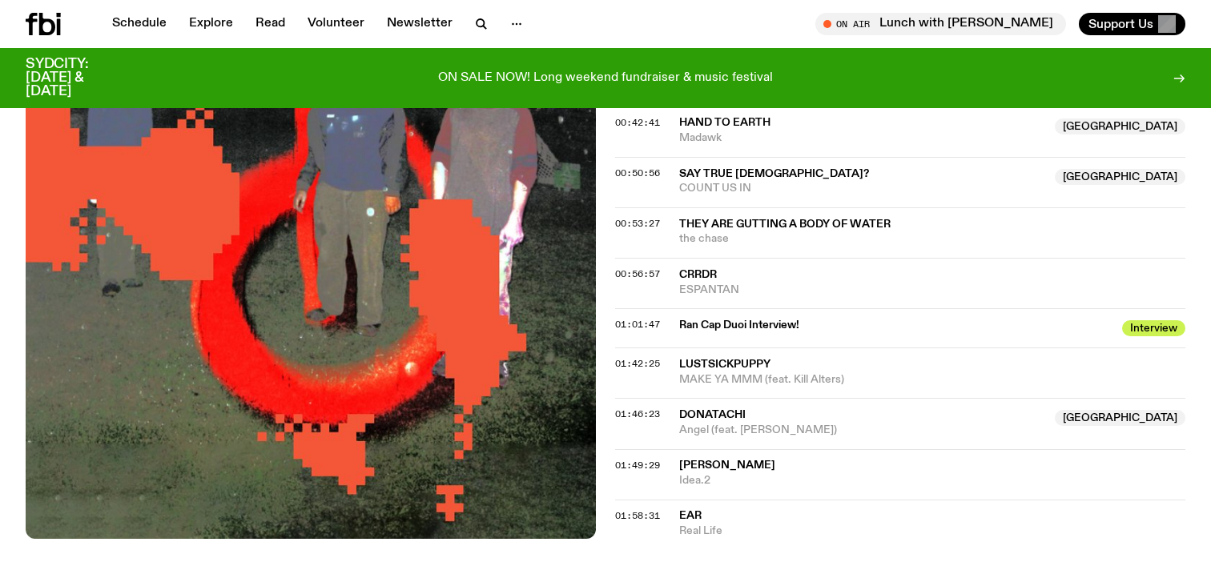
scroll to position [1015, 0]
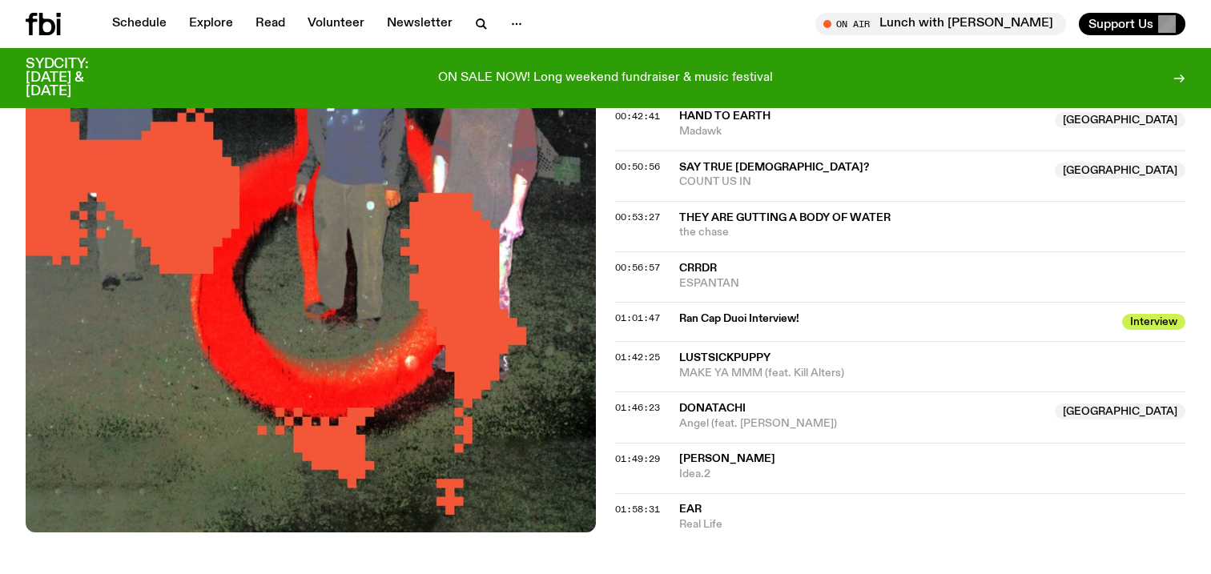
scroll to position [688, 0]
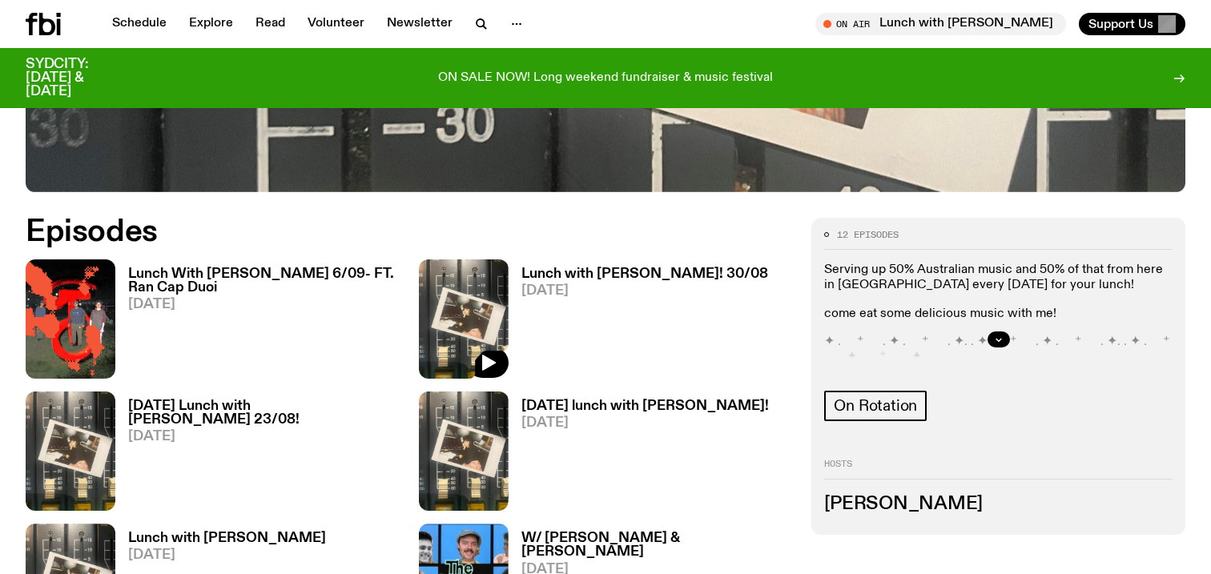
click at [438, 283] on img at bounding box center [464, 318] width 90 height 119
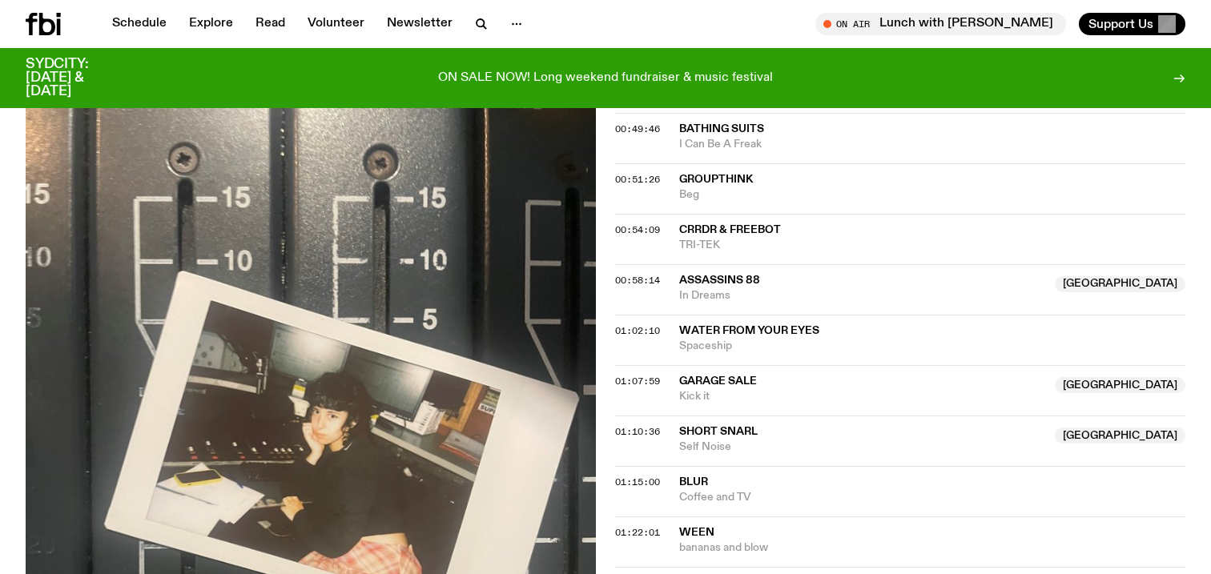
scroll to position [1343, 0]
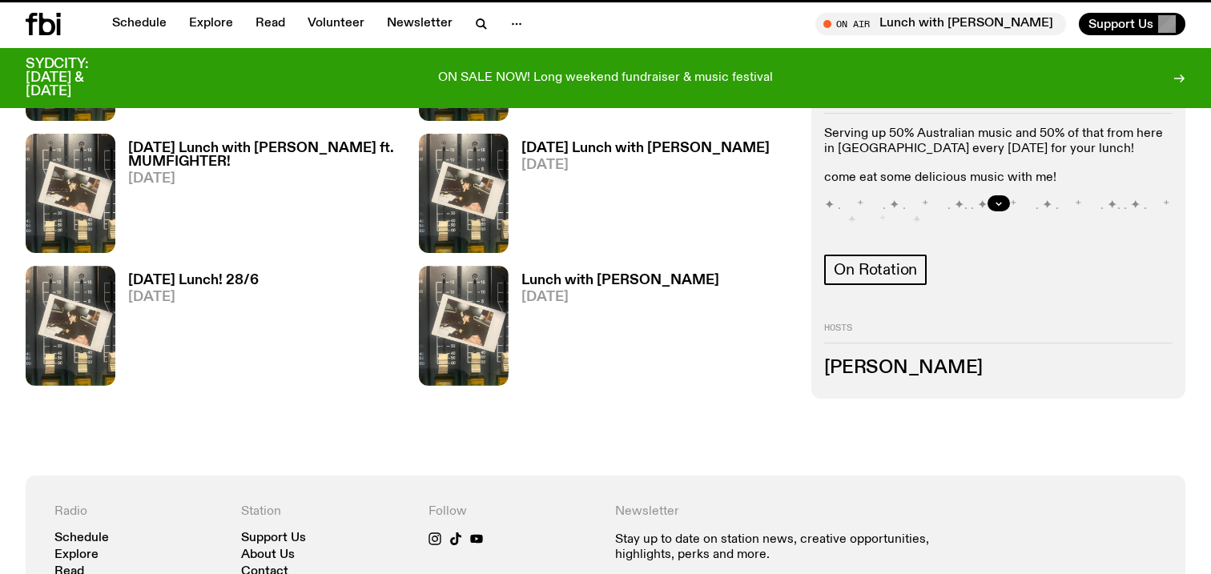
scroll to position [688, 0]
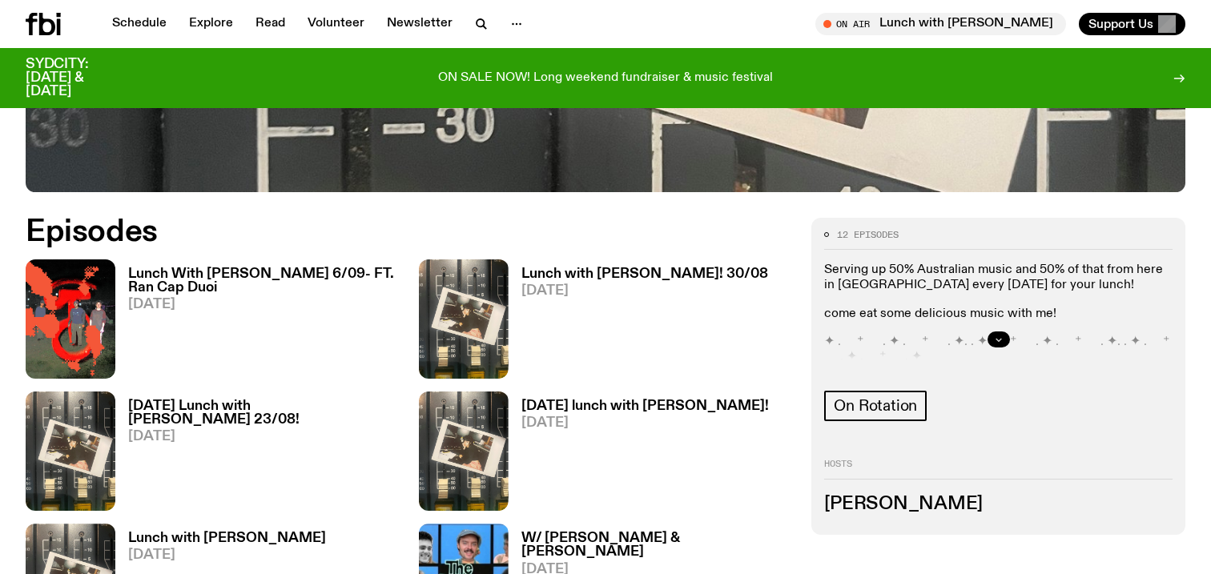
click at [993, 346] on button "button" at bounding box center [998, 340] width 22 height 16
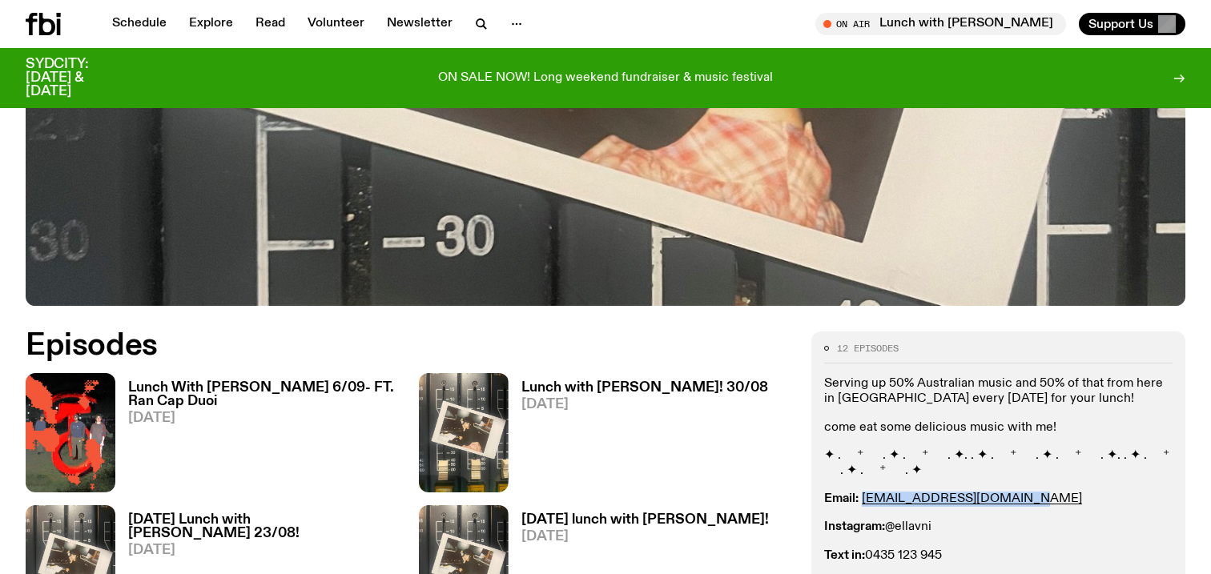
scroll to position [581, 0]
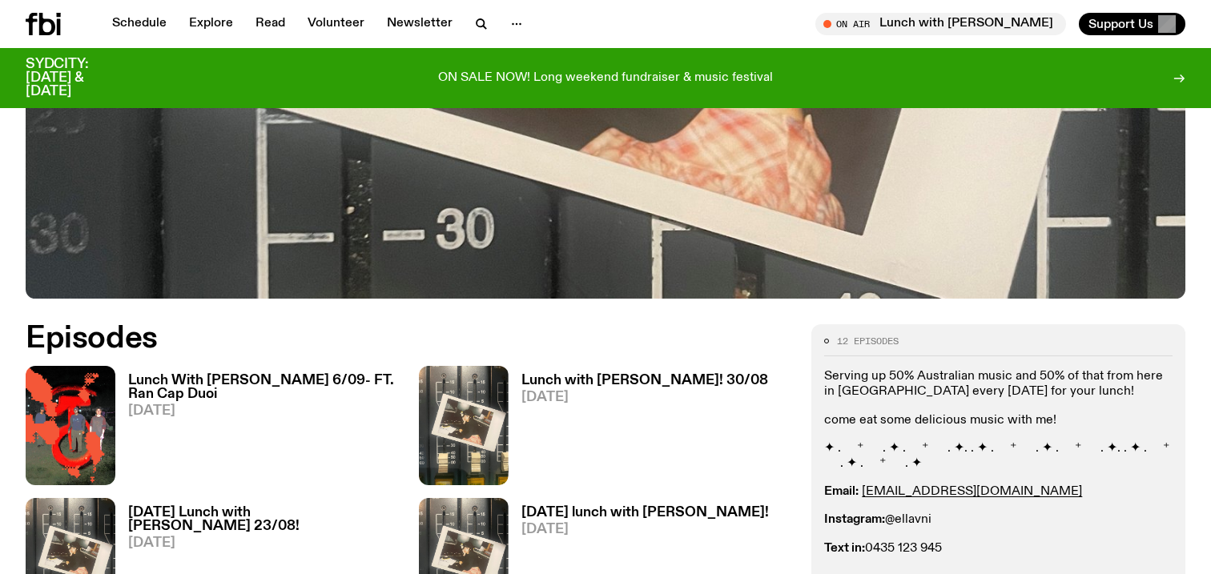
click at [1012, 388] on p "Serving up 50% Australian music and 50% of that from here in [GEOGRAPHIC_DATA] …" at bounding box center [998, 384] width 348 height 30
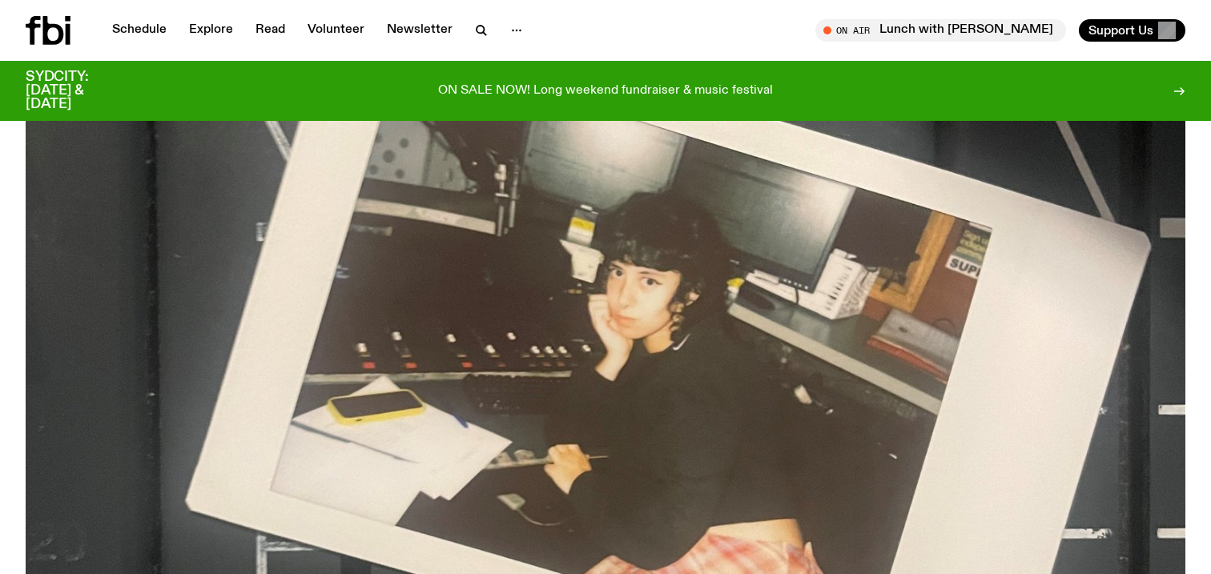
scroll to position [0, 0]
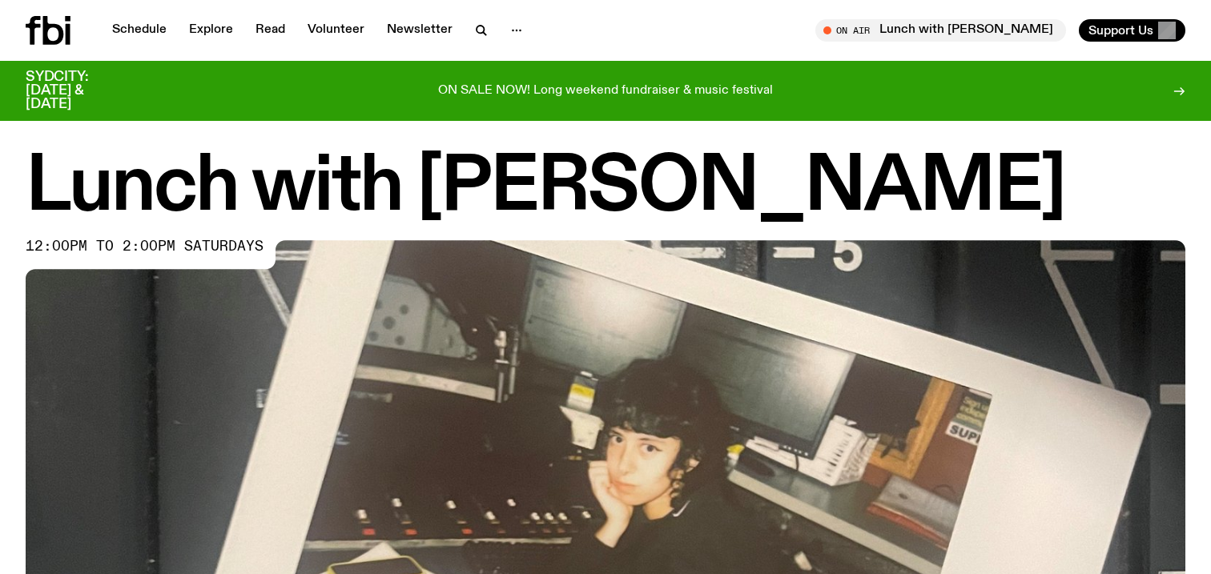
click at [922, 211] on h1 "Lunch with [PERSON_NAME]" at bounding box center [606, 188] width 1160 height 72
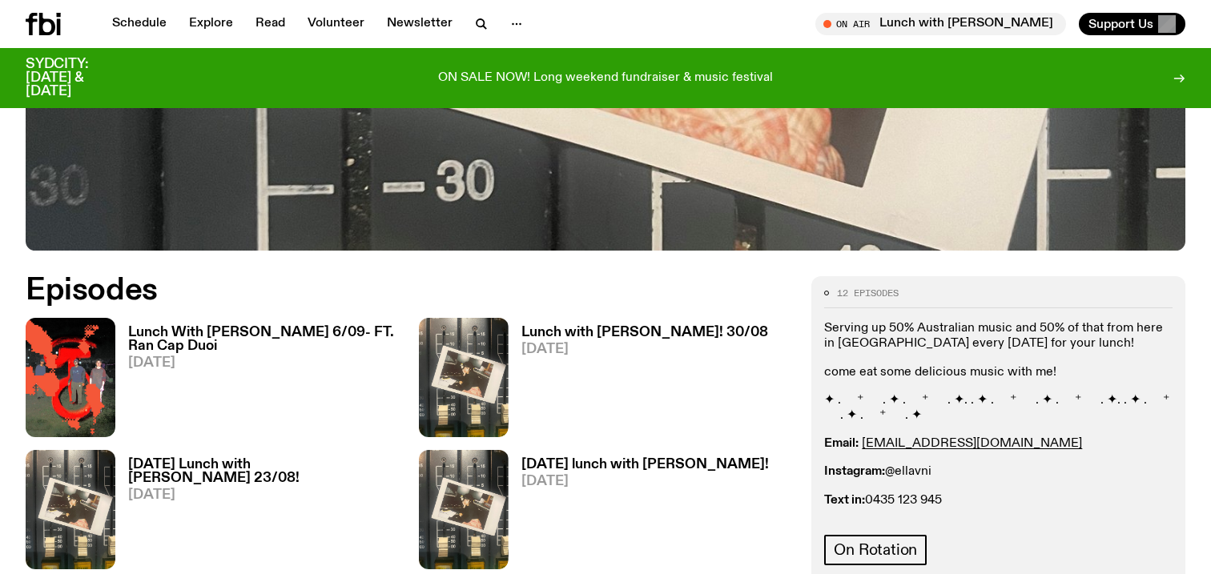
scroll to position [616, 0]
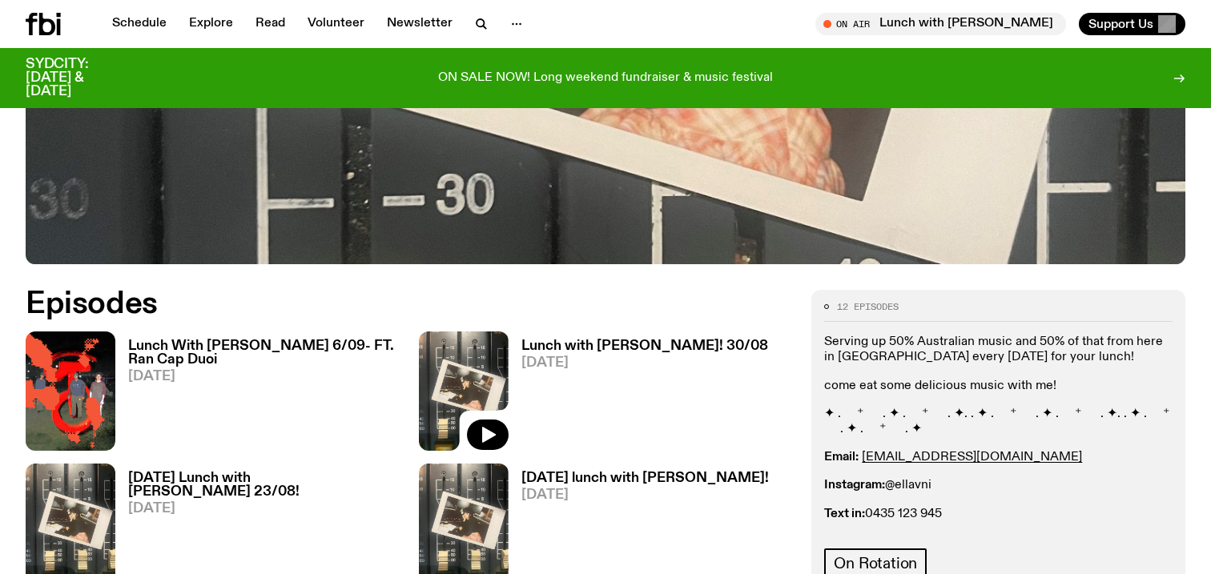
click at [480, 357] on img at bounding box center [464, 391] width 90 height 119
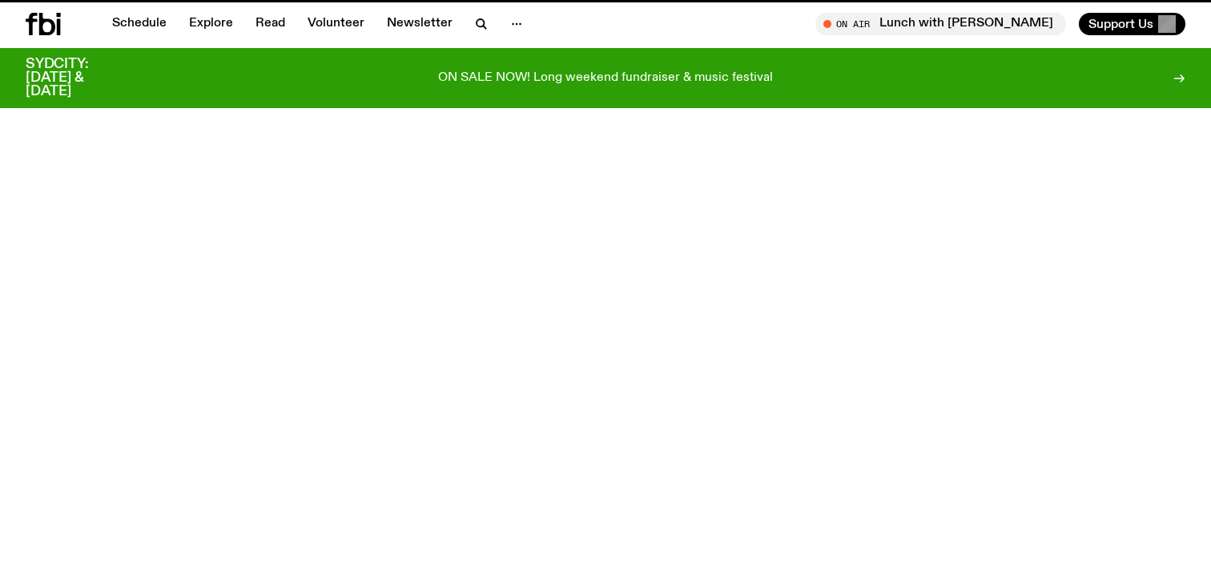
scroll to position [616, 0]
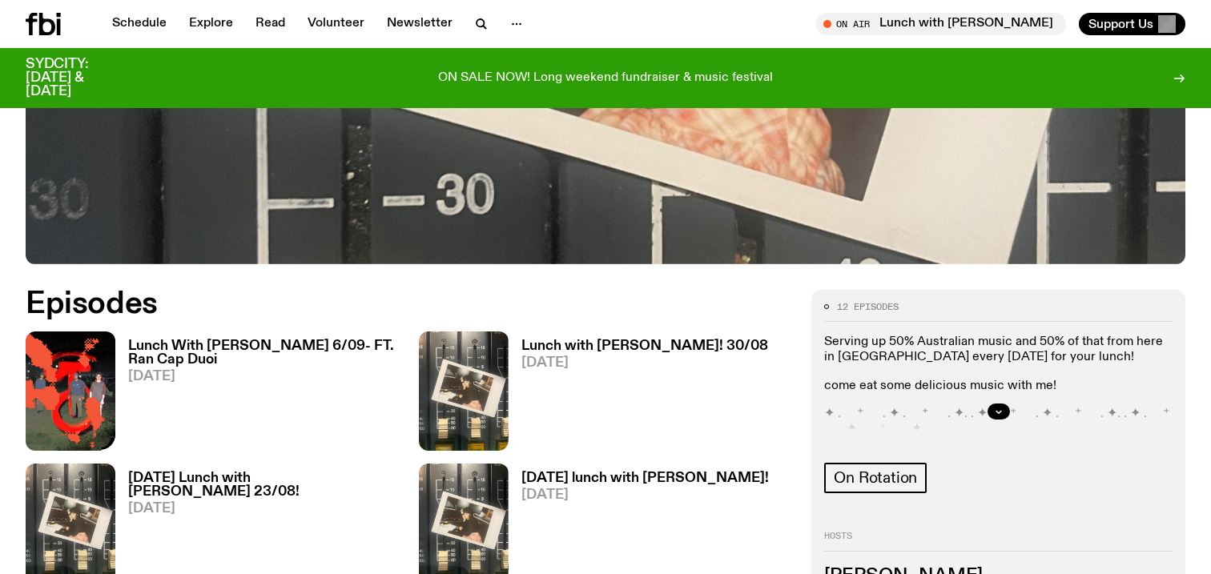
click at [74, 366] on img at bounding box center [71, 391] width 90 height 119
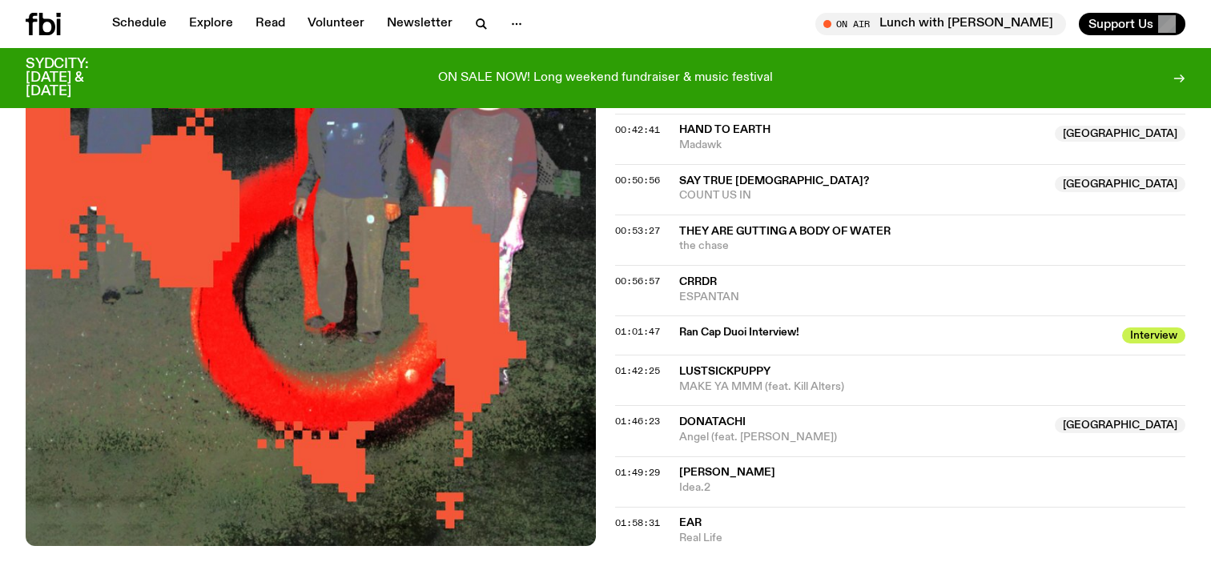
scroll to position [1005, 0]
